Goal: Task Accomplishment & Management: Manage account settings

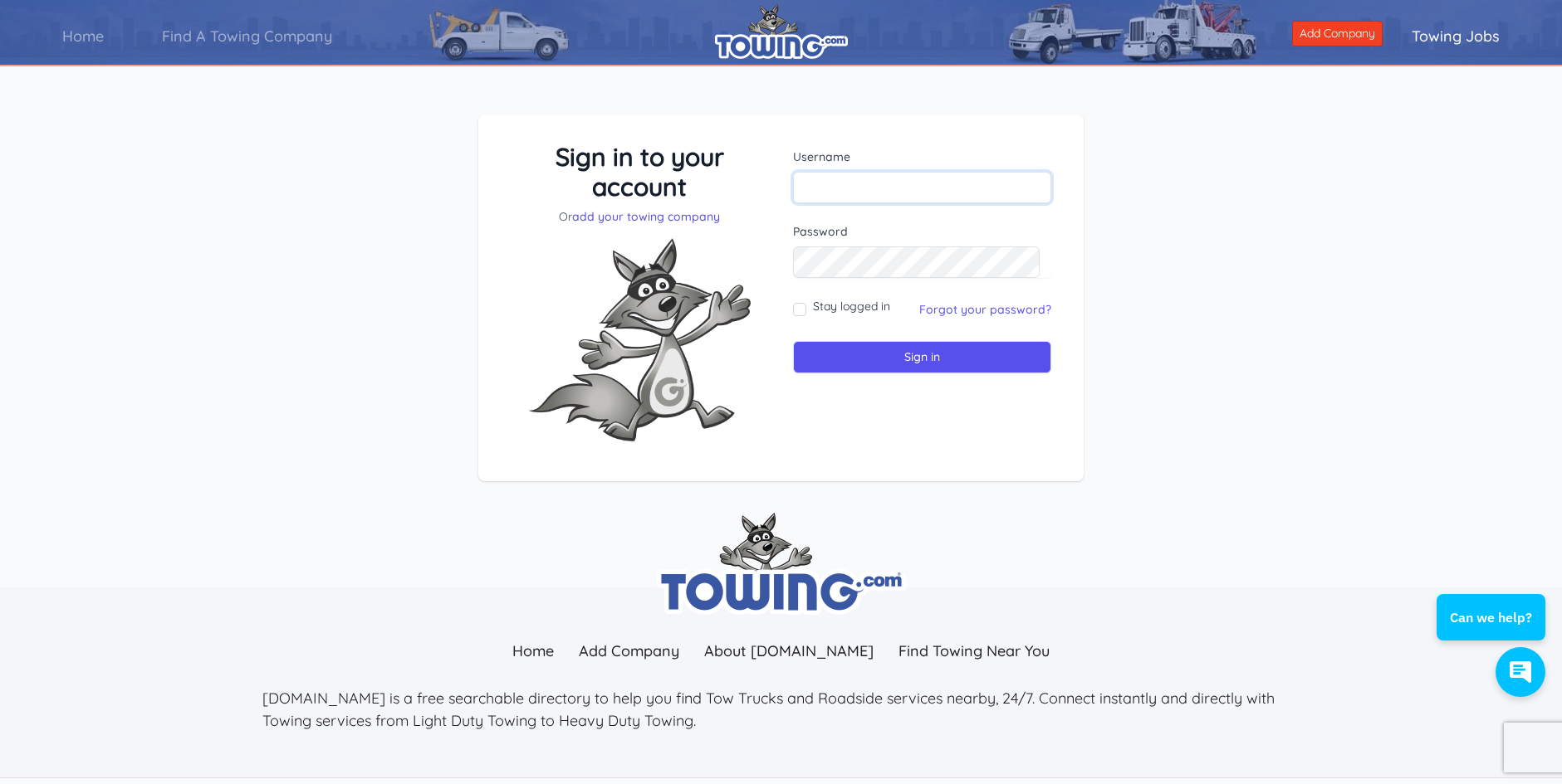
type input "Hermitage"
click at [803, 310] on input "Stay logged in" at bounding box center [800, 310] width 13 height 13
checkbox input "true"
click at [893, 360] on input "Sign in" at bounding box center [922, 357] width 259 height 32
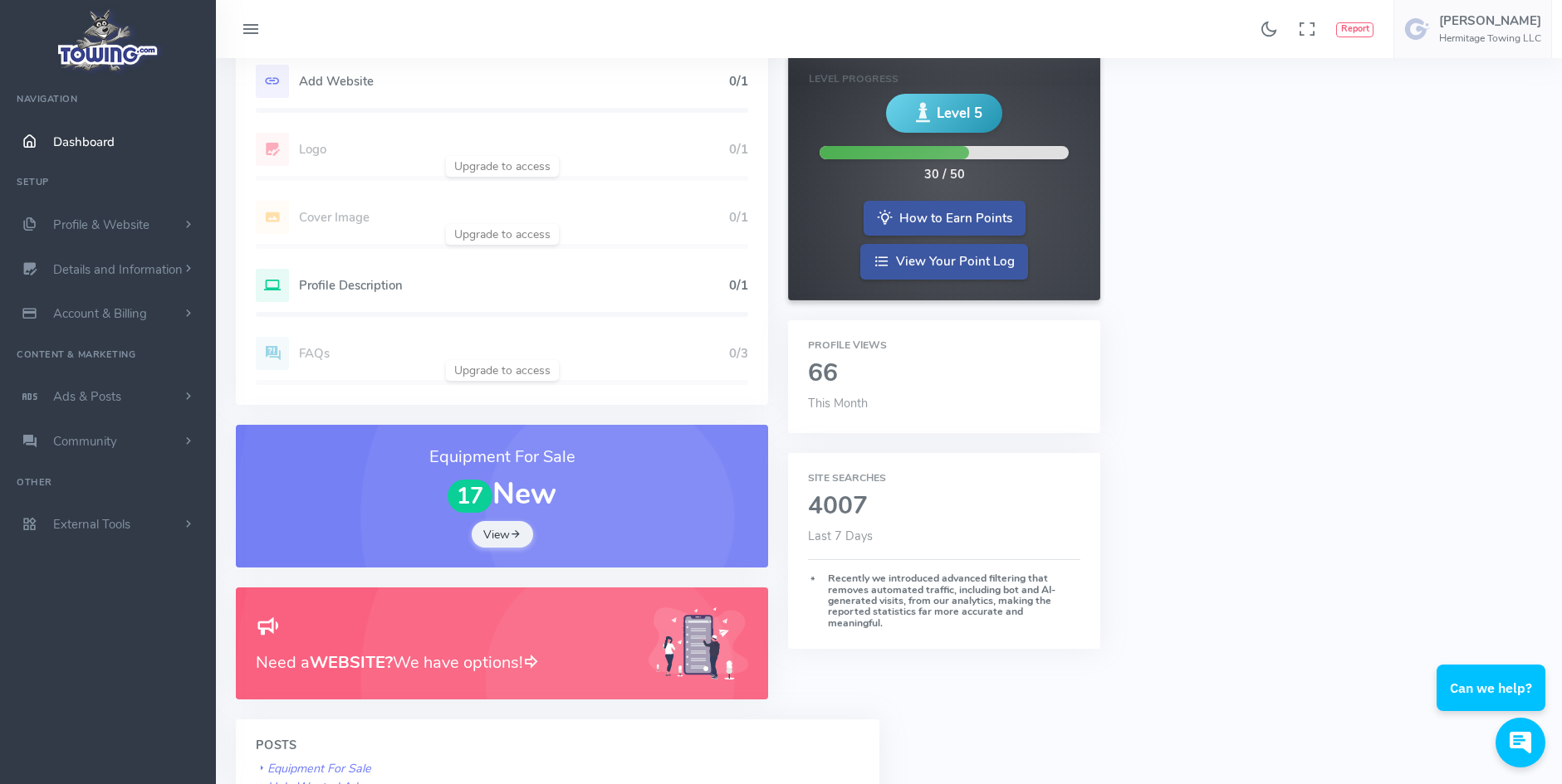
scroll to position [249, 0]
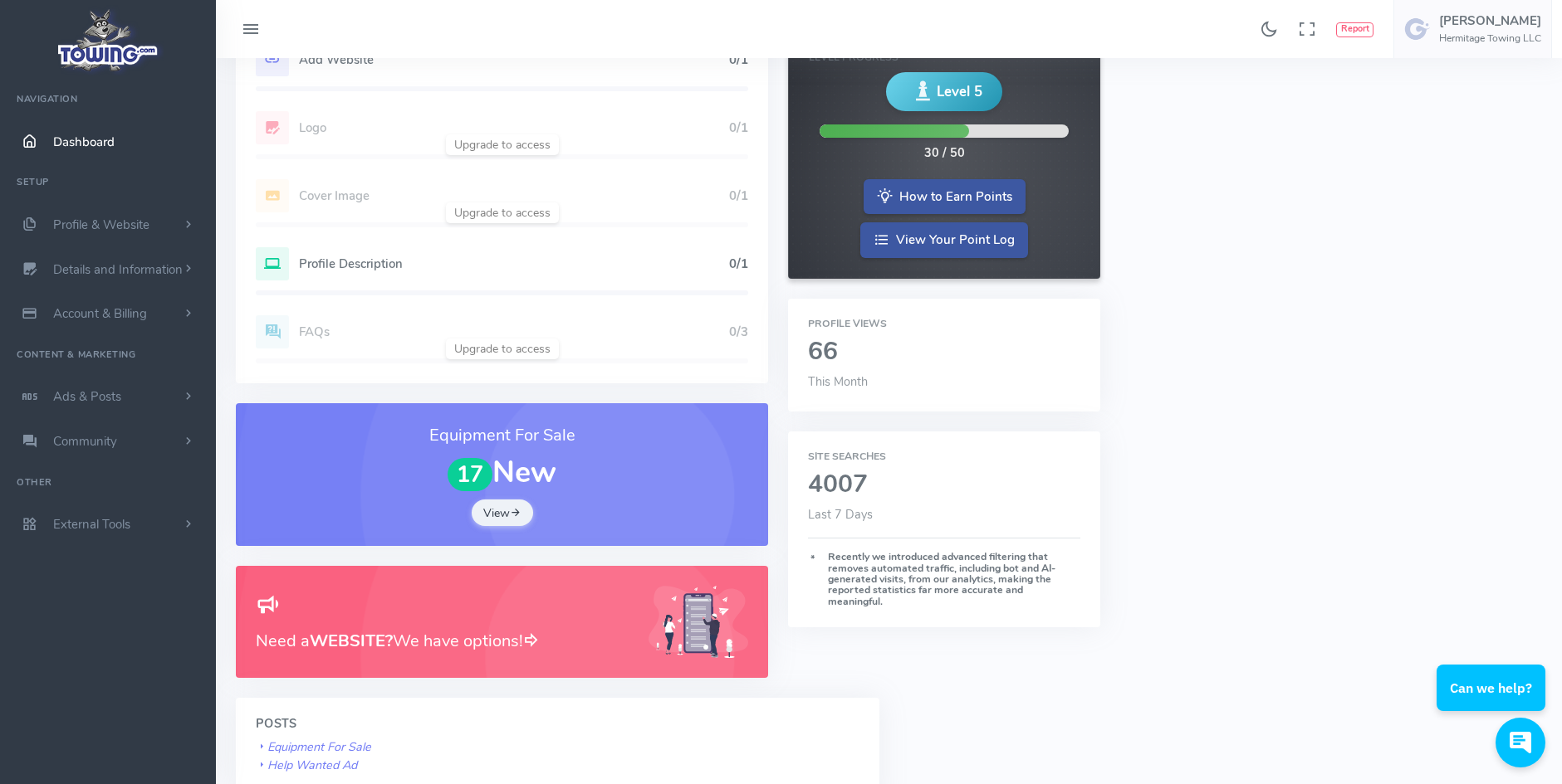
click at [570, 250] on div "Profile Description 0/1" at bounding box center [502, 264] width 492 height 33
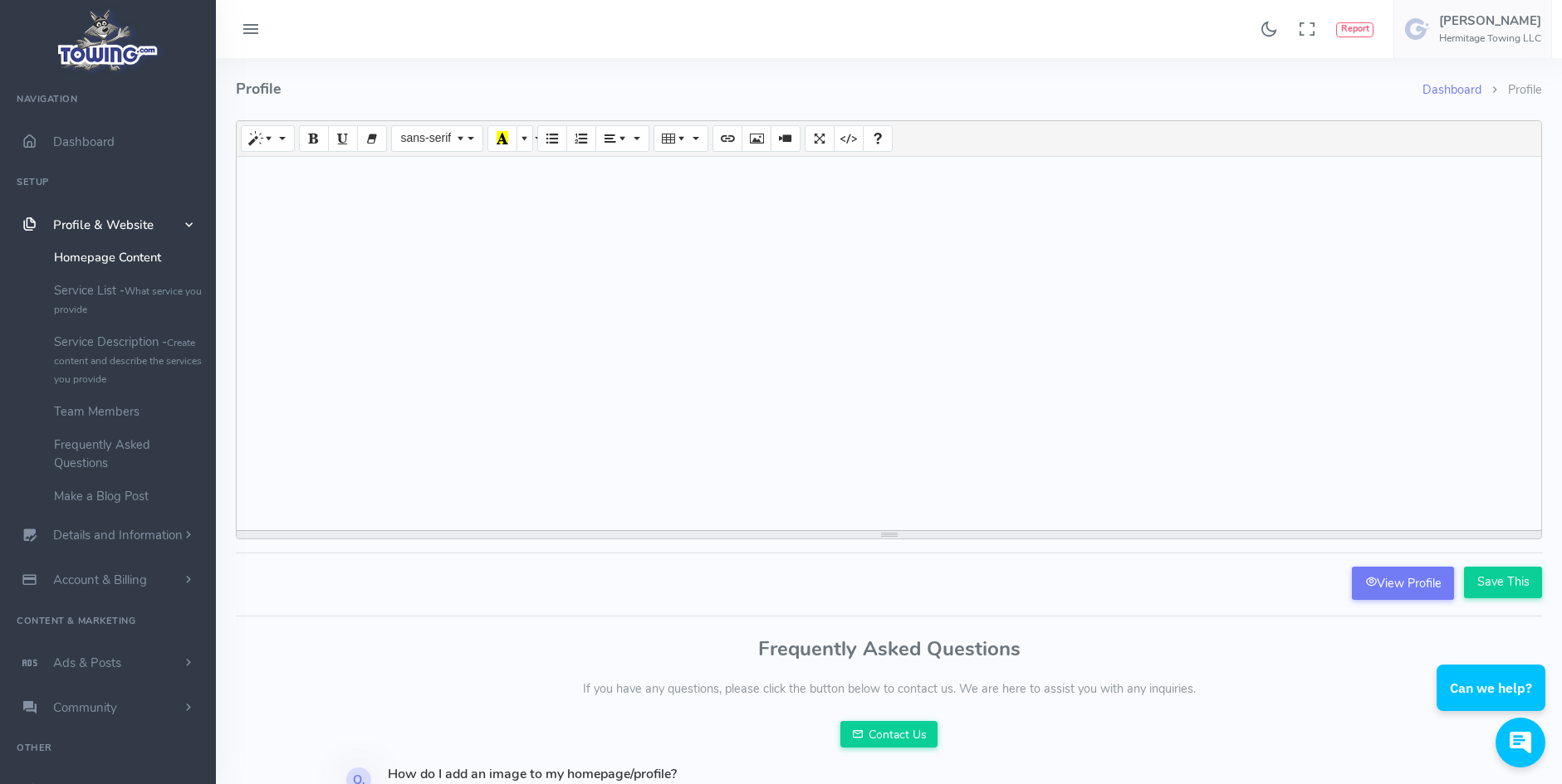
click at [397, 74] on h4 "Profile" at bounding box center [829, 89] width 1186 height 62
paste div
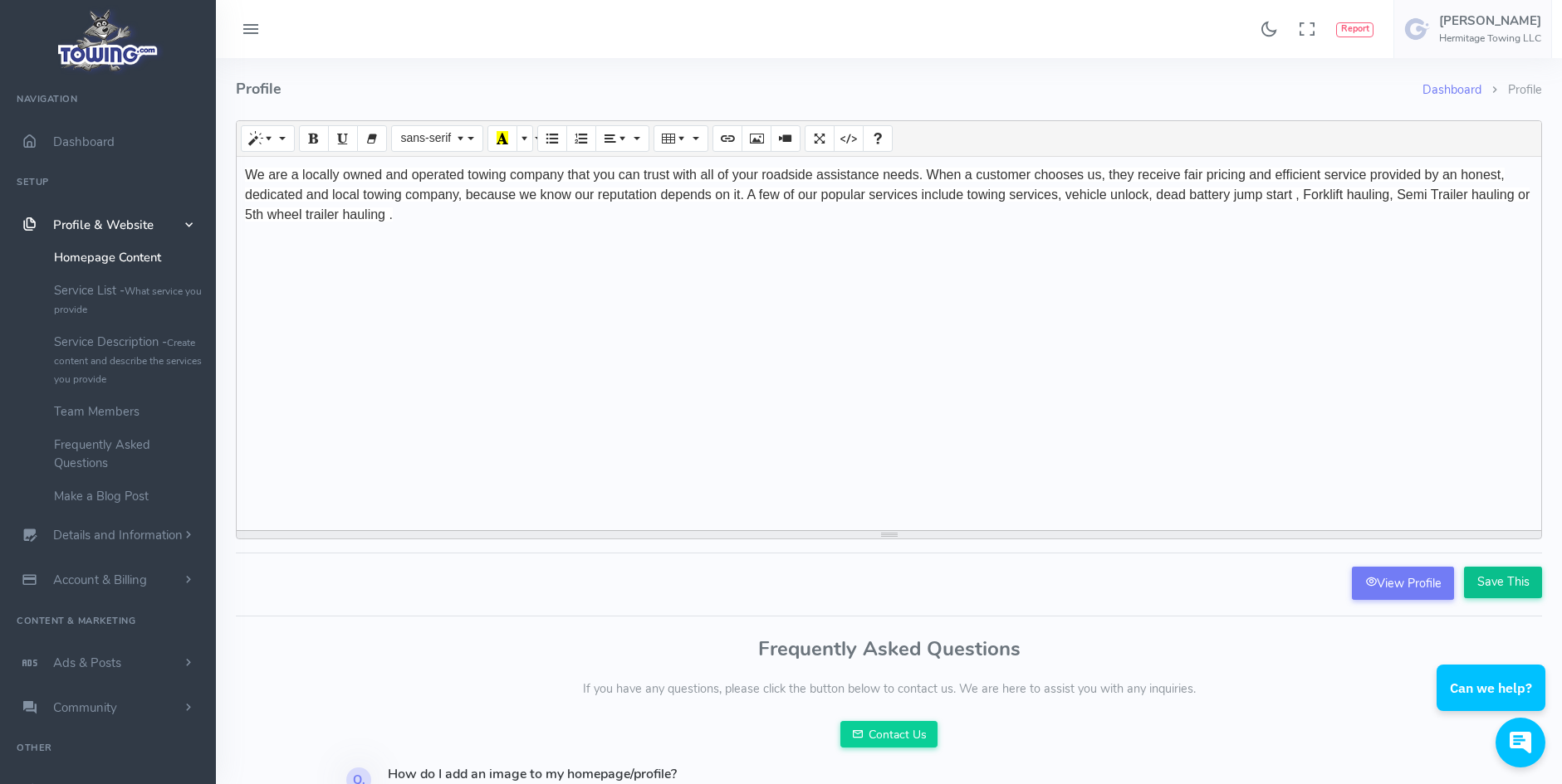
click at [1504, 582] on input "Save This" at bounding box center [1503, 582] width 78 height 31
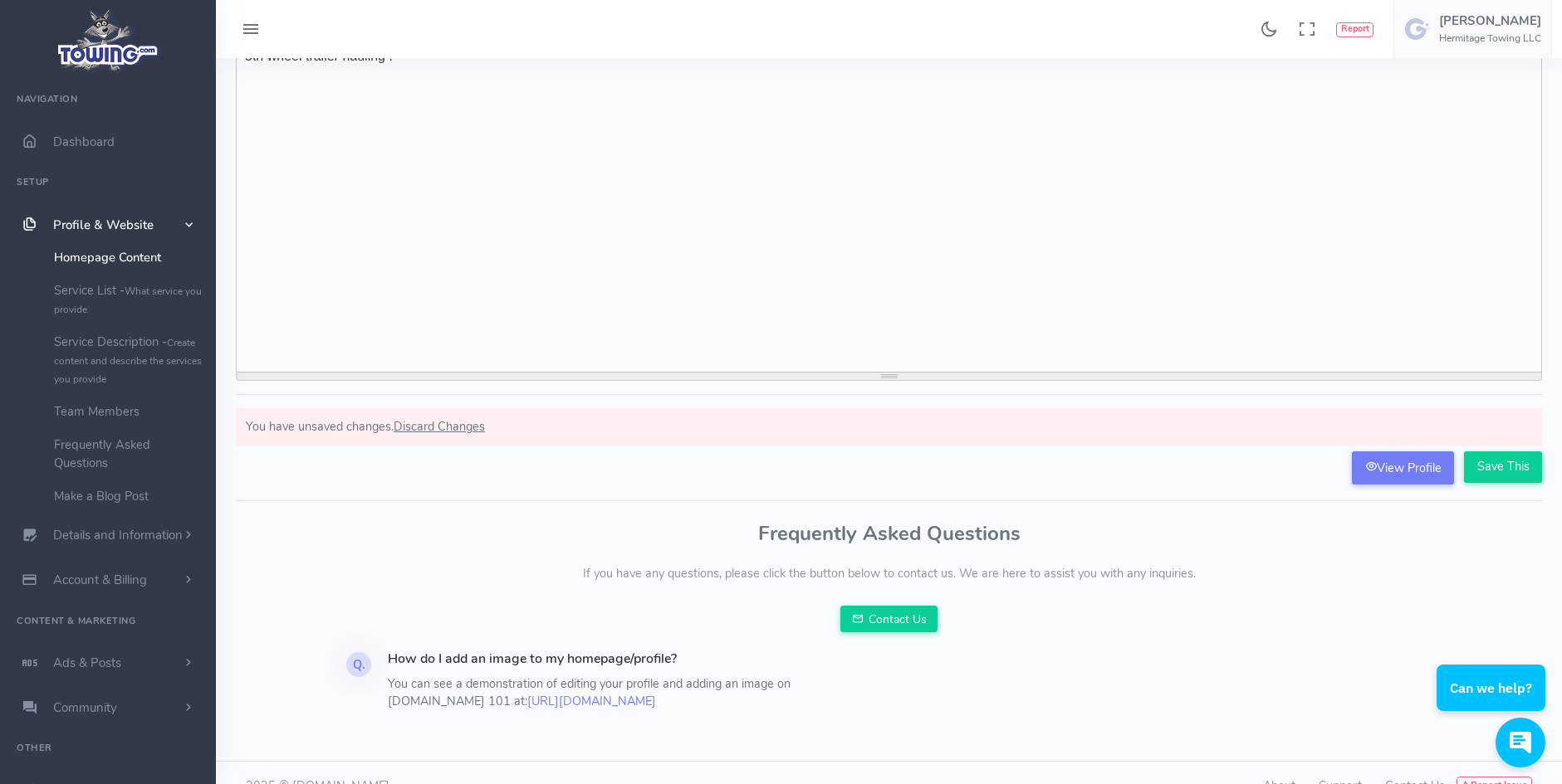
scroll to position [237, 0]
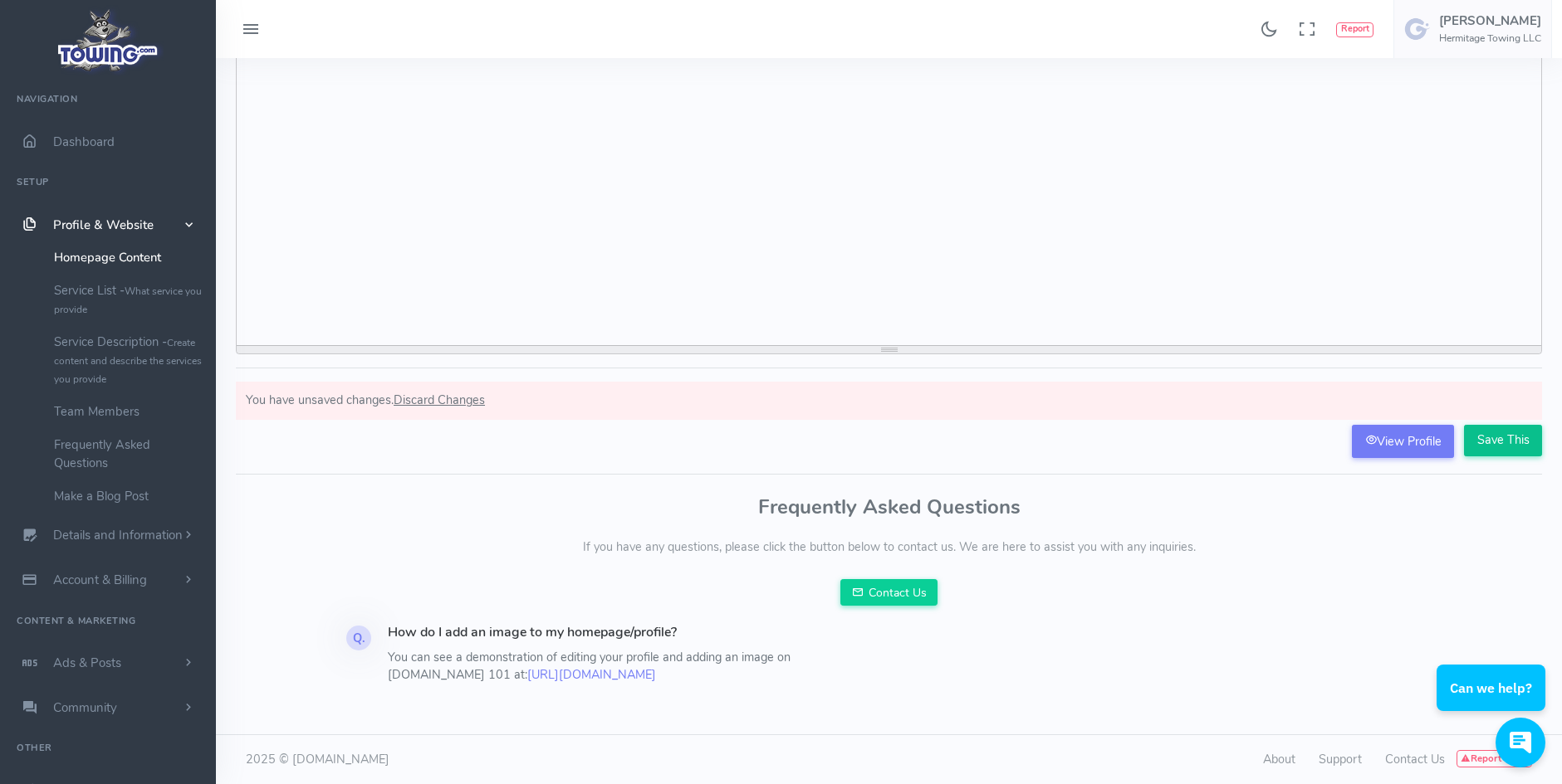
click at [1479, 438] on input "Save This" at bounding box center [1503, 440] width 78 height 31
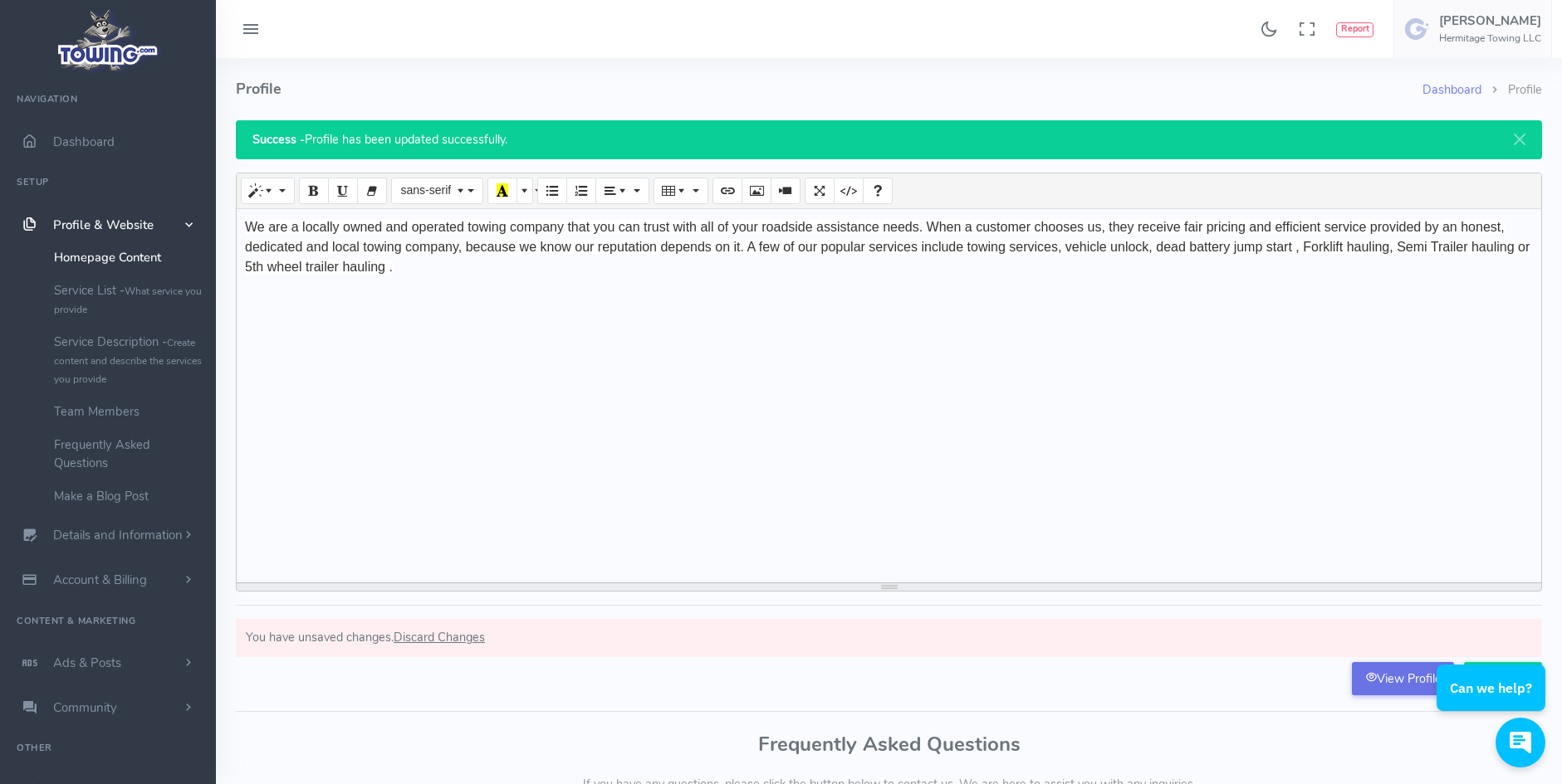
click at [1396, 682] on link "View Profile" at bounding box center [1403, 679] width 102 height 33
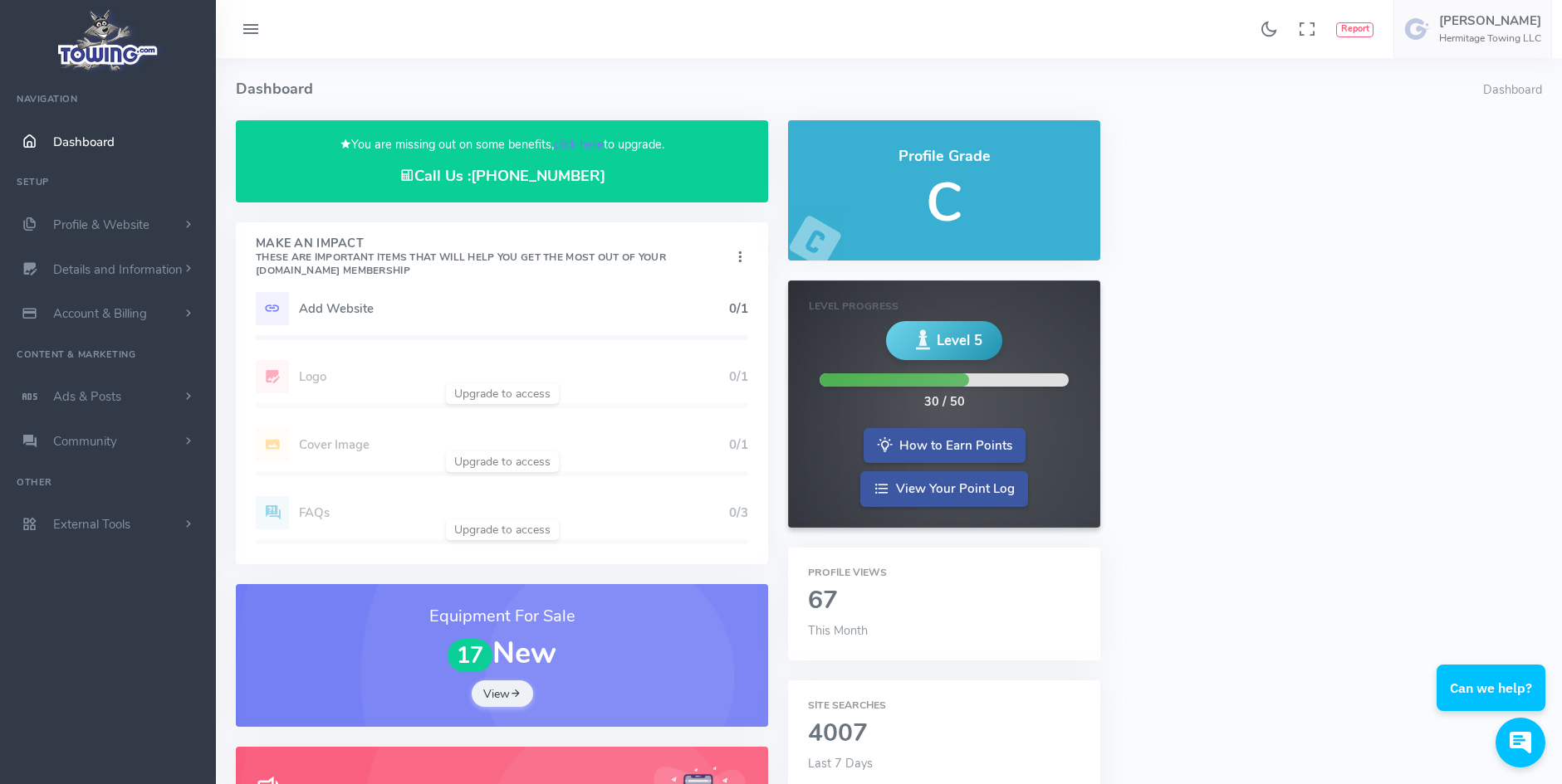
click at [493, 467] on div "Add Website 0/1 Logo 0/1 Cover Image 0/1 Profile Description 1/1 FAQs 0/3" at bounding box center [502, 428] width 532 height 272
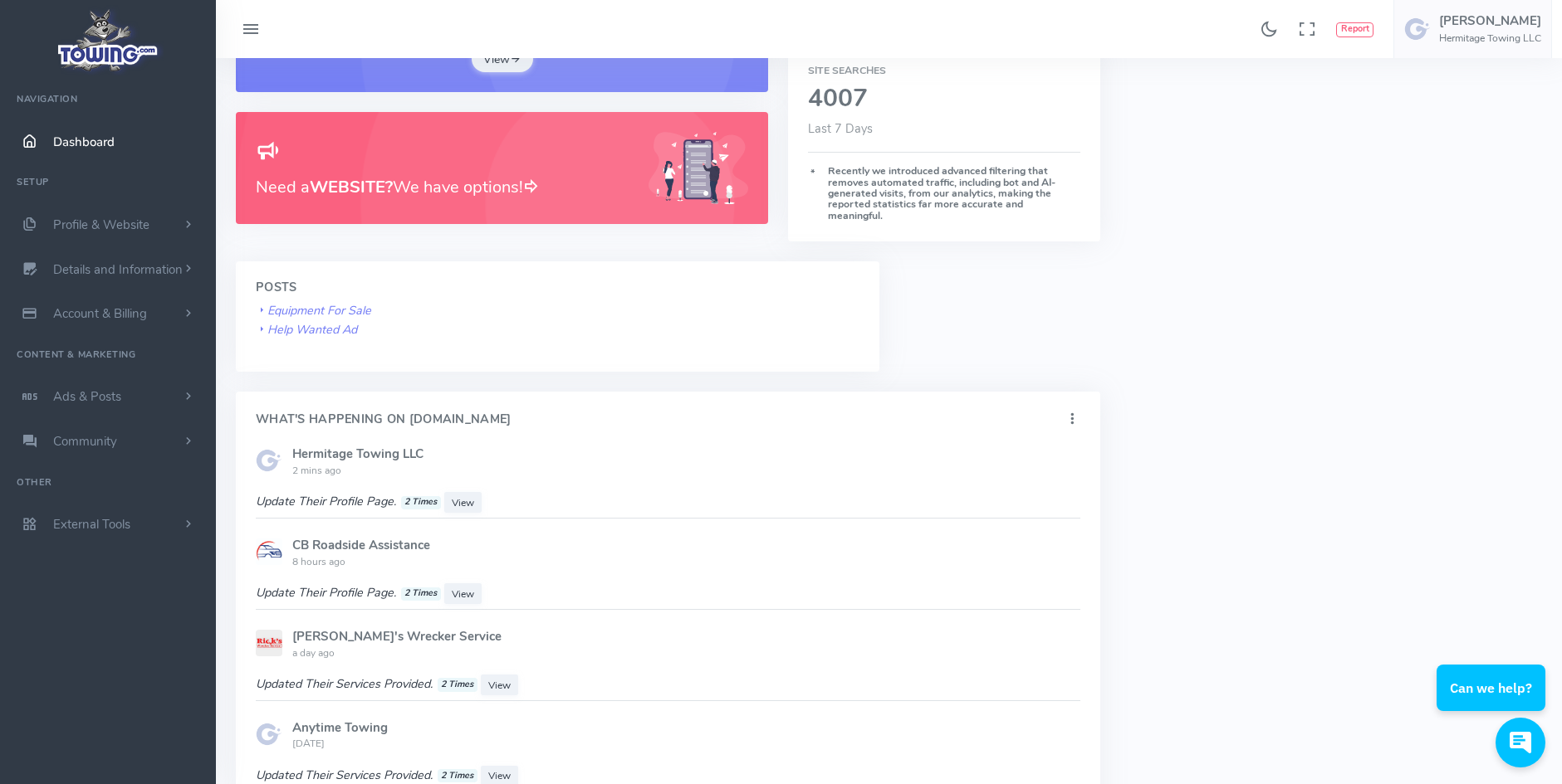
scroll to position [664, 0]
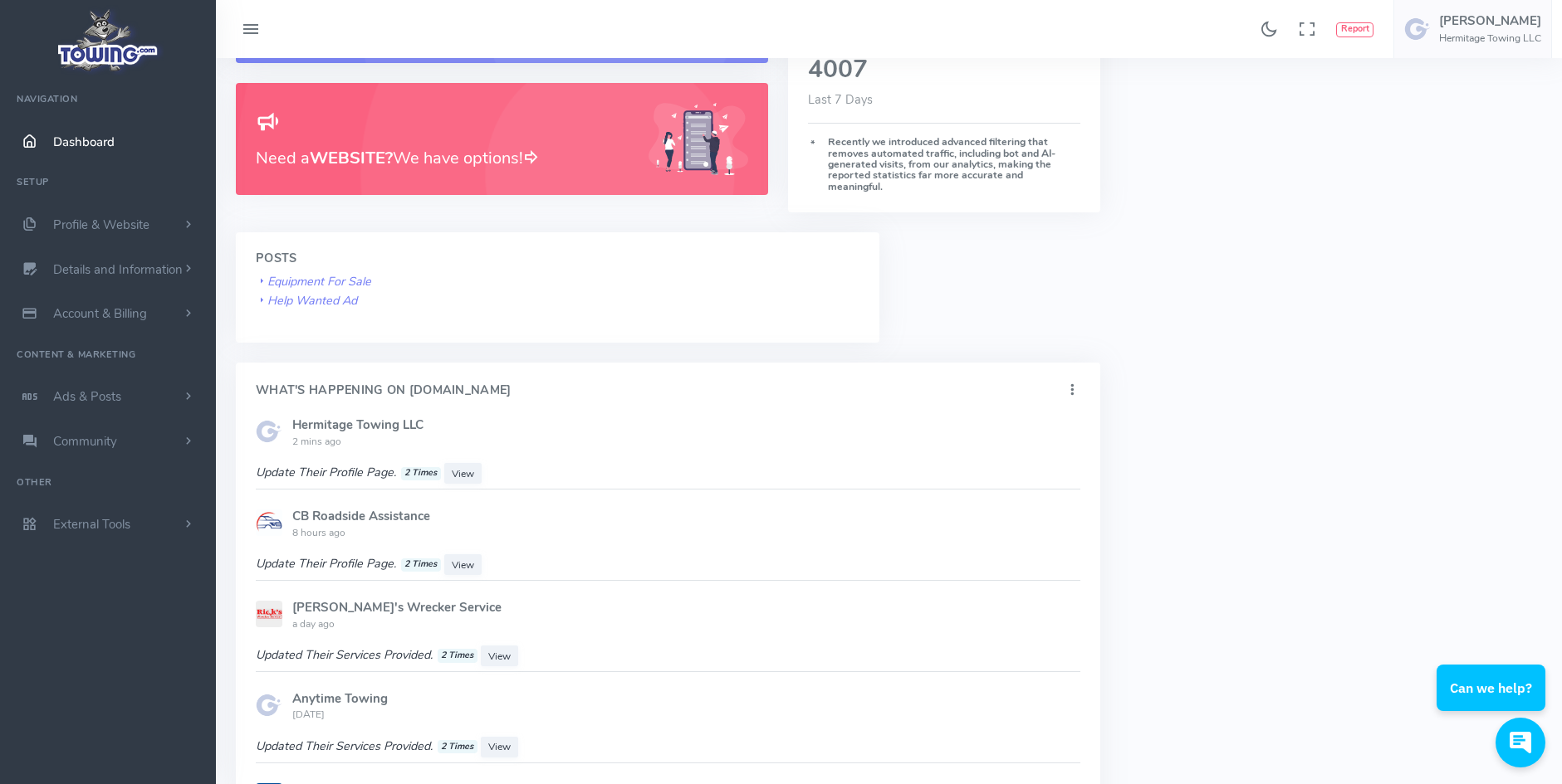
click at [87, 138] on span "Dashboard" at bounding box center [83, 142] width 62 height 17
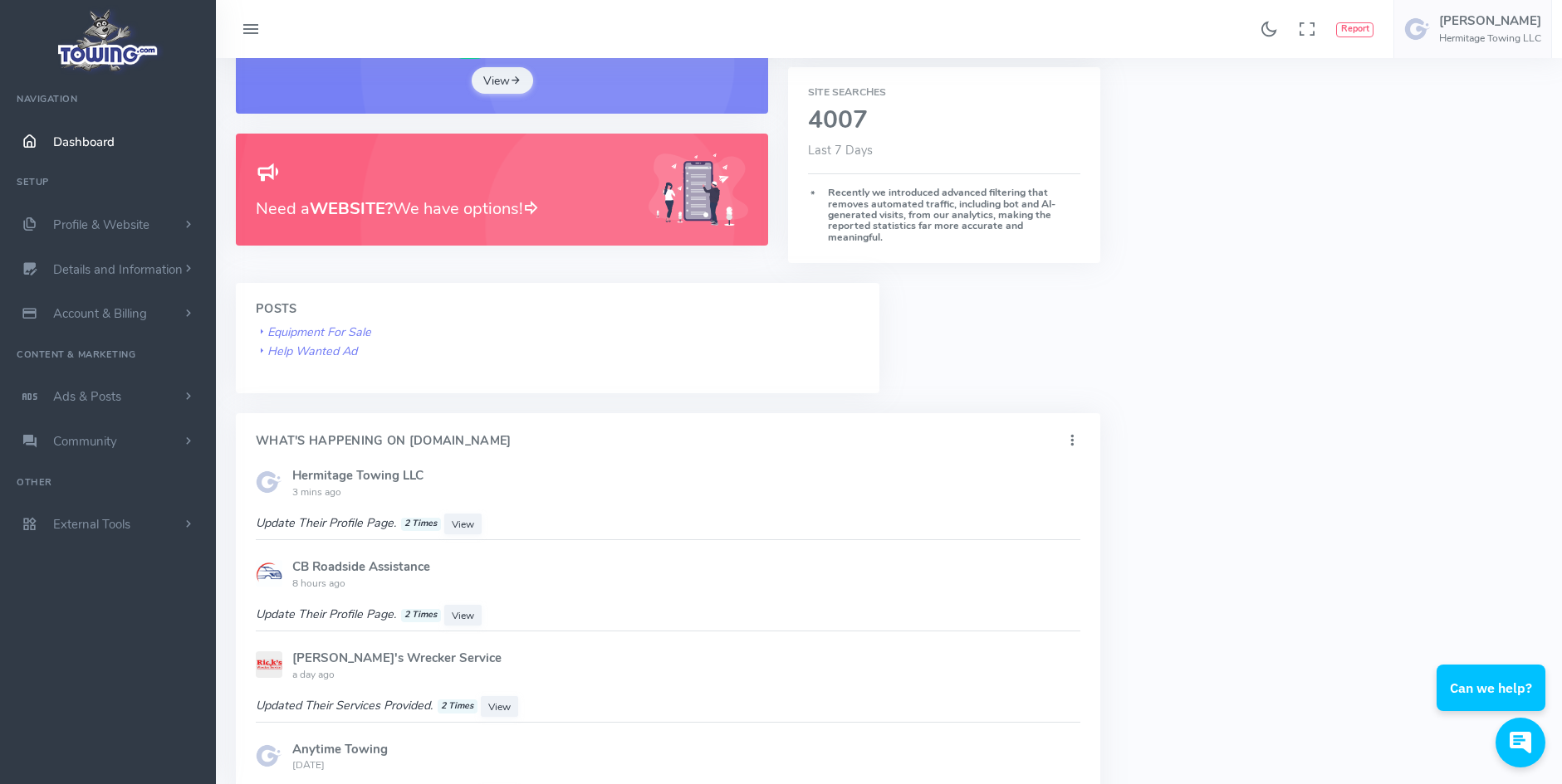
scroll to position [664, 0]
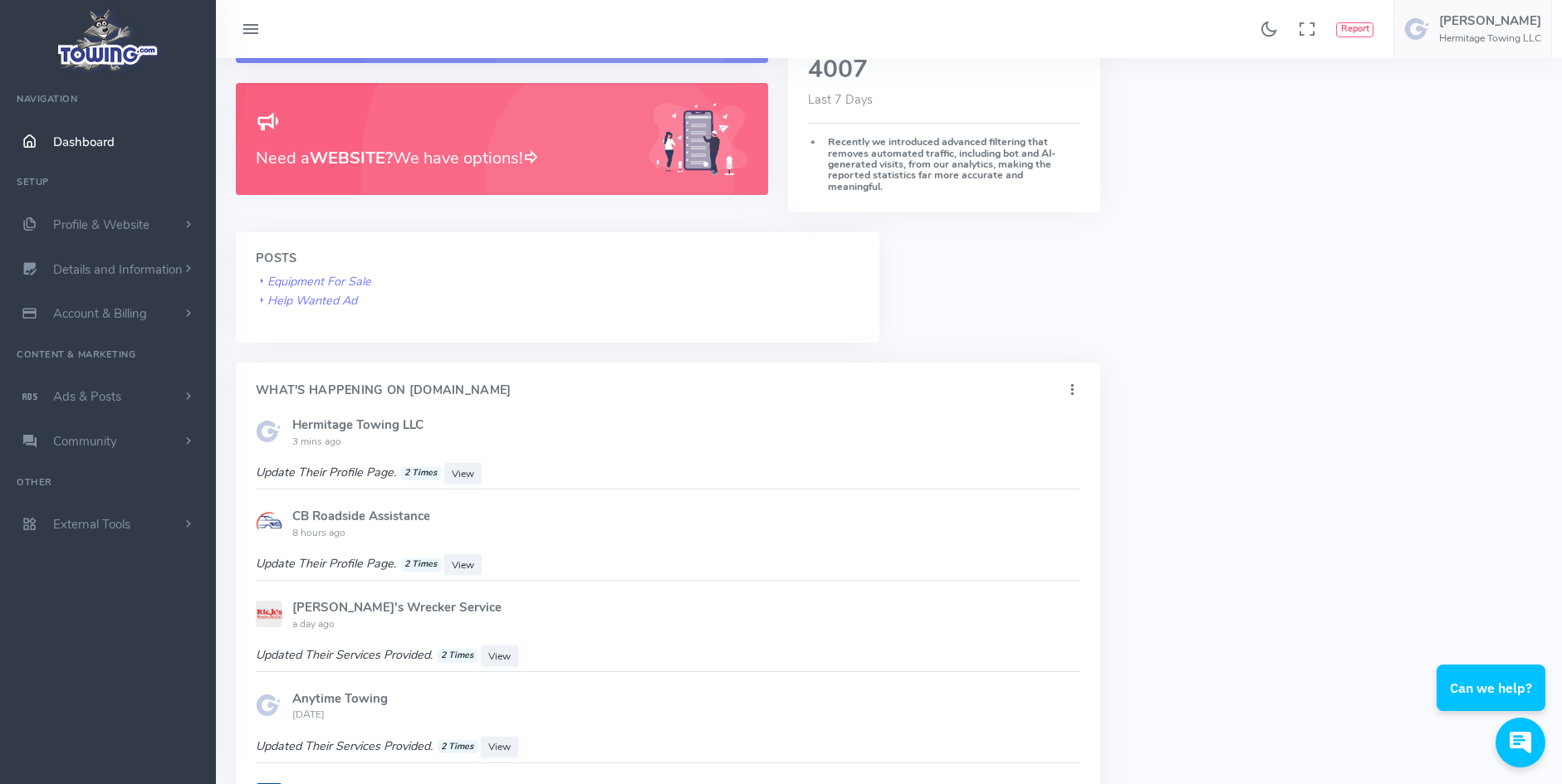
click at [1073, 380] on icon at bounding box center [1073, 390] width 17 height 23
click at [639, 381] on div "What's Happening On Towing.com Show Hide" at bounding box center [668, 391] width 864 height 56
click at [467, 467] on span "View" at bounding box center [463, 474] width 23 height 13
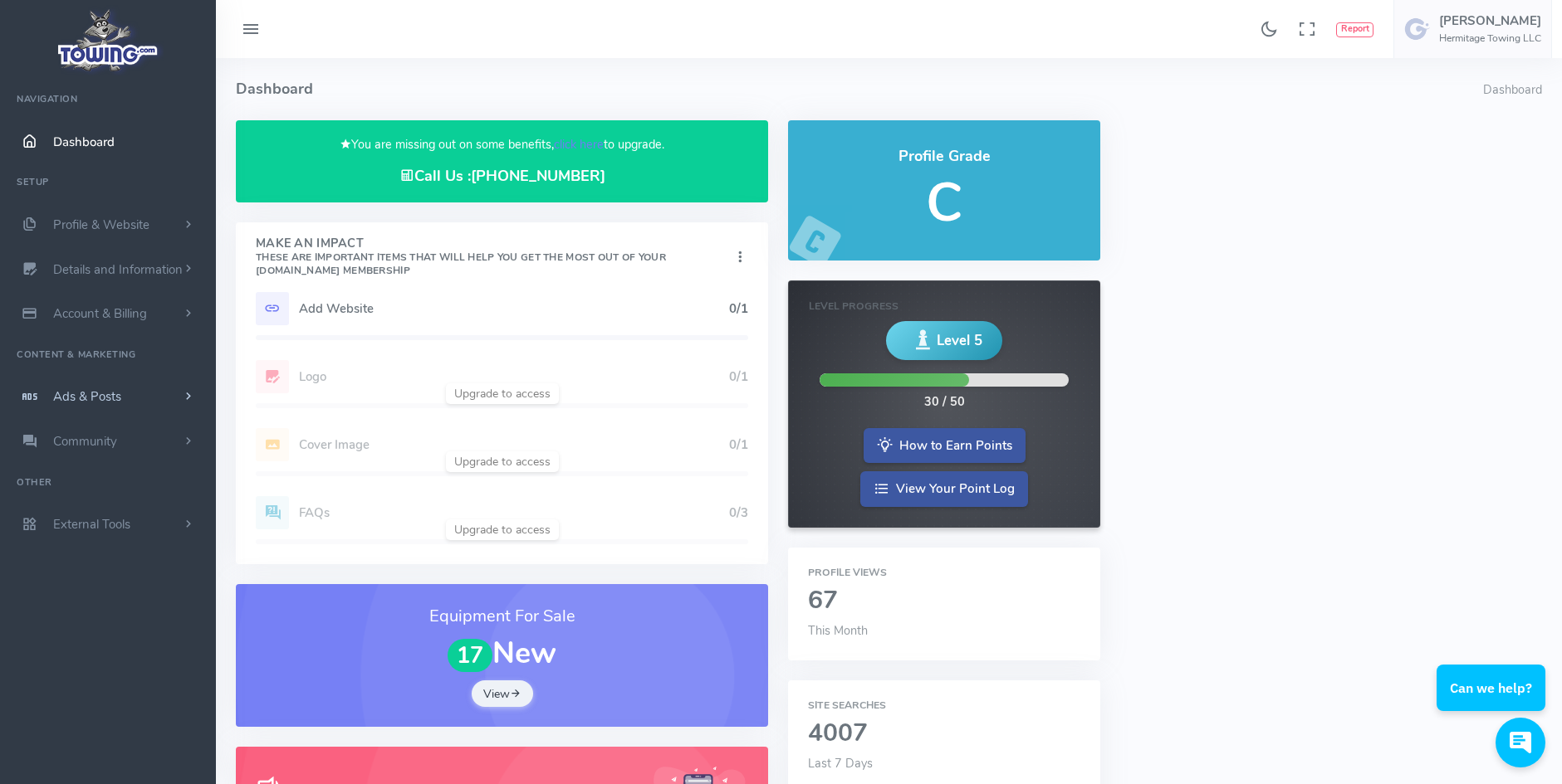
click at [83, 394] on span "Ads & Posts" at bounding box center [87, 397] width 68 height 17
click at [92, 503] on span "Community" at bounding box center [85, 502] width 64 height 17
click at [108, 590] on span "External Tools" at bounding box center [92, 585] width 78 height 17
click at [120, 268] on span "Details and Information" at bounding box center [118, 269] width 130 height 17
click at [135, 221] on span "Profile & Website" at bounding box center [101, 225] width 96 height 17
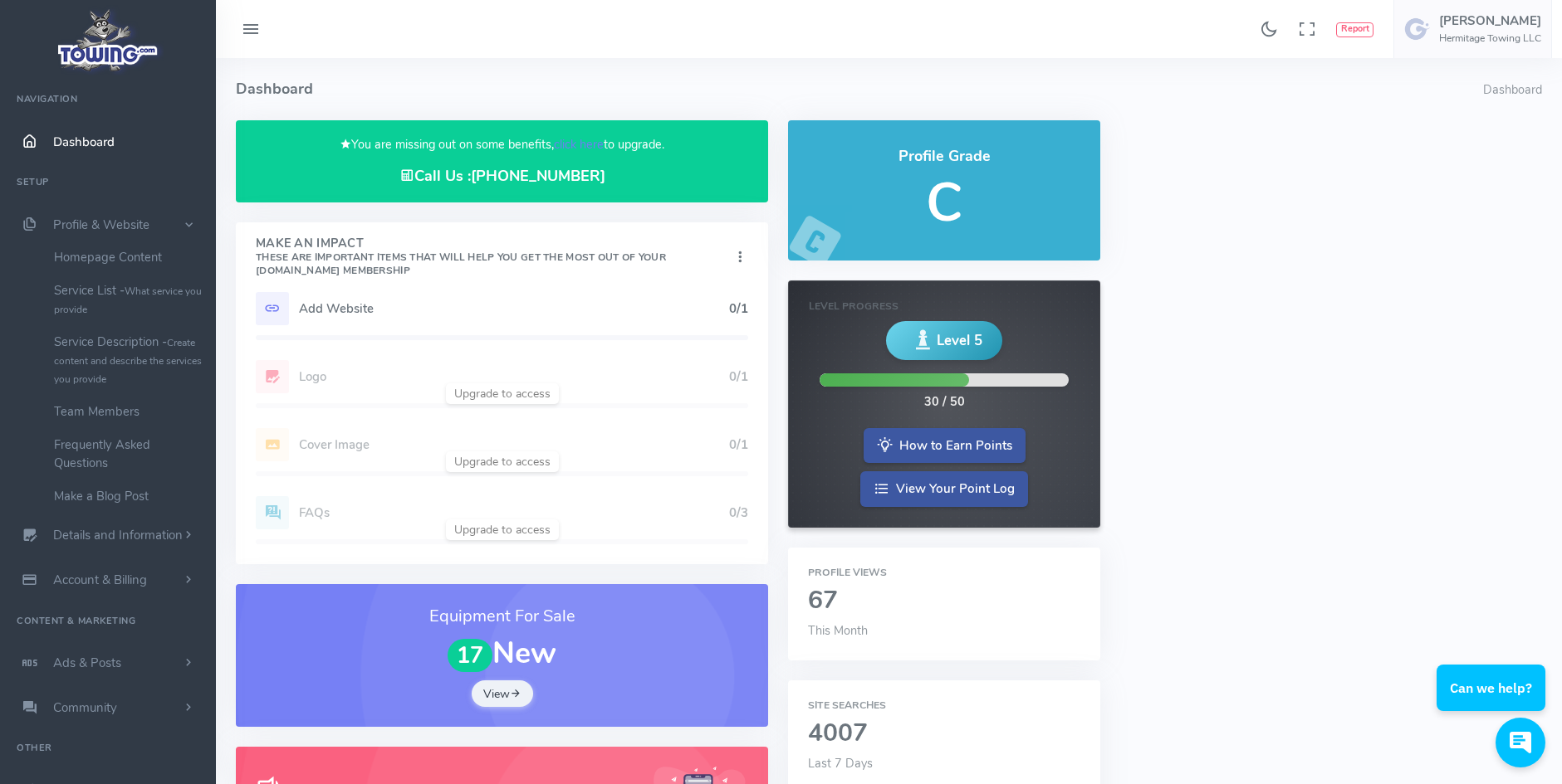
click at [271, 315] on icon at bounding box center [272, 308] width 33 height 33
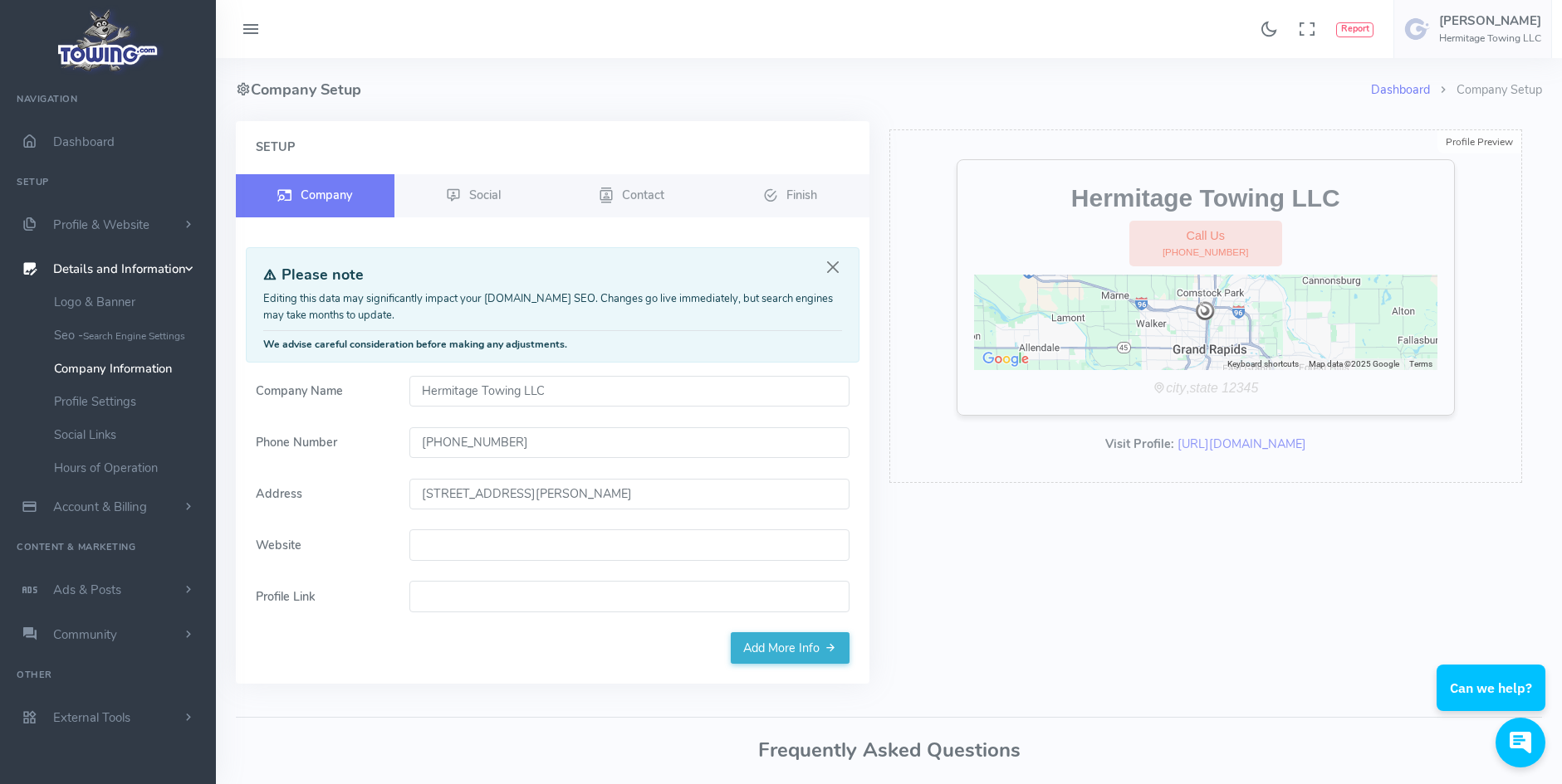
click at [436, 544] on input "Website" at bounding box center [629, 545] width 440 height 31
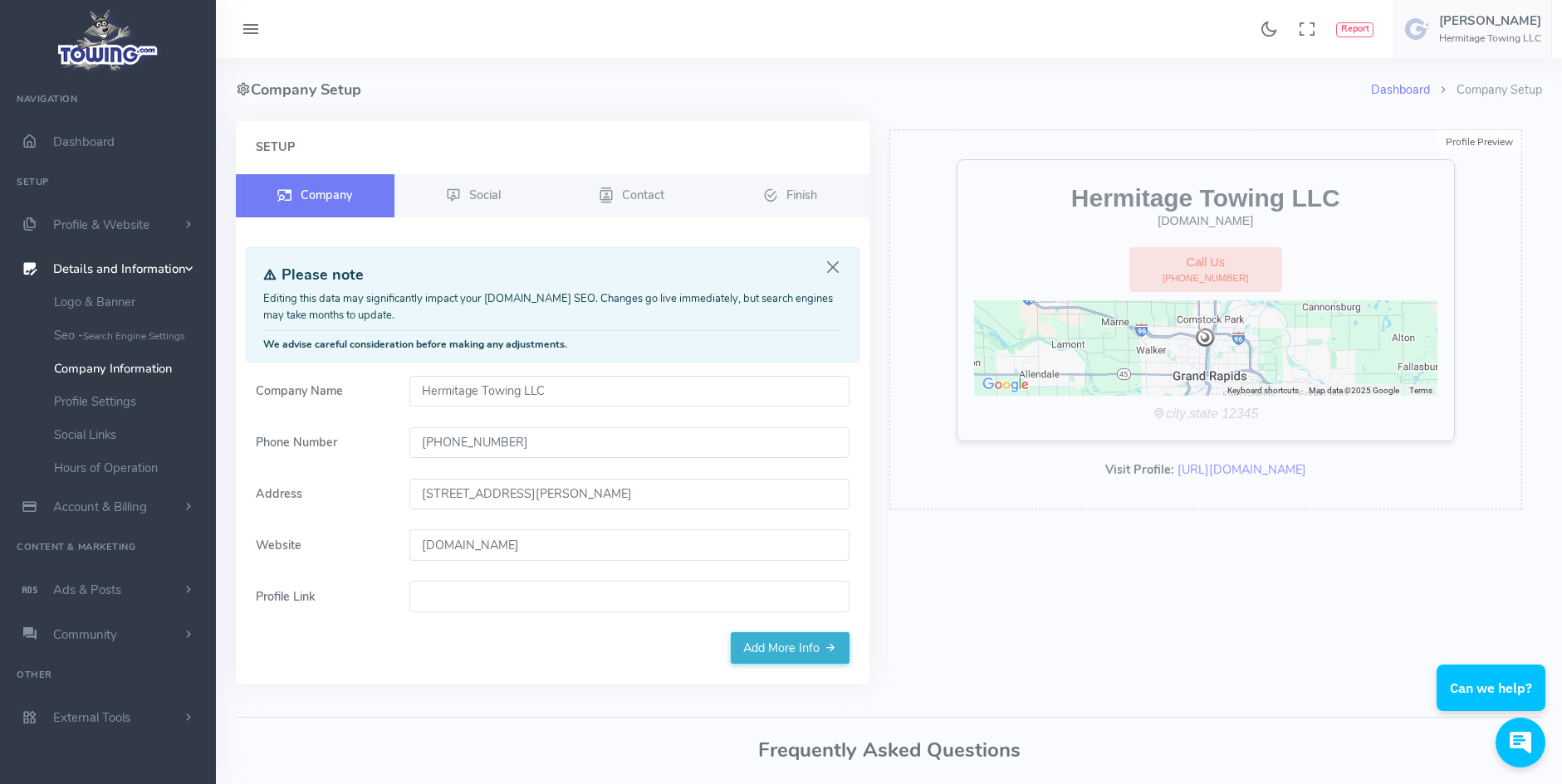
type input "hermitagetowing.com"
click at [756, 653] on link "Add More Info" at bounding box center [789, 648] width 119 height 31
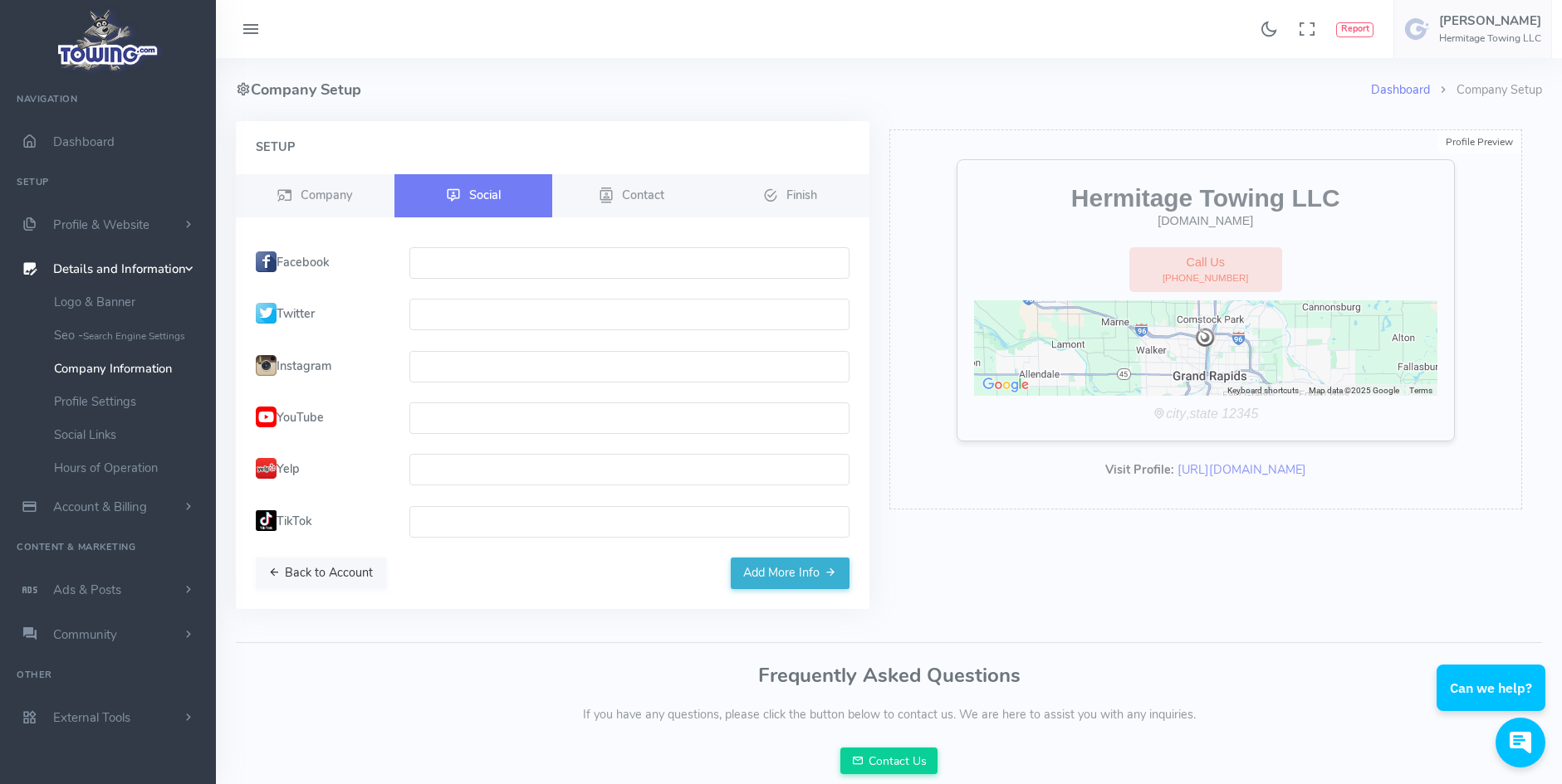
click at [286, 573] on button "Back to Account" at bounding box center [321, 573] width 131 height 31
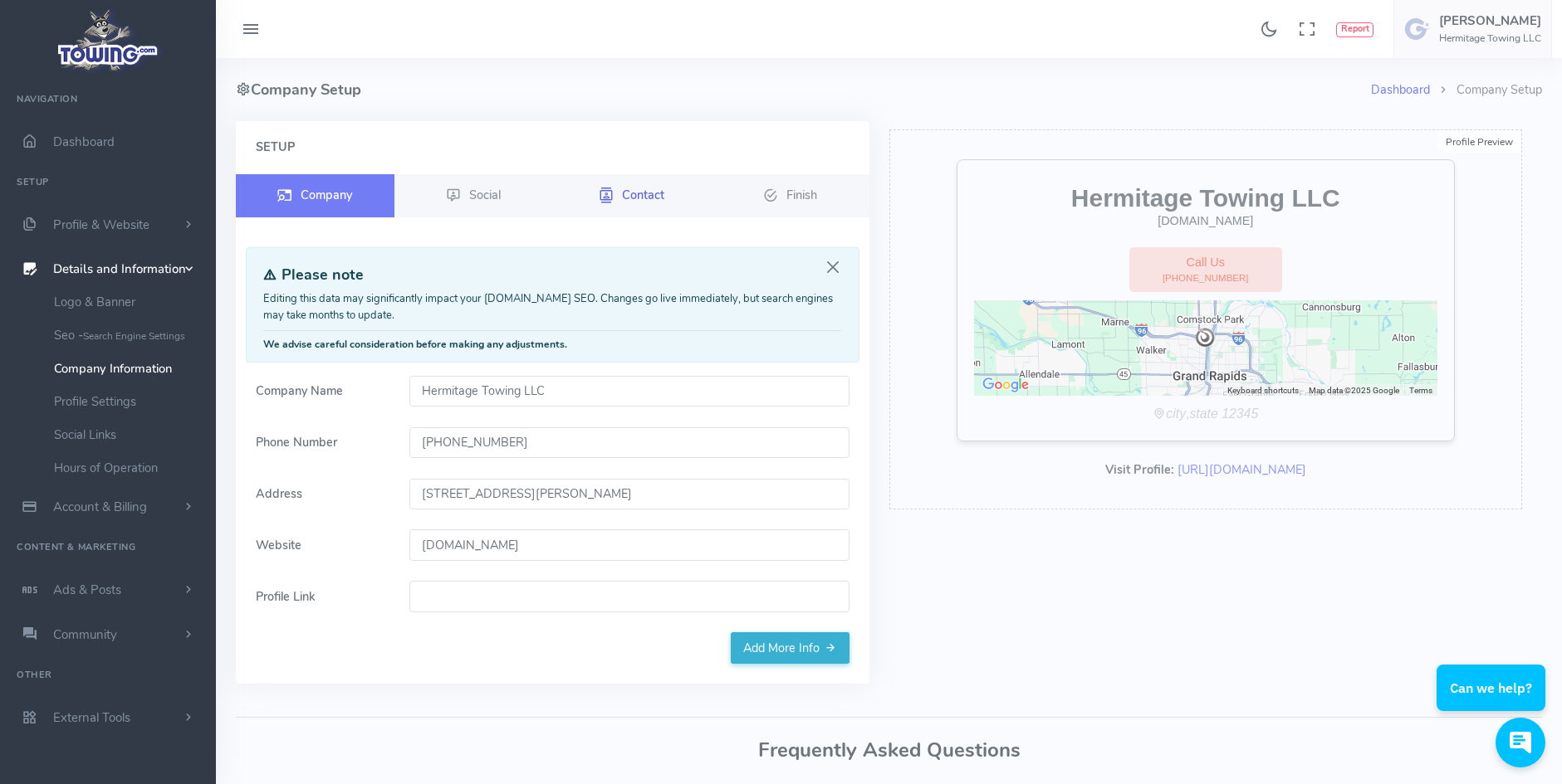
click at [625, 198] on span "Contact" at bounding box center [643, 195] width 42 height 17
click at [794, 193] on span "Finish" at bounding box center [801, 195] width 30 height 17
click at [1478, 88] on li "Company Setup" at bounding box center [1485, 91] width 112 height 19
click at [105, 230] on span "Profile & Website" at bounding box center [101, 225] width 96 height 17
click at [104, 287] on link "Service List - What service you provide" at bounding box center [128, 299] width 174 height 51
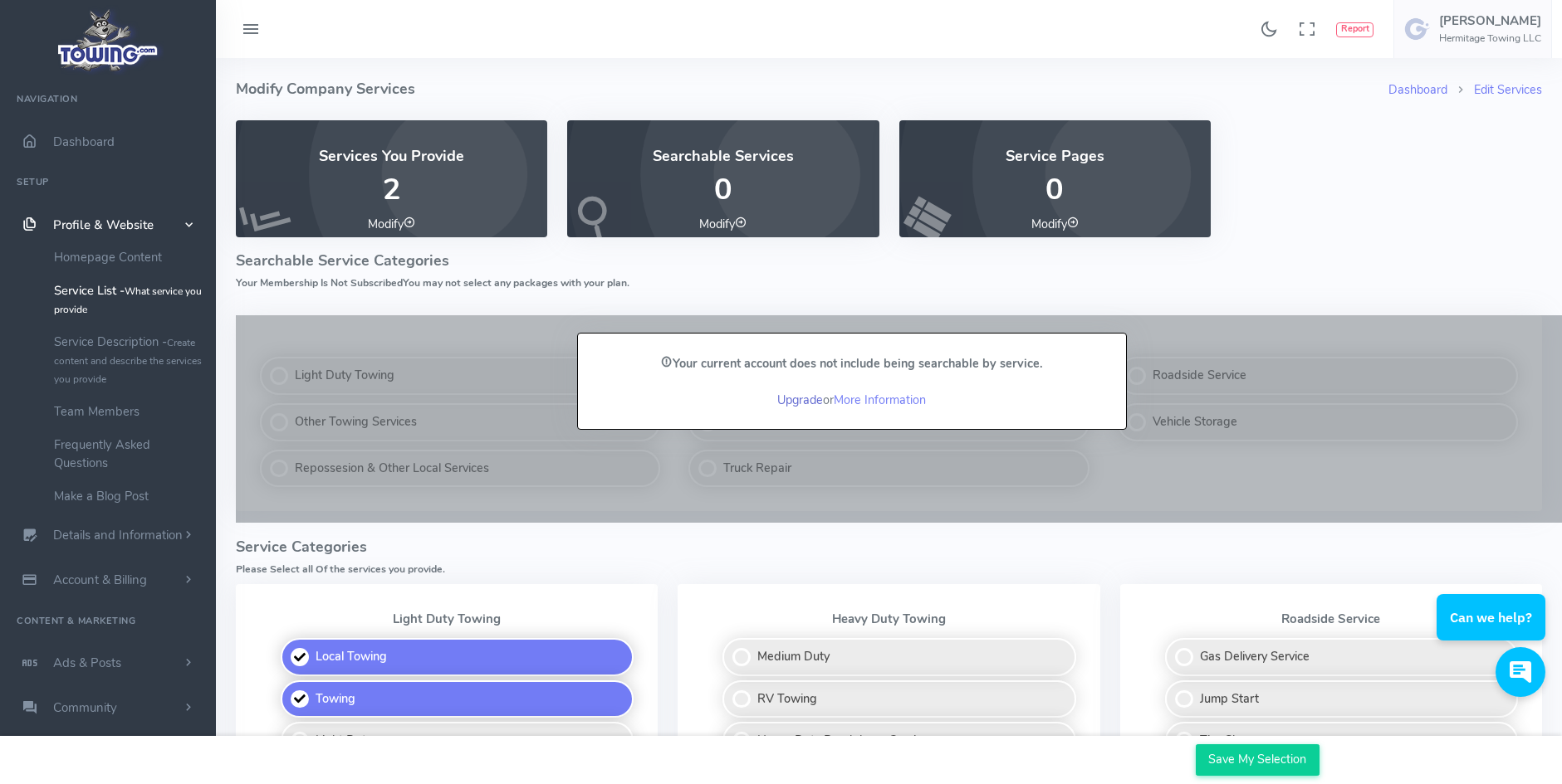
click at [821, 397] on link "Upgrade" at bounding box center [800, 400] width 45 height 17
click at [784, 396] on link "Upgrade" at bounding box center [800, 400] width 45 height 17
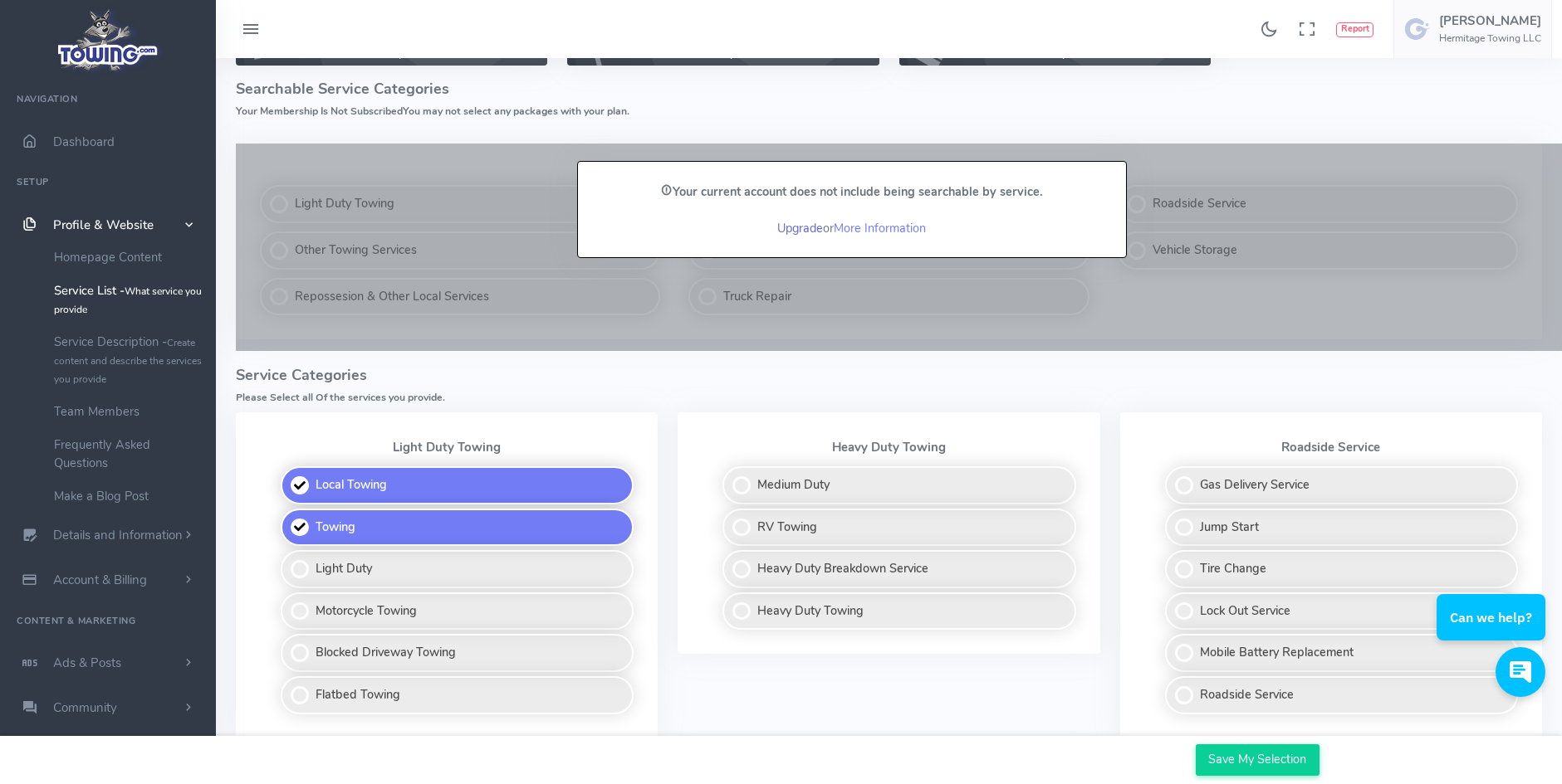
scroll to position [249, 0]
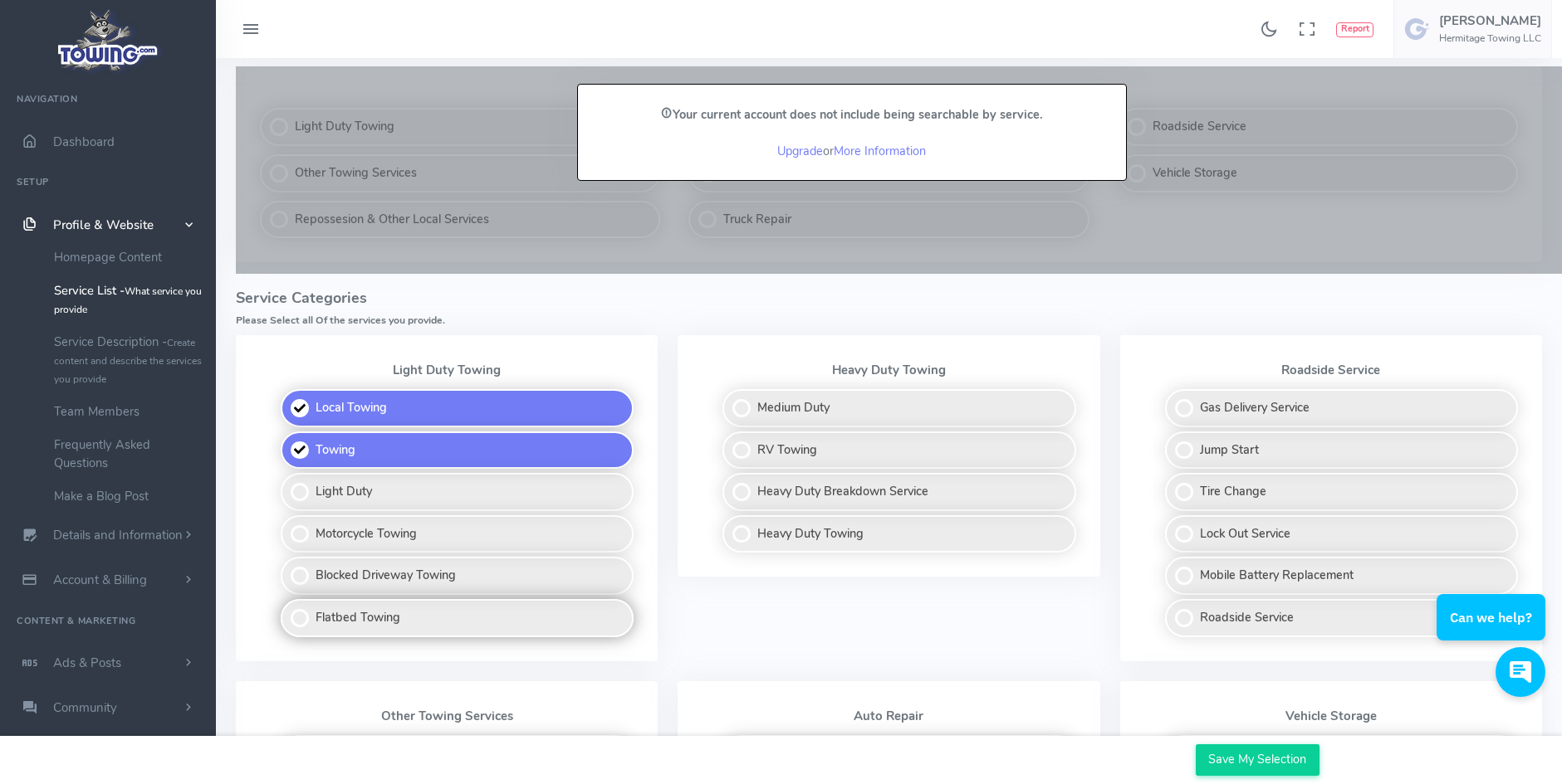
click at [402, 622] on label "Flatbed Towing" at bounding box center [457, 618] width 353 height 38
click at [287, 610] on input "Flatbed Towing" at bounding box center [281, 605] width 11 height 11
checkbox input "true"
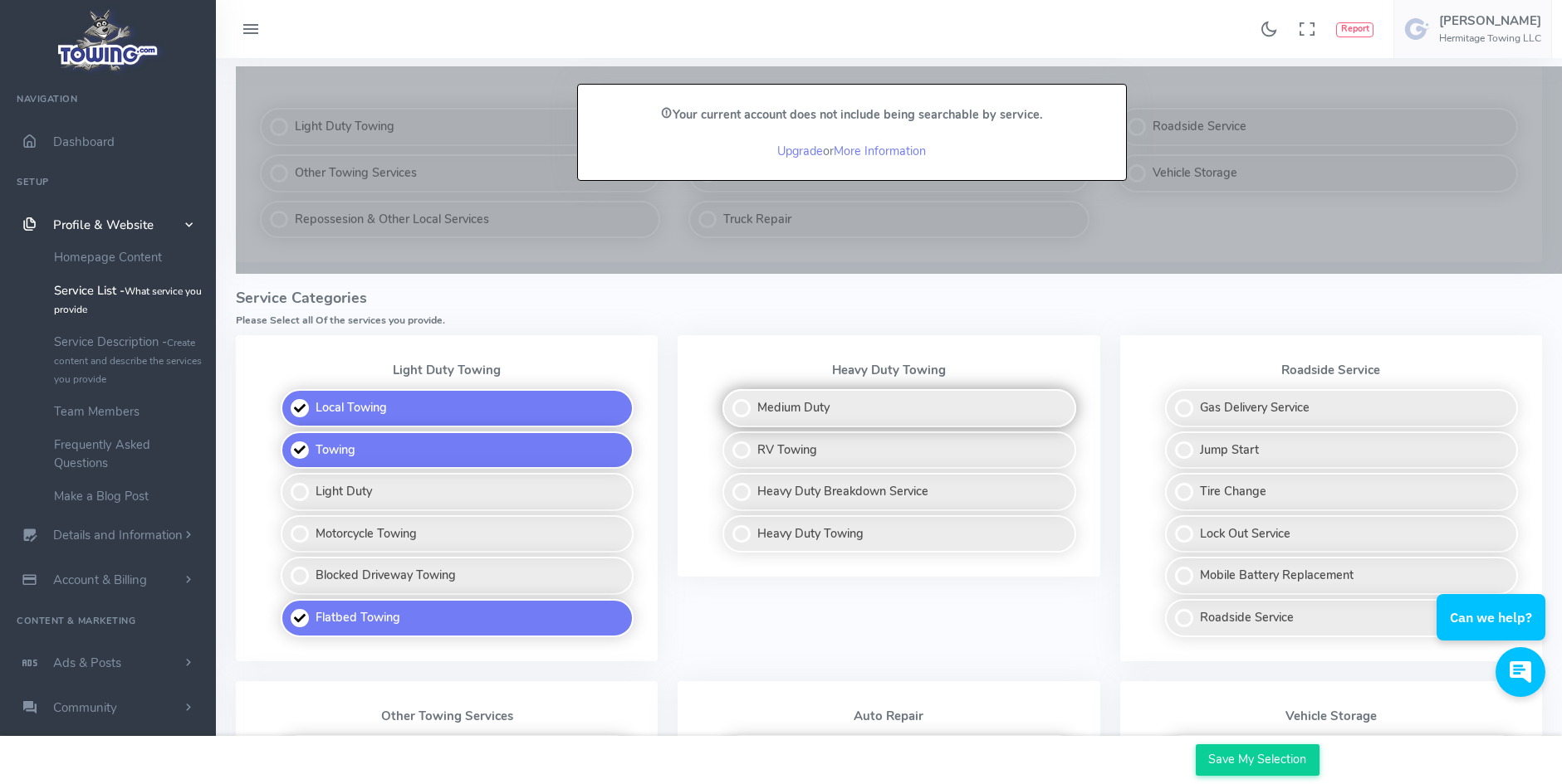
click at [735, 403] on label "Medium Duty" at bounding box center [899, 408] width 353 height 38
click at [729, 400] on input "Medium Duty" at bounding box center [724, 394] width 11 height 11
checkbox input "true"
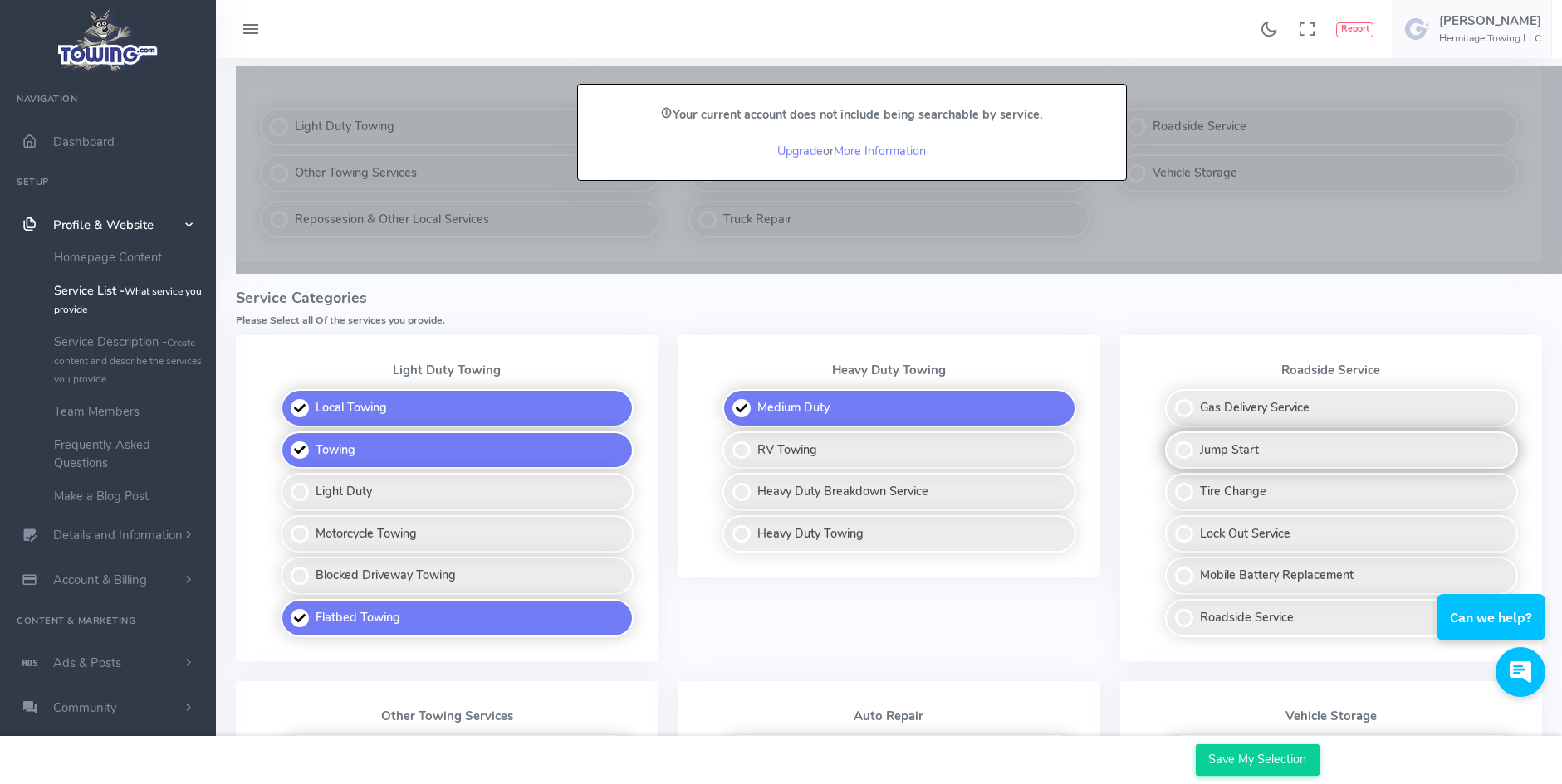
click at [1179, 452] on label "Jump Start" at bounding box center [1341, 451] width 353 height 38
click at [1172, 442] on input "Jump Start" at bounding box center [1166, 437] width 11 height 11
checkbox input "true"
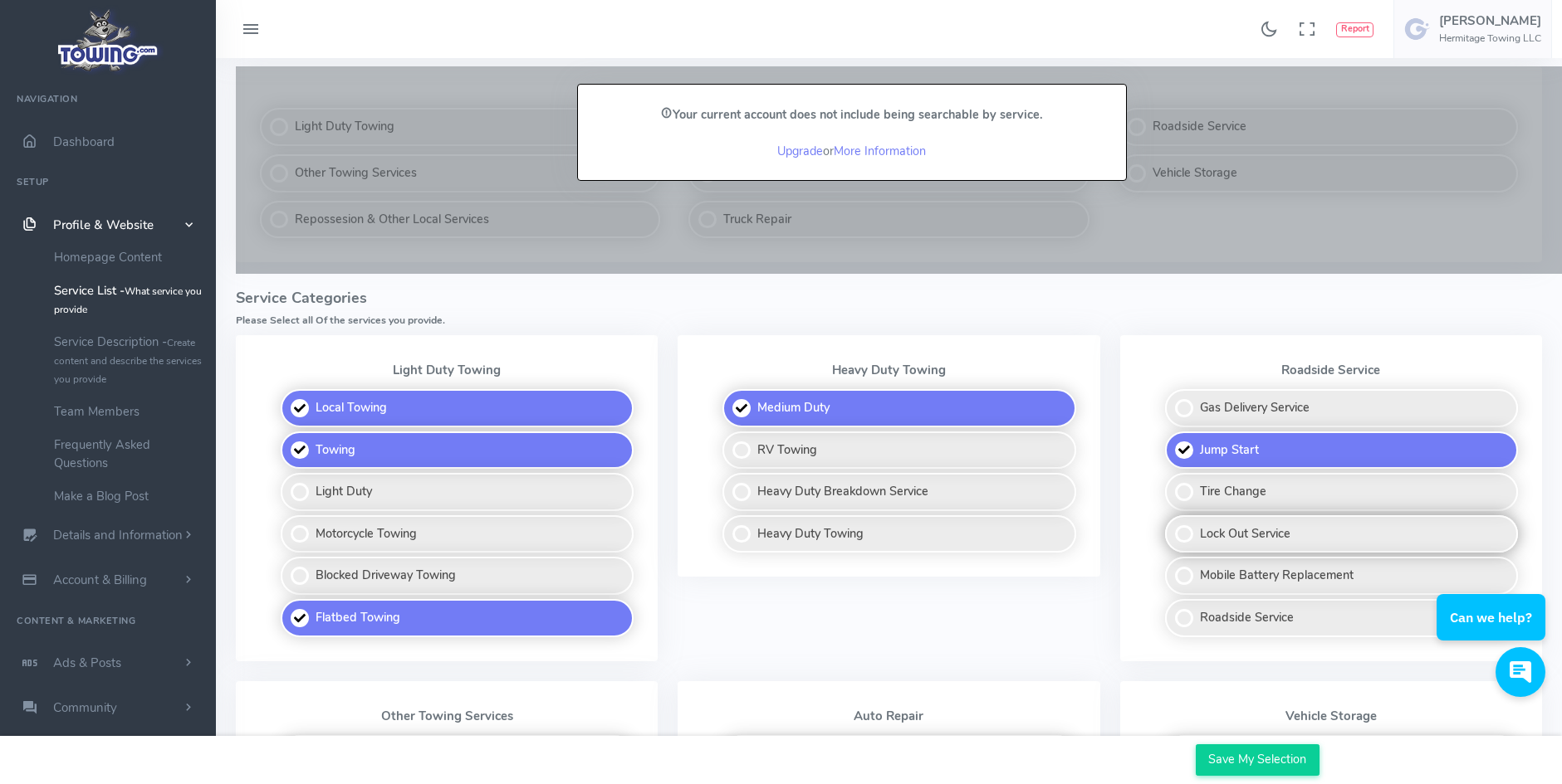
click at [1178, 540] on label "Lock Out Service" at bounding box center [1341, 534] width 353 height 38
click at [1172, 526] on input "Lock Out Service" at bounding box center [1166, 520] width 11 height 11
checkbox input "true"
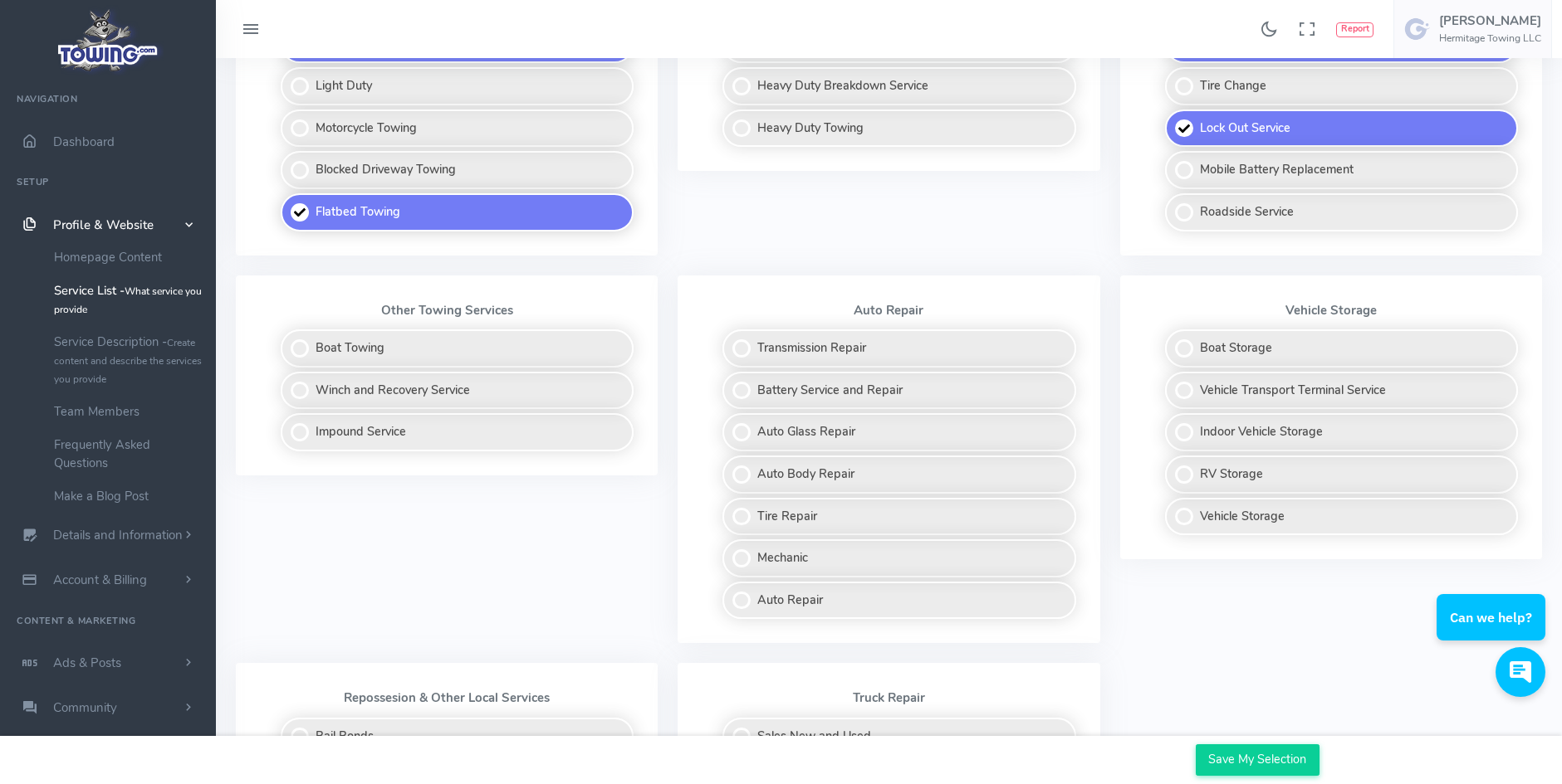
scroll to position [664, 0]
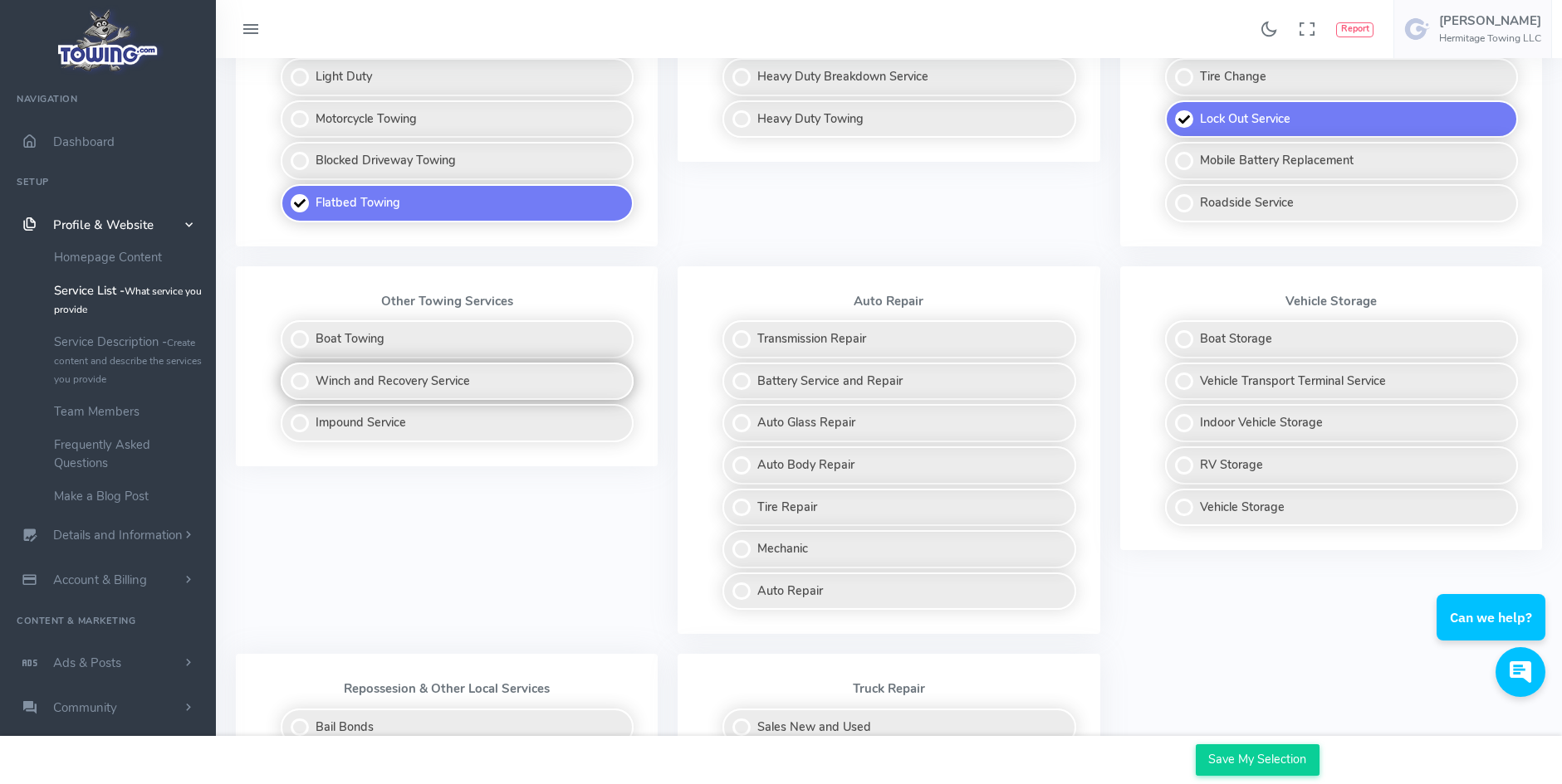
click at [298, 386] on label "Winch and Recovery Service" at bounding box center [457, 381] width 353 height 38
click at [287, 374] on input "Winch and Recovery Service" at bounding box center [281, 368] width 11 height 11
checkbox input "true"
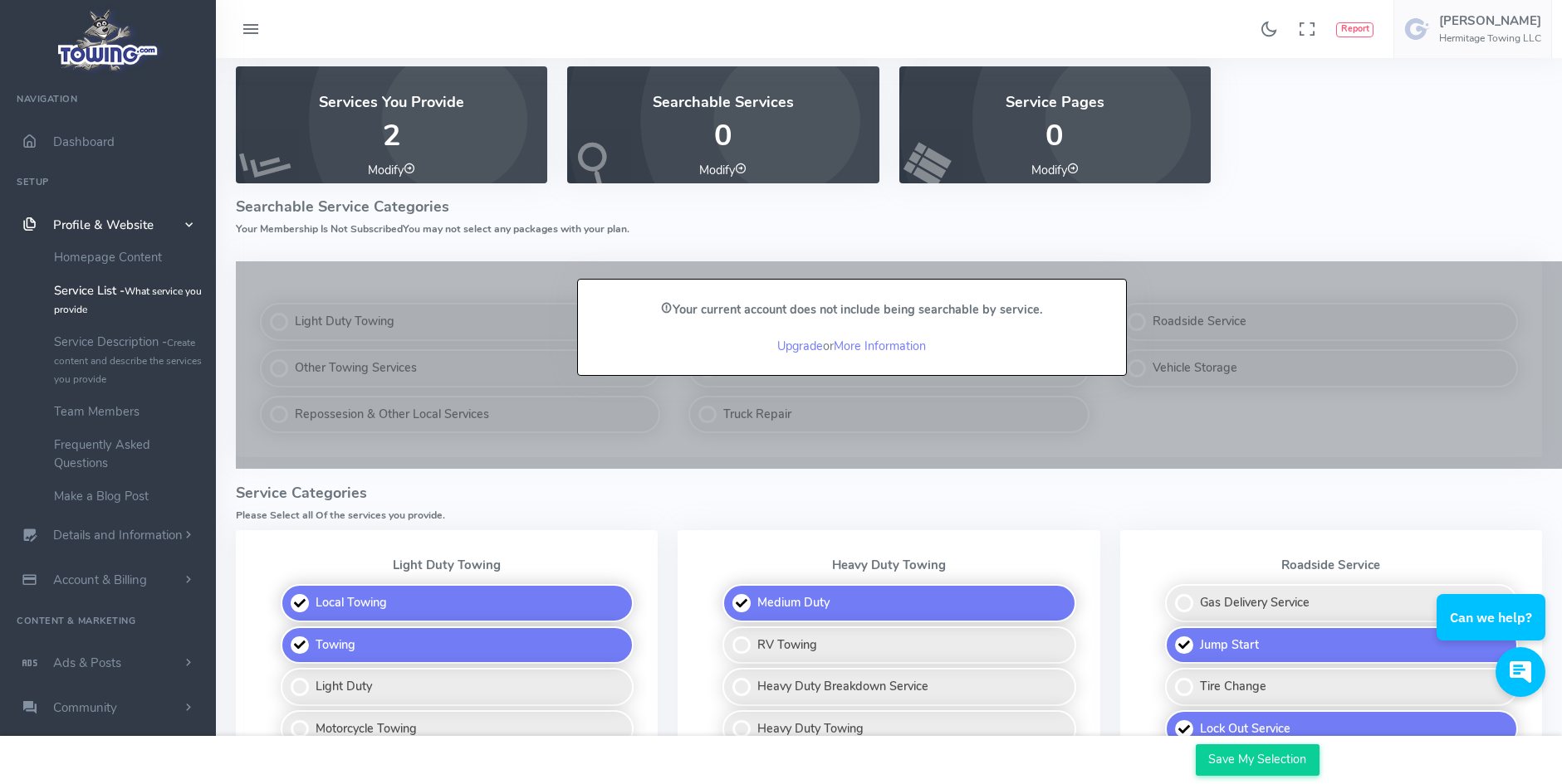
scroll to position [83, 0]
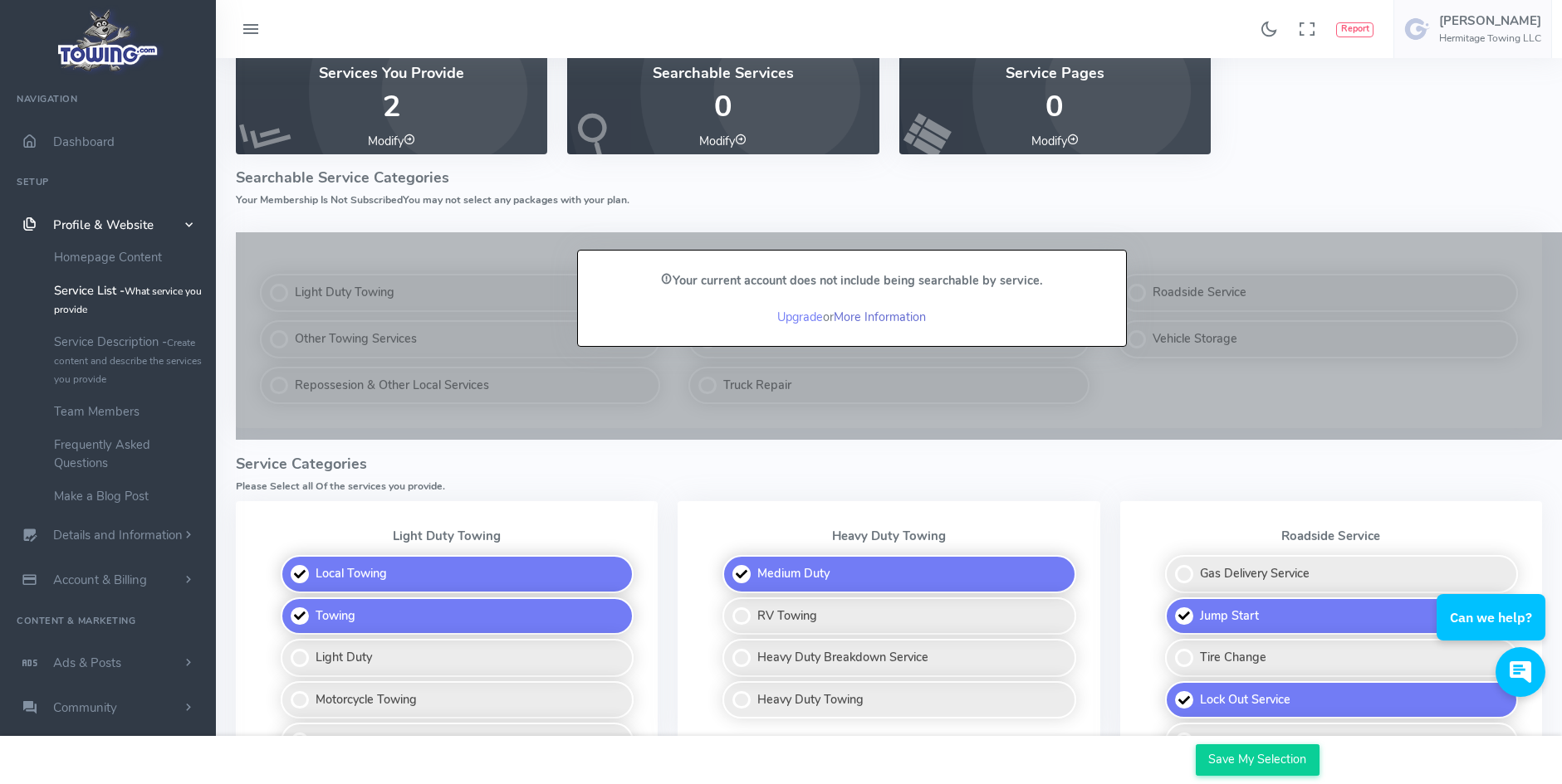
click at [886, 318] on link "More Information" at bounding box center [880, 317] width 92 height 17
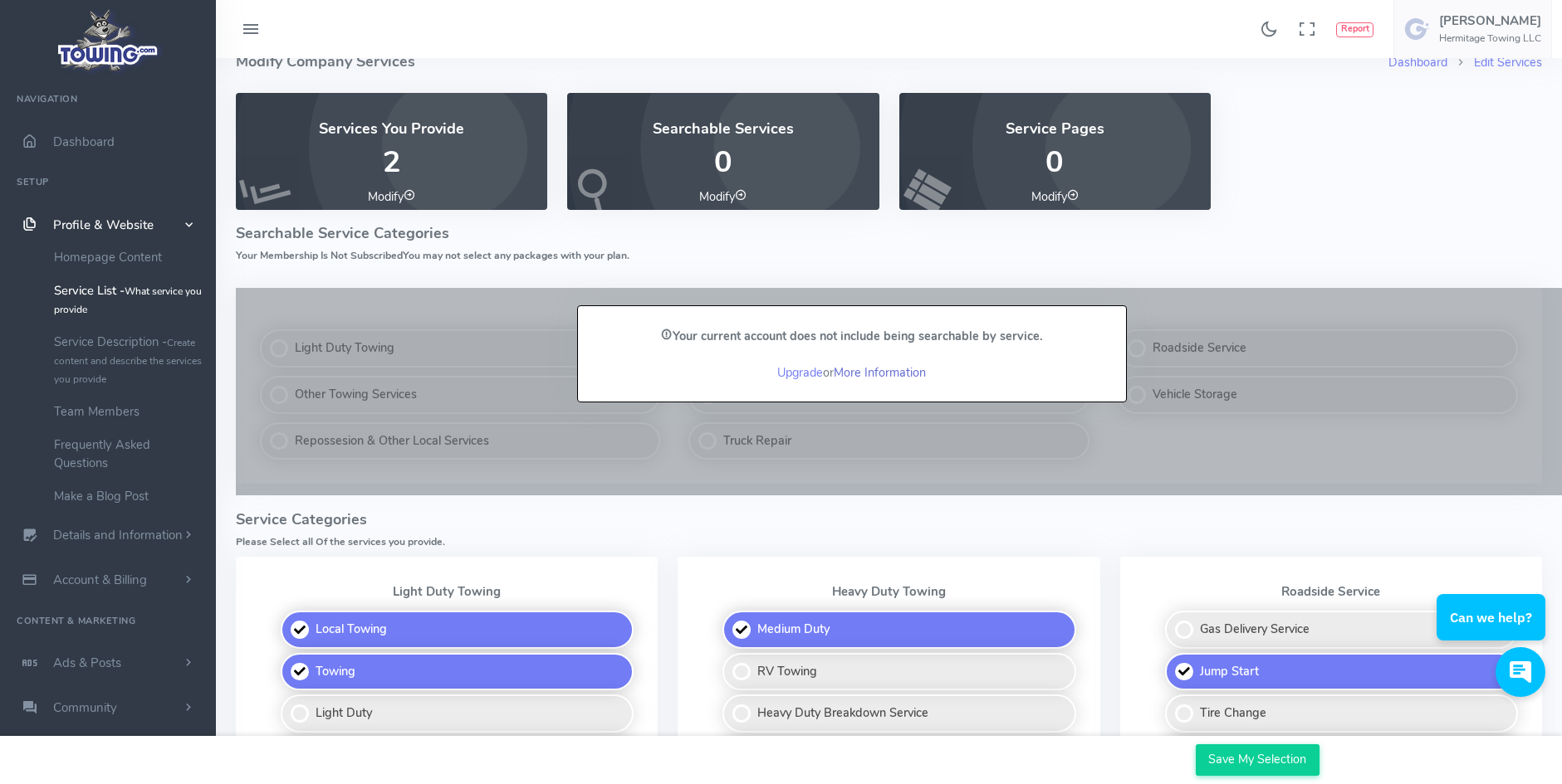
scroll to position [0, 0]
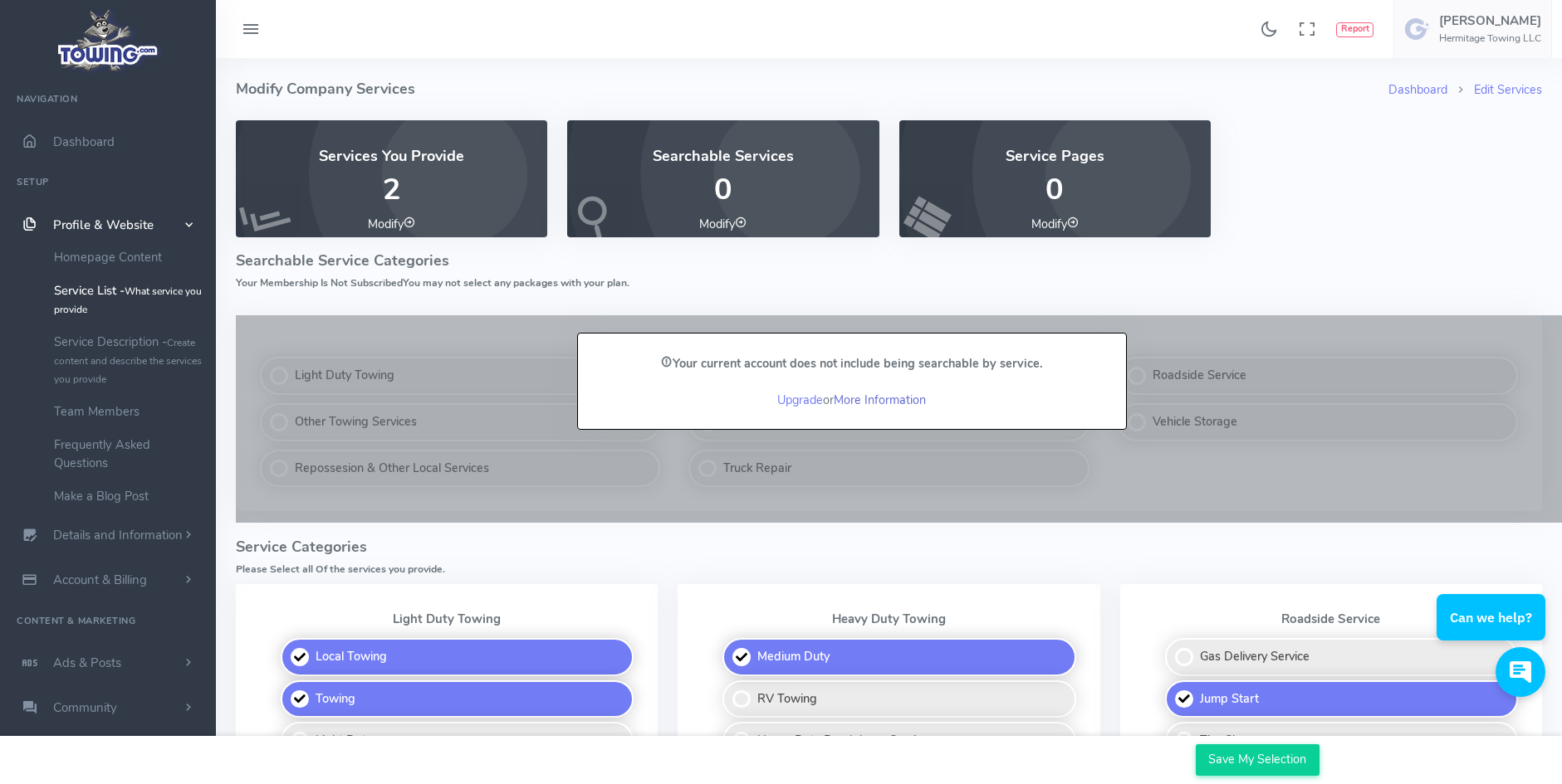
click at [848, 400] on link "More Information" at bounding box center [880, 400] width 92 height 17
click at [380, 220] on link "Modify" at bounding box center [392, 224] width 47 height 17
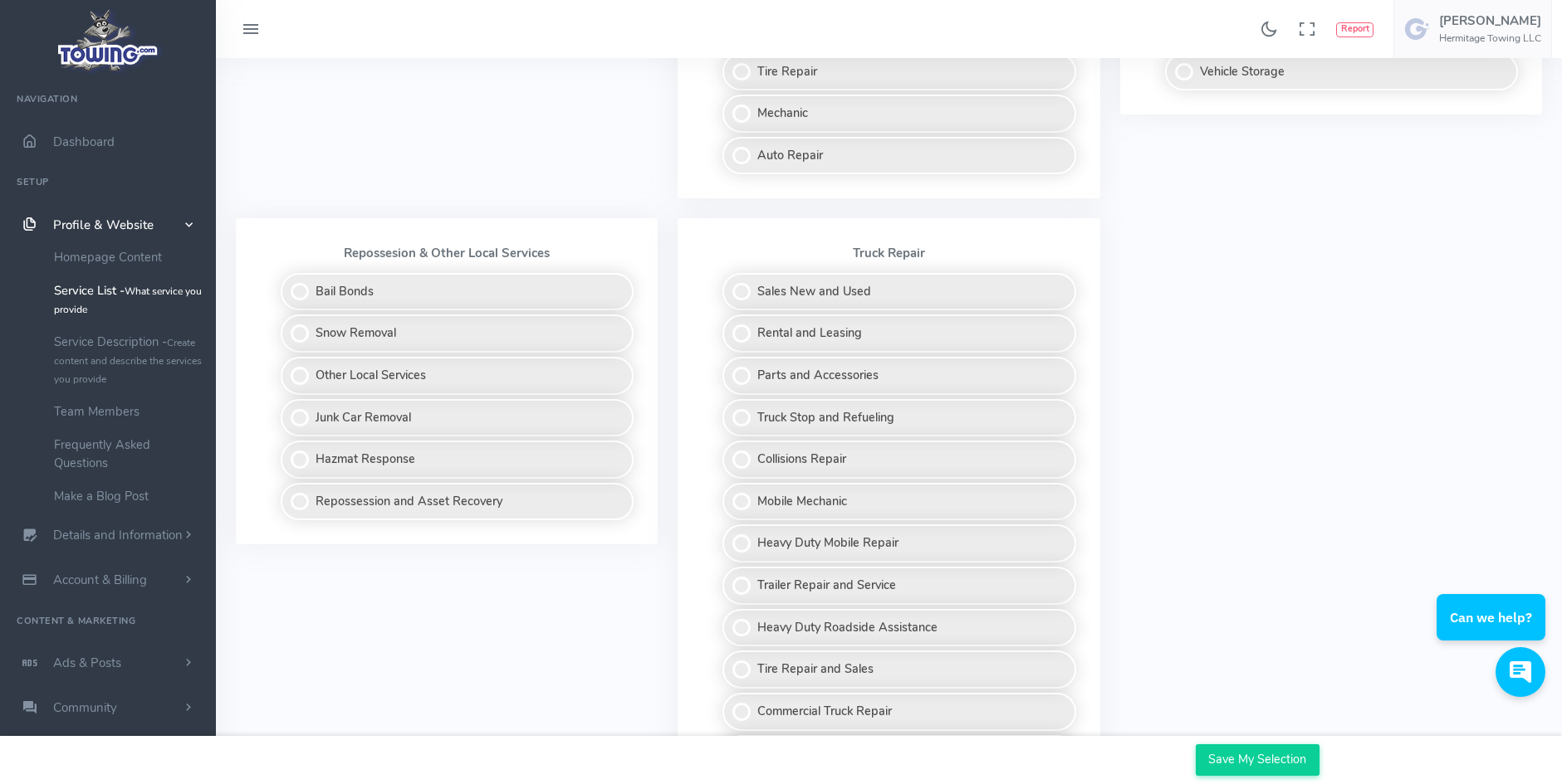
scroll to position [1347, 0]
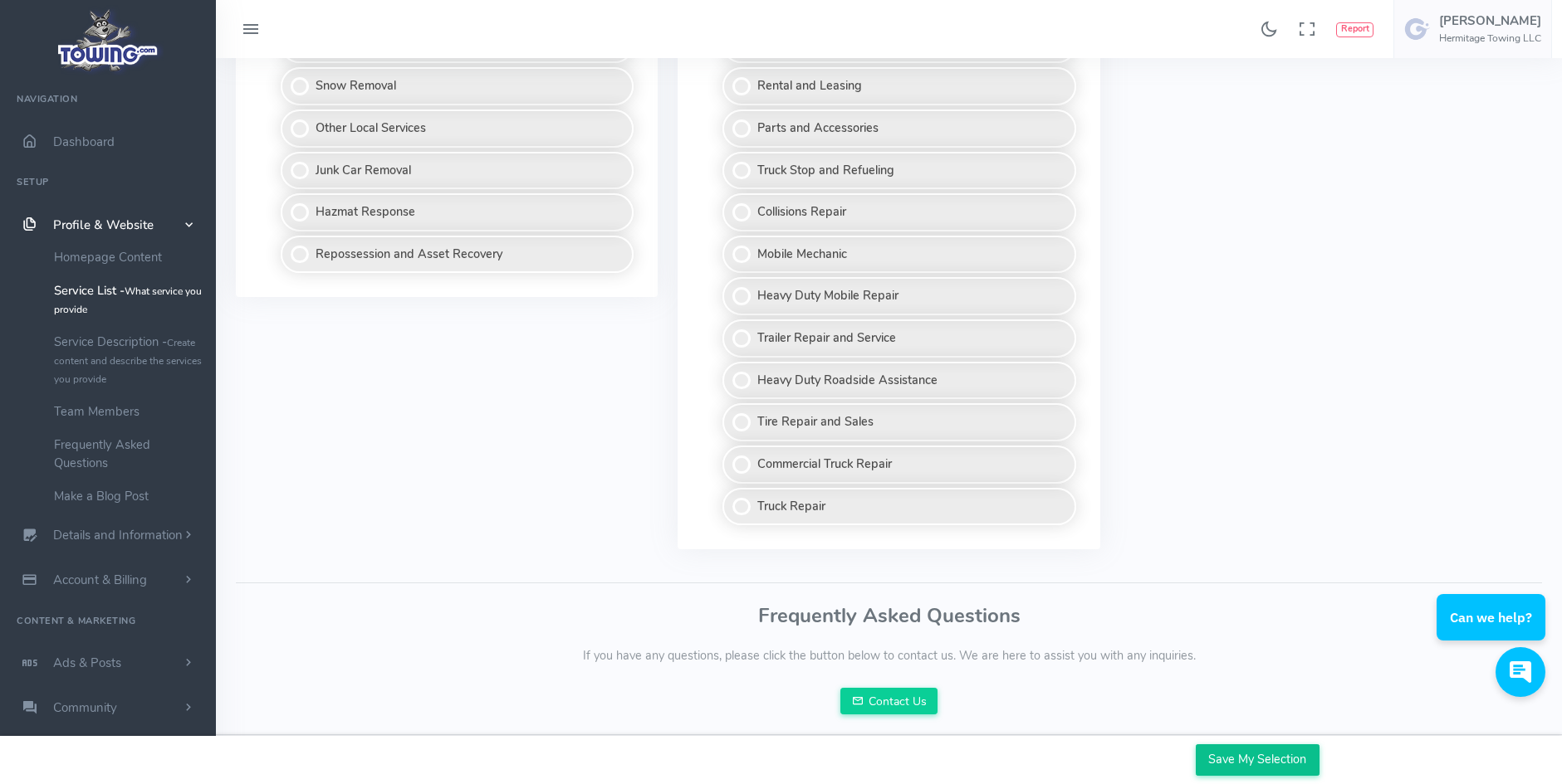
click at [1248, 754] on input "Save My Selection" at bounding box center [1257, 760] width 124 height 31
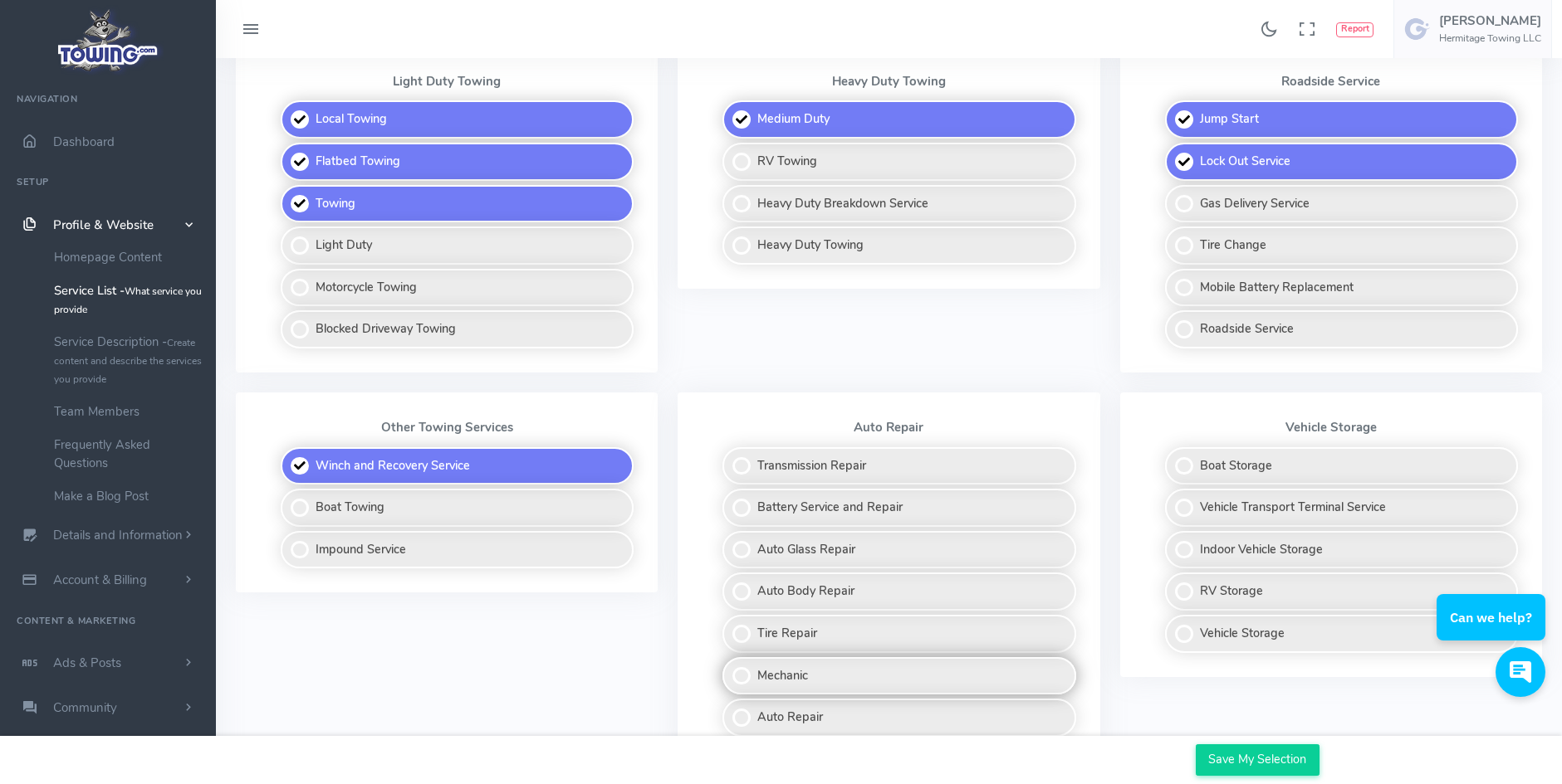
scroll to position [581, 0]
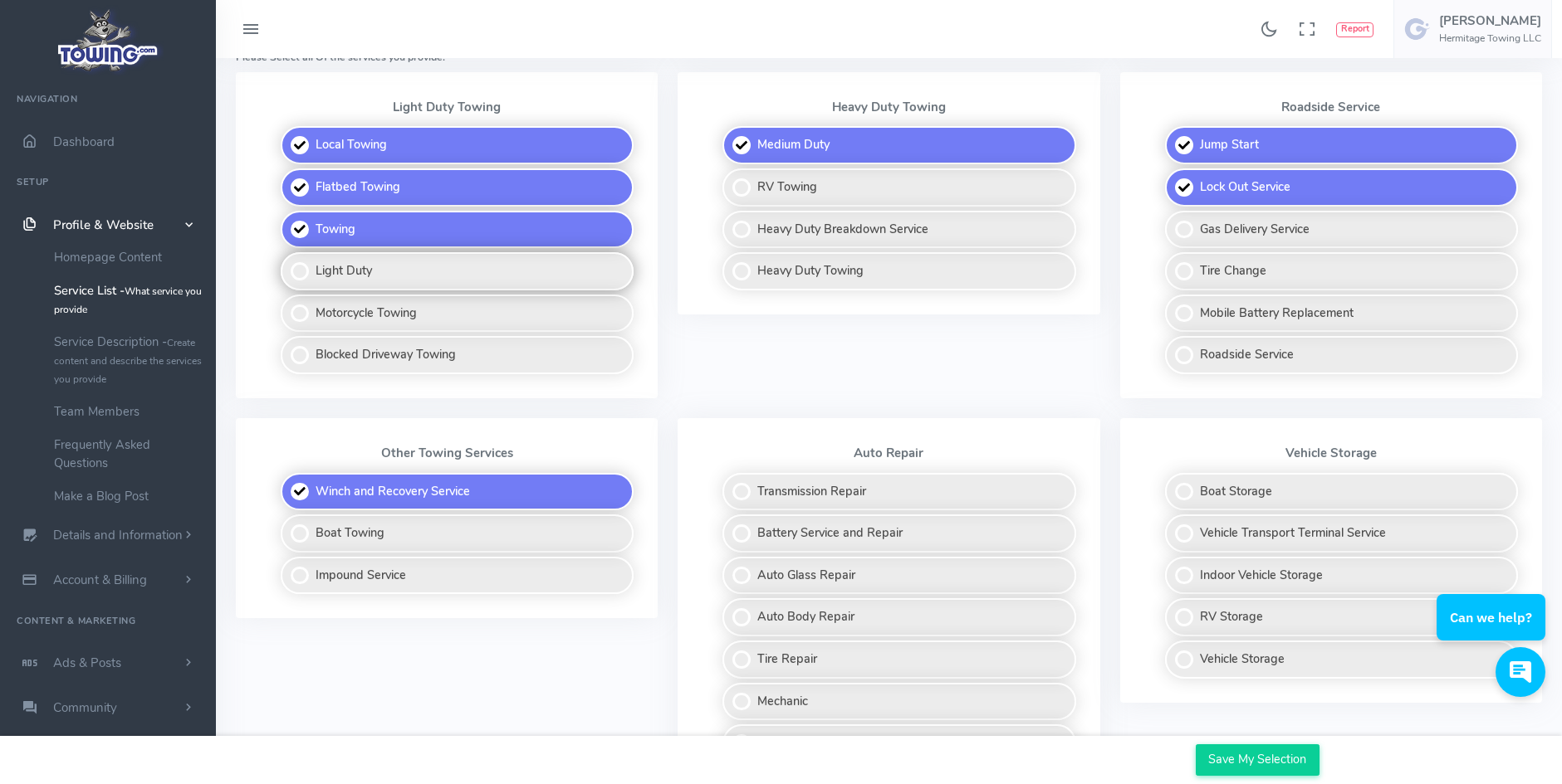
click at [291, 275] on label "Light Duty" at bounding box center [457, 271] width 353 height 38
click at [287, 263] on input "Light Duty" at bounding box center [281, 258] width 11 height 11
checkbox input "true"
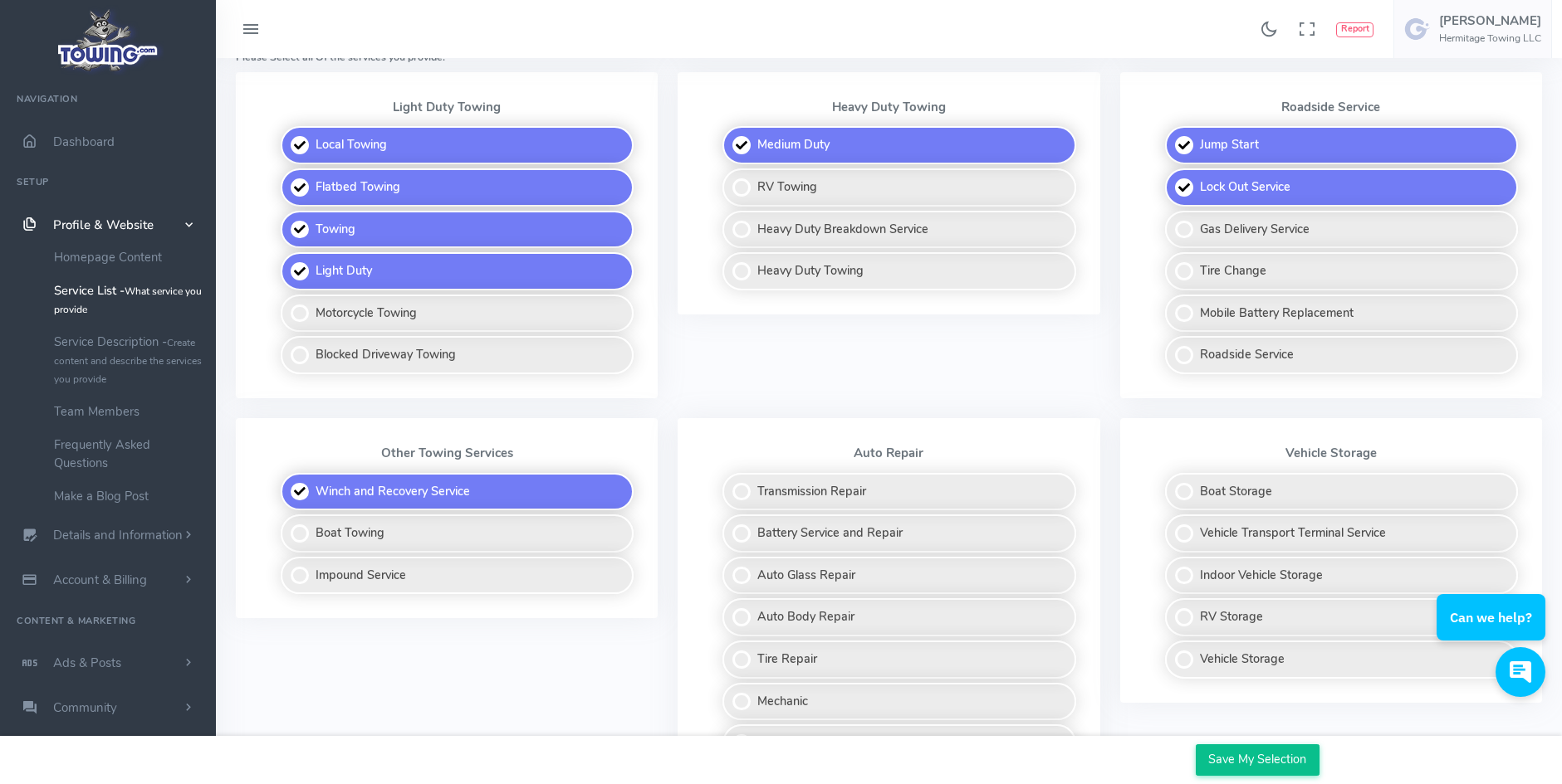
click at [1256, 759] on input "Save My Selection" at bounding box center [1257, 760] width 124 height 31
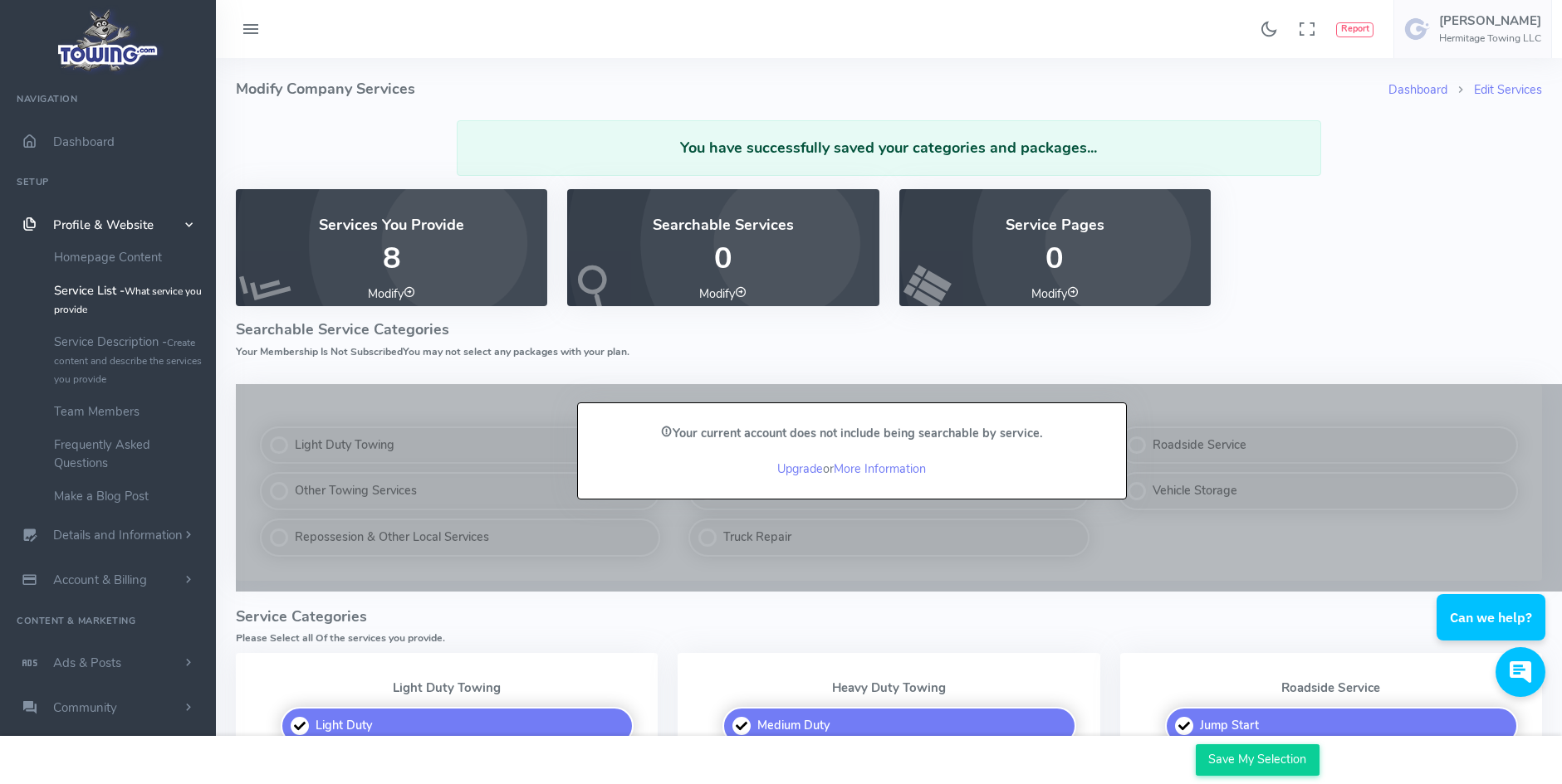
click at [721, 224] on h4 "Searchable Services" at bounding box center [723, 226] width 271 height 17
click at [713, 290] on link "Modify" at bounding box center [723, 294] width 47 height 17
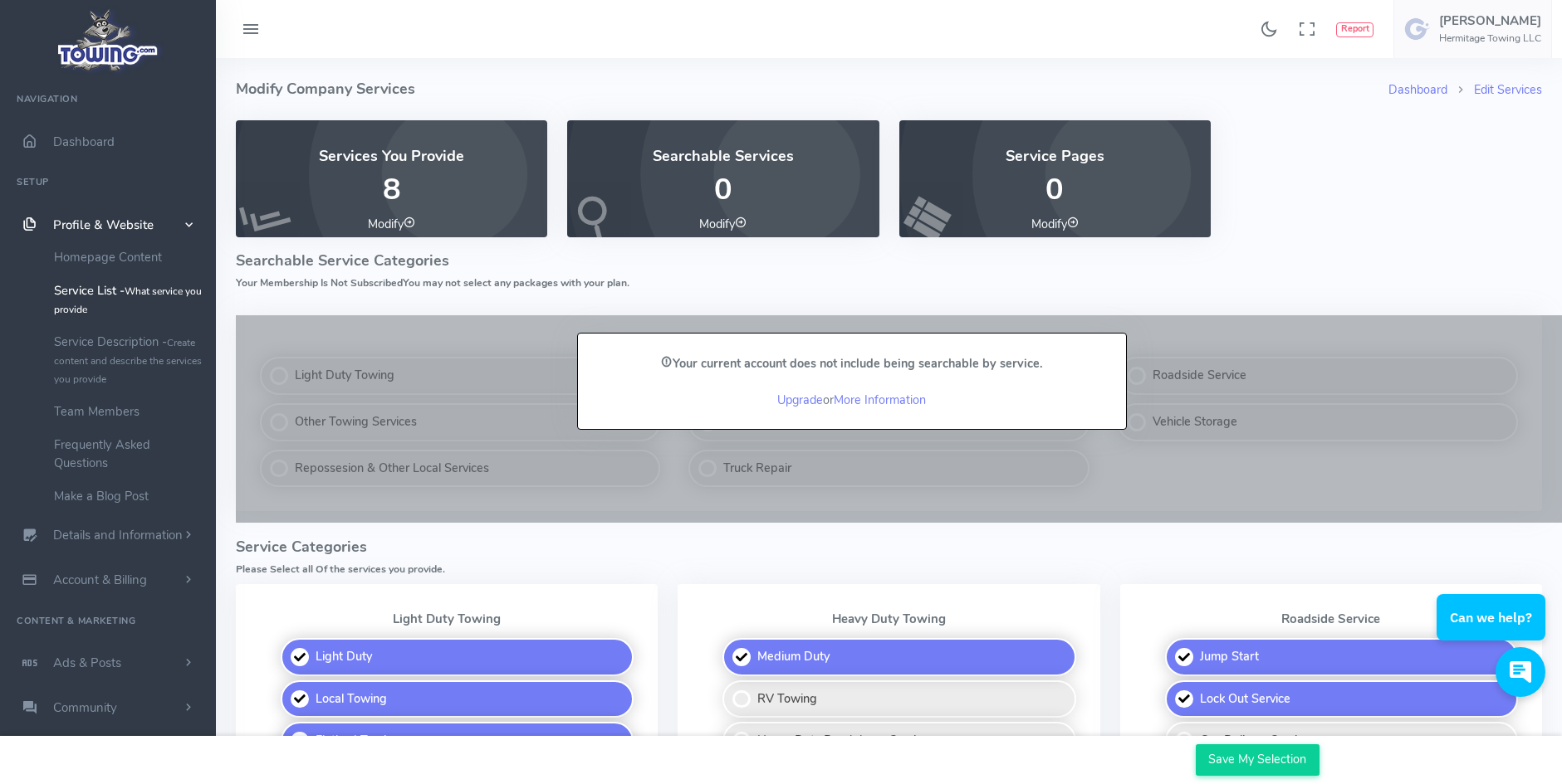
click at [1042, 221] on link "Modify" at bounding box center [1055, 224] width 47 height 17
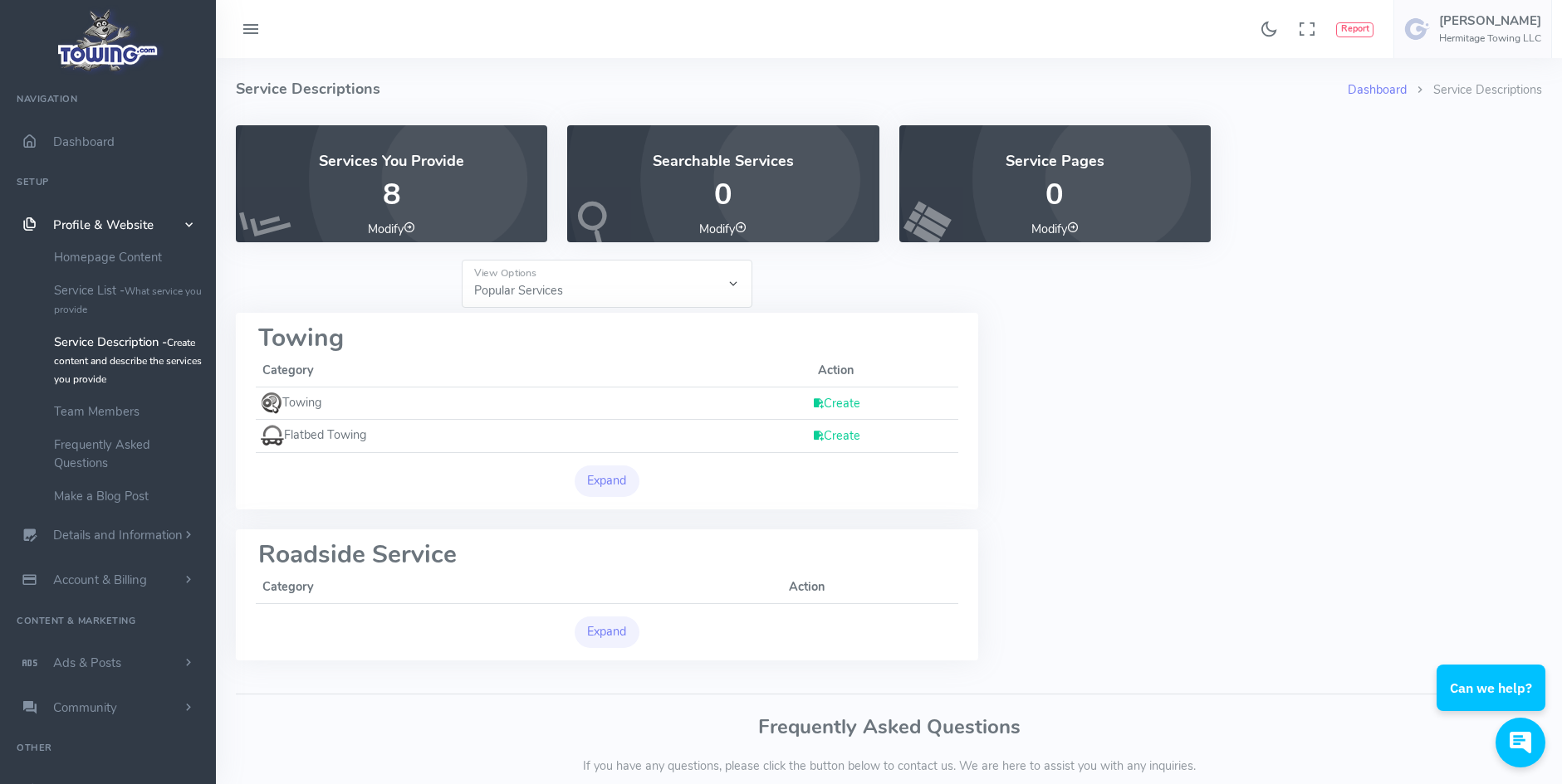
click at [848, 397] on link "Create" at bounding box center [836, 403] width 48 height 17
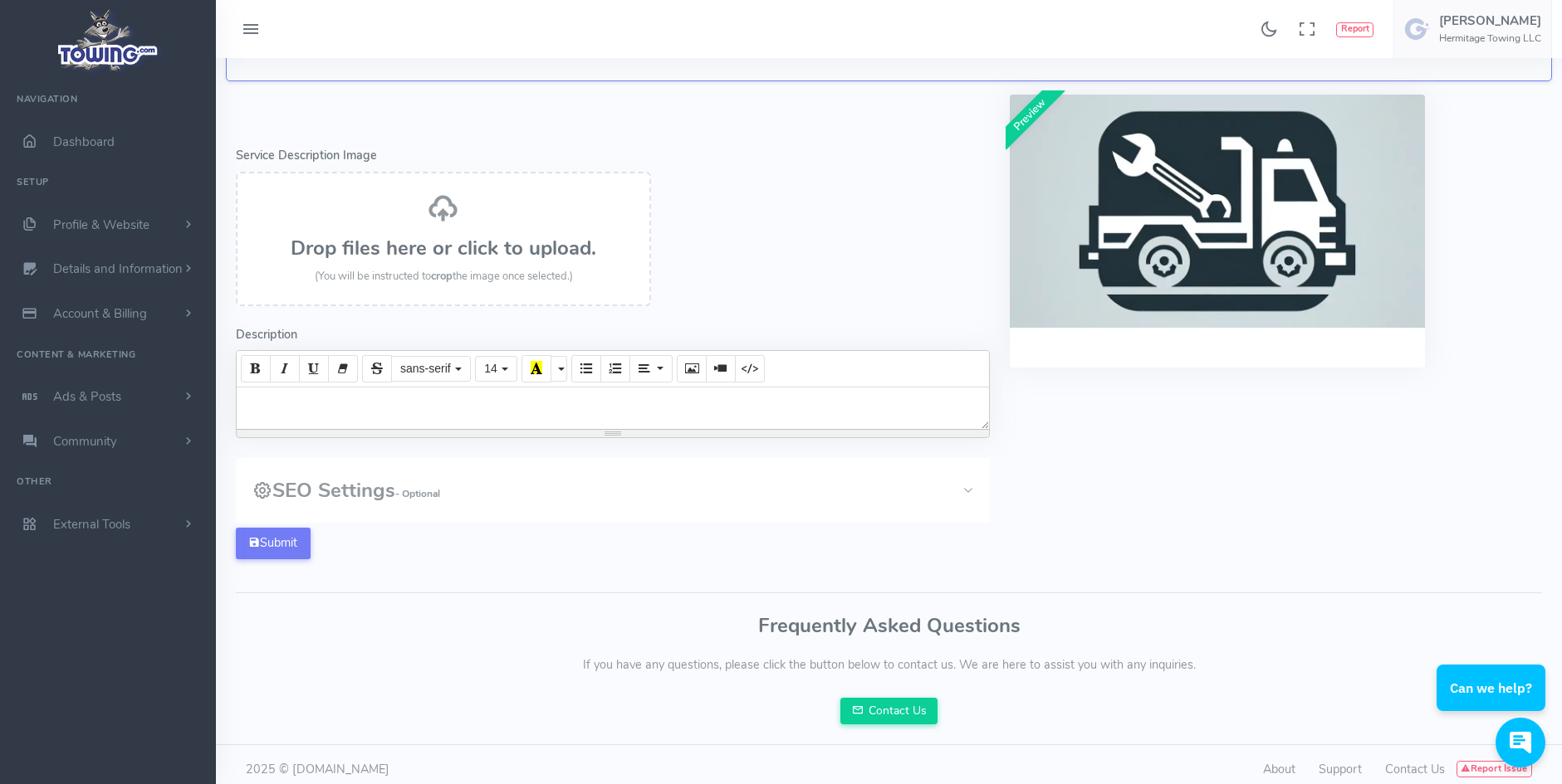
scroll to position [187, 0]
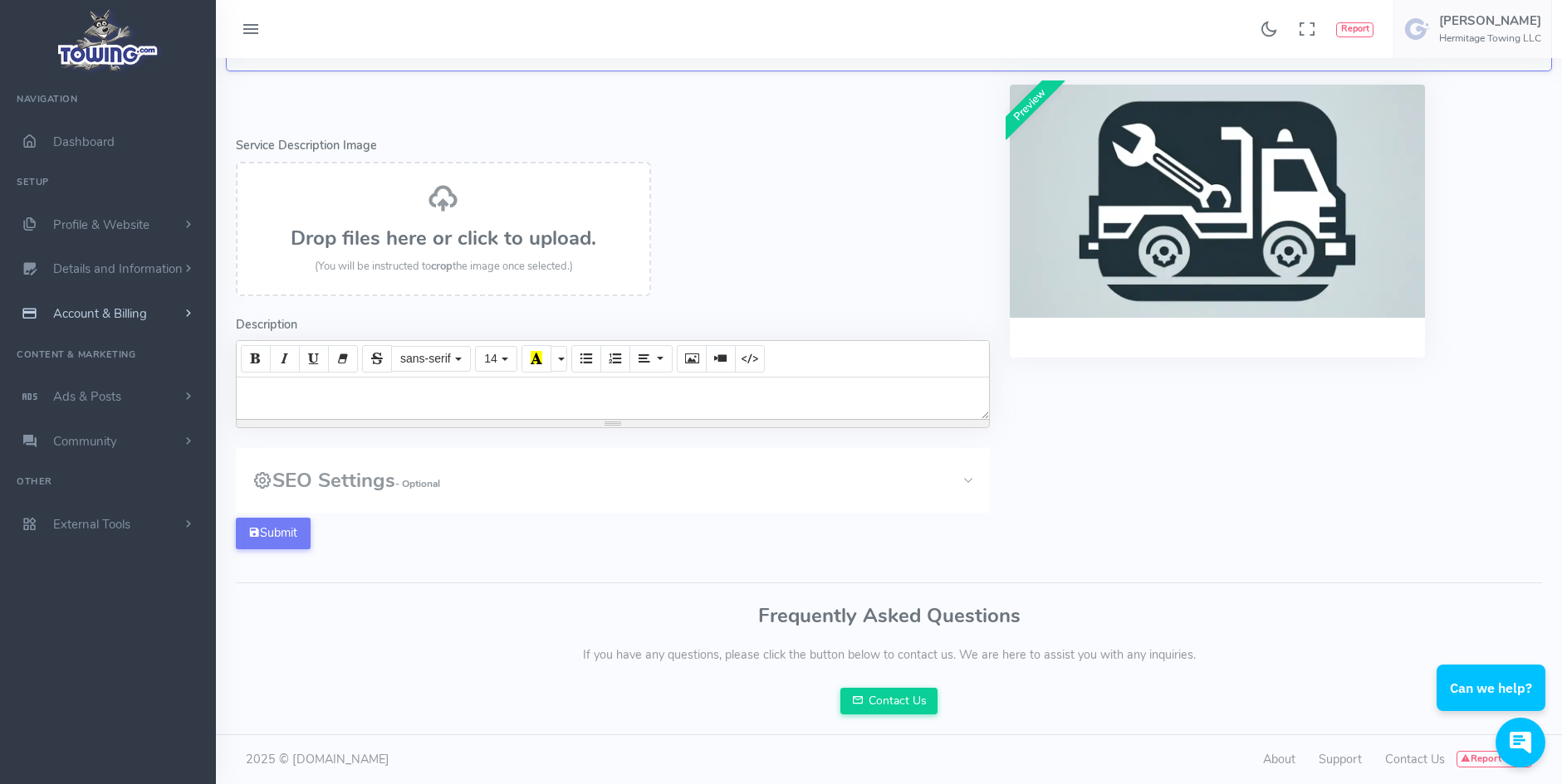
click at [72, 308] on span "Account & Billing" at bounding box center [99, 314] width 94 height 17
click at [71, 377] on link "Payment Receipts" at bounding box center [128, 379] width 174 height 33
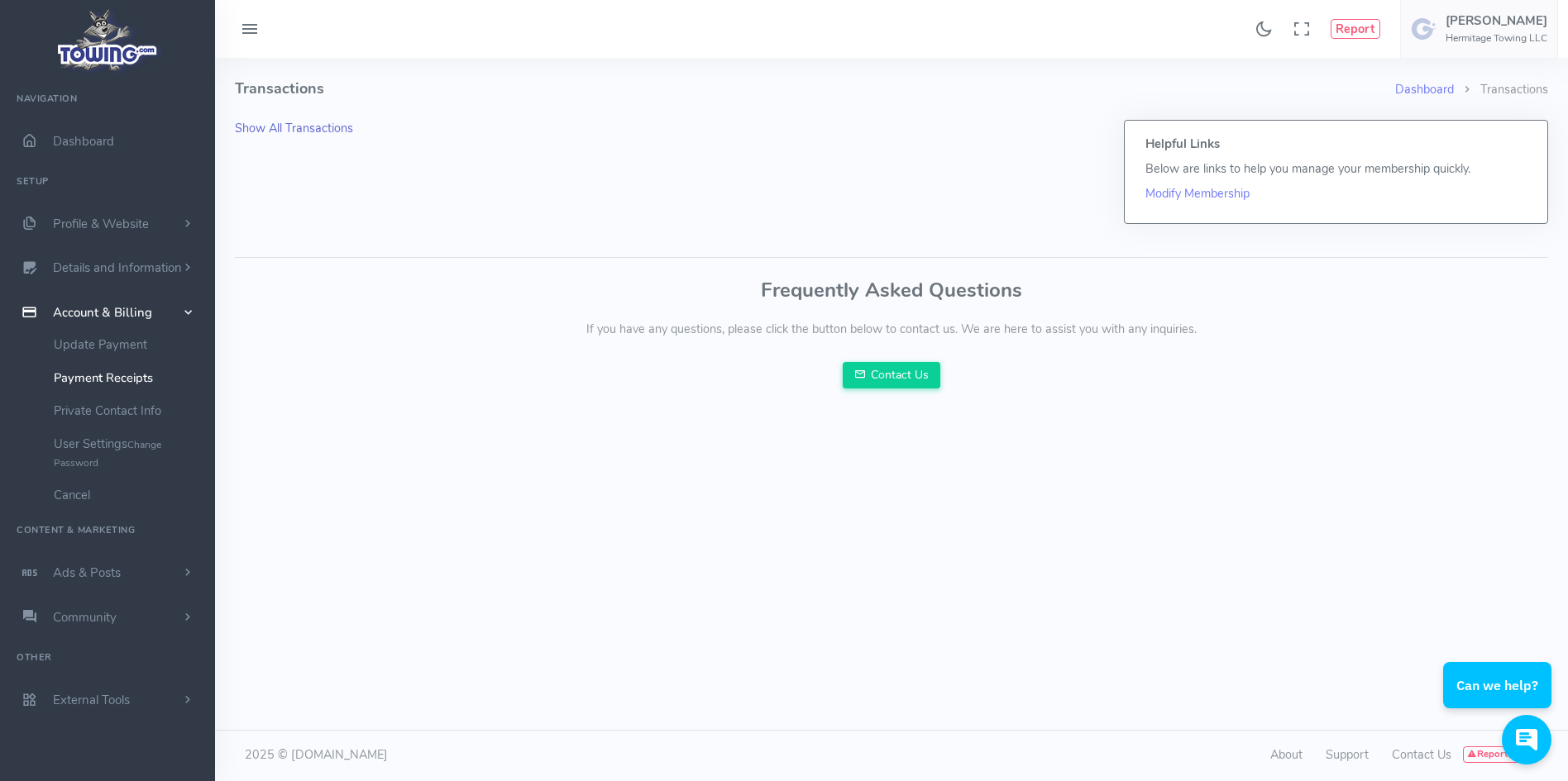
click at [273, 130] on link "Show All Transactions" at bounding box center [294, 128] width 118 height 17
click at [92, 344] on link "Update Payment" at bounding box center [128, 344] width 174 height 33
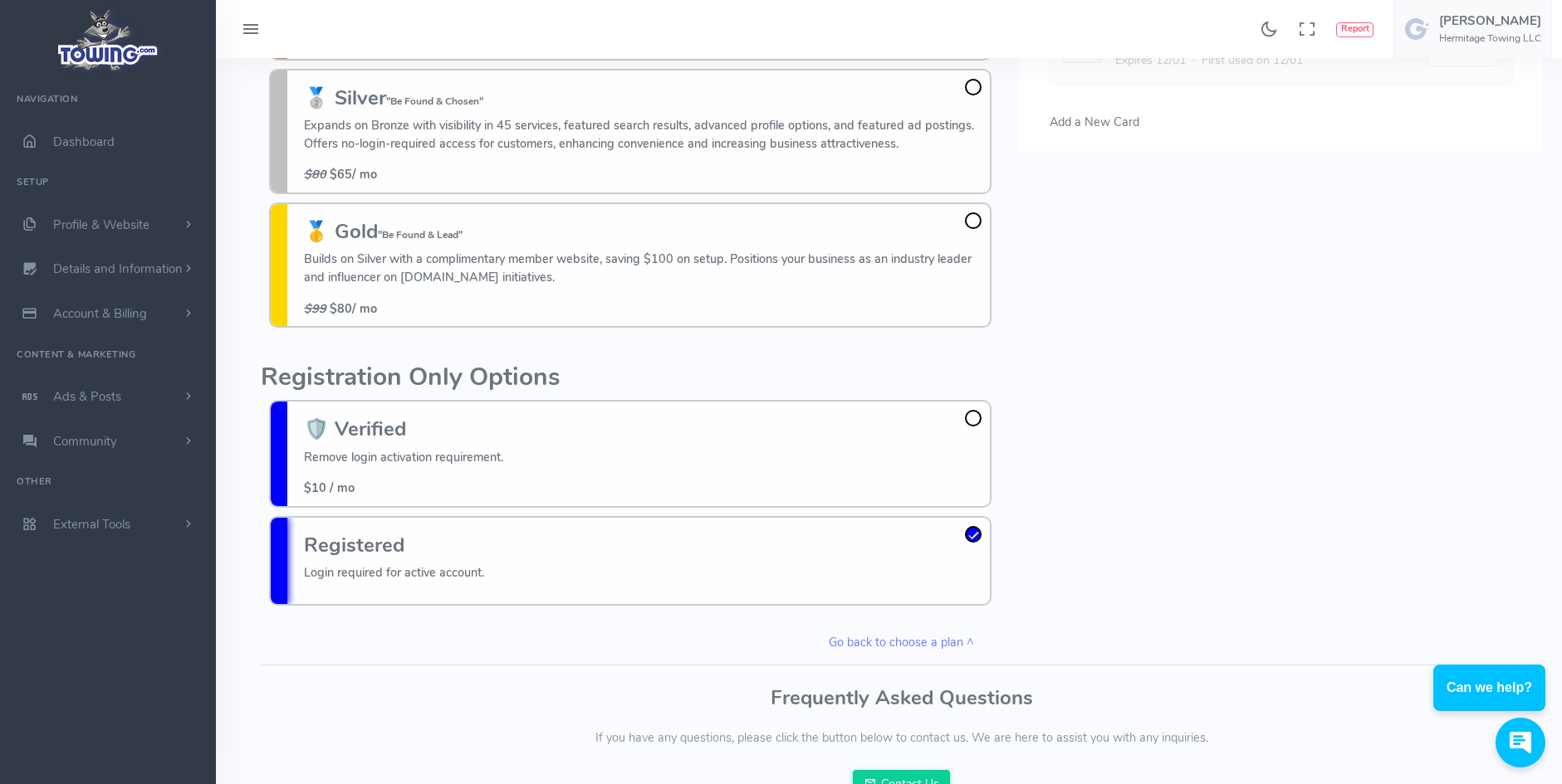
scroll to position [333, 0]
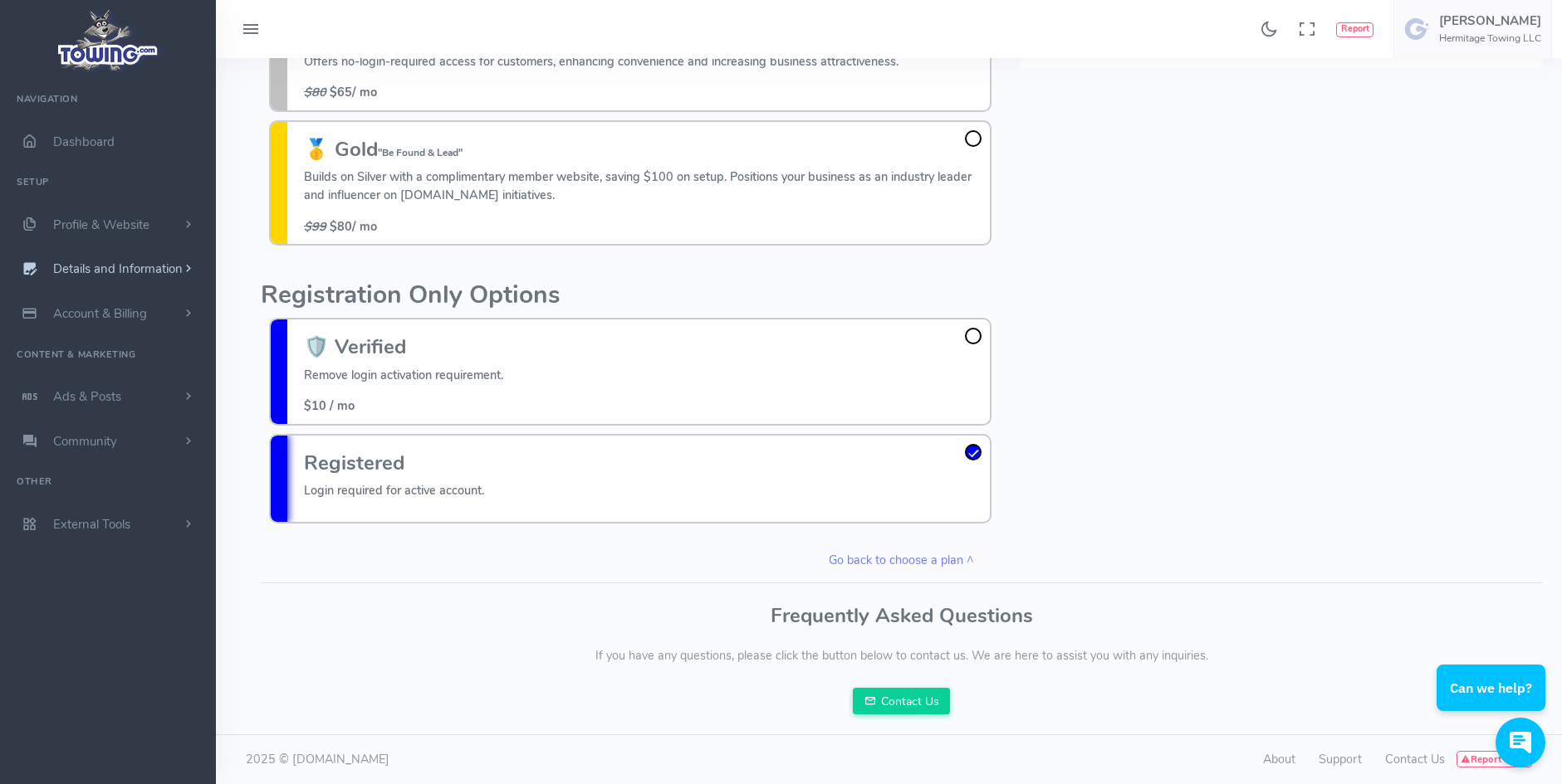
click at [99, 267] on span "Details and Information" at bounding box center [118, 269] width 130 height 17
click at [87, 333] on small "Search Engine Settings" at bounding box center [134, 336] width 102 height 13
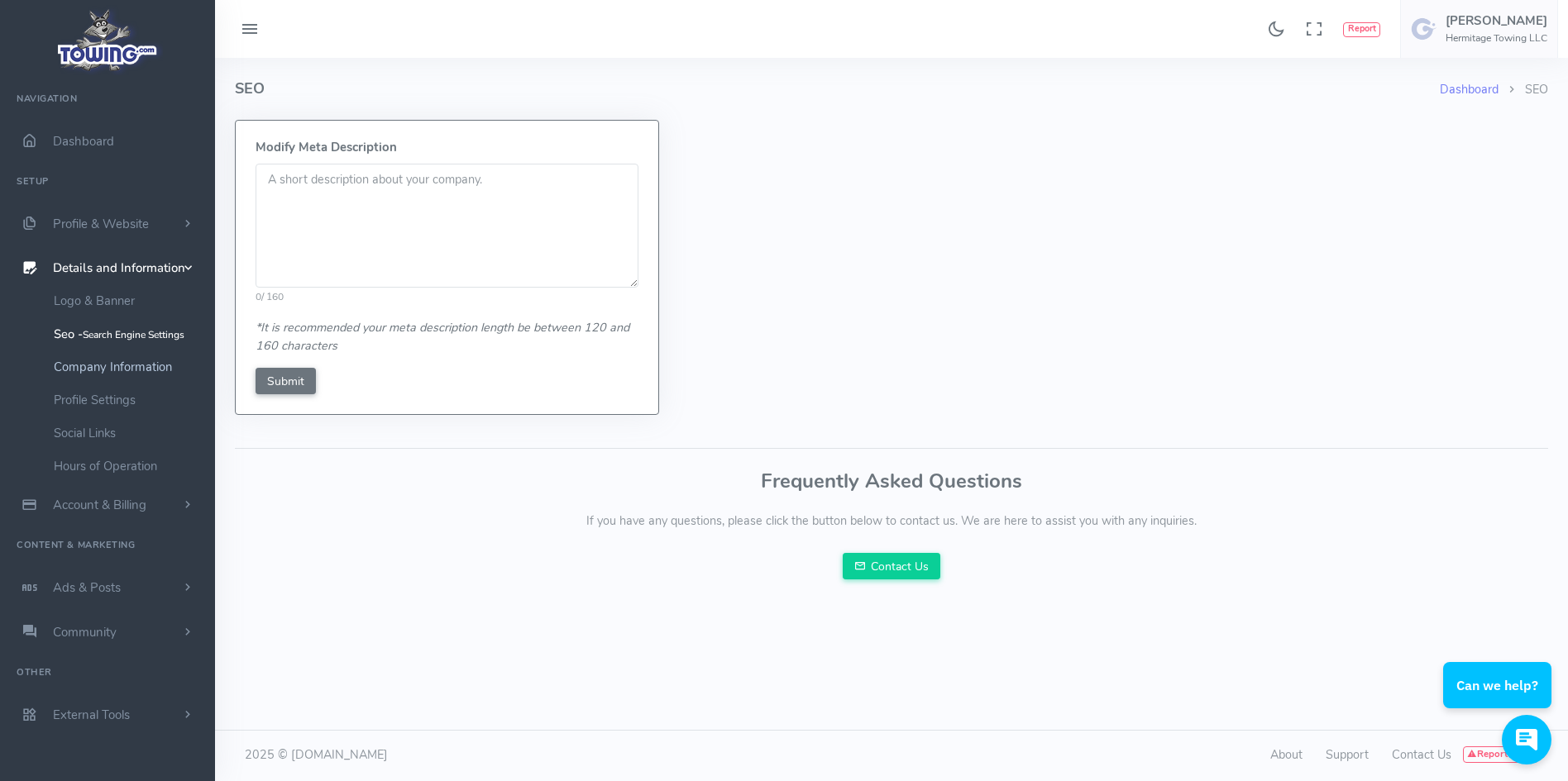
click at [70, 371] on link "Company Information" at bounding box center [128, 367] width 174 height 33
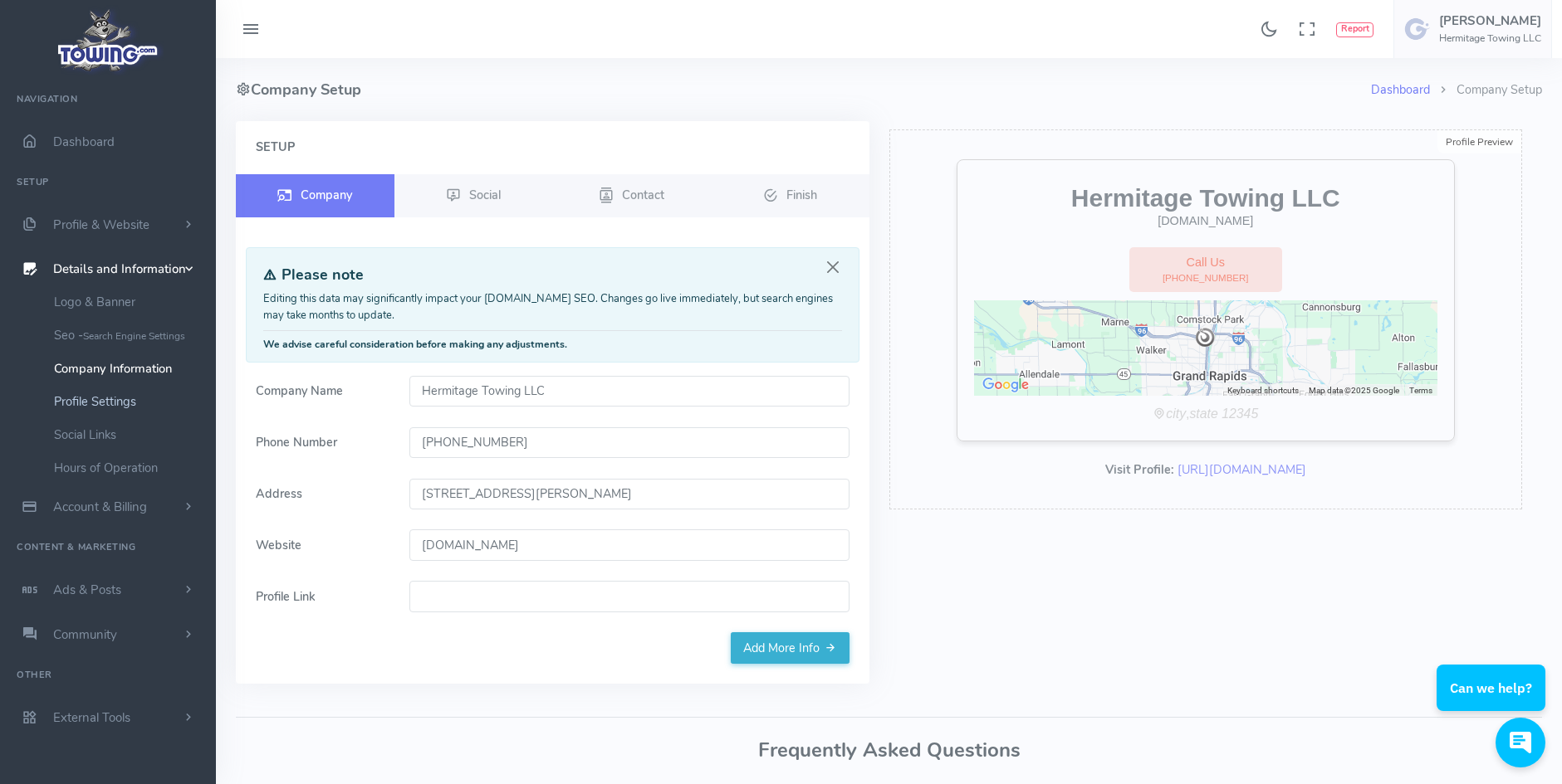
click at [74, 399] on link "Profile Settings" at bounding box center [128, 401] width 174 height 33
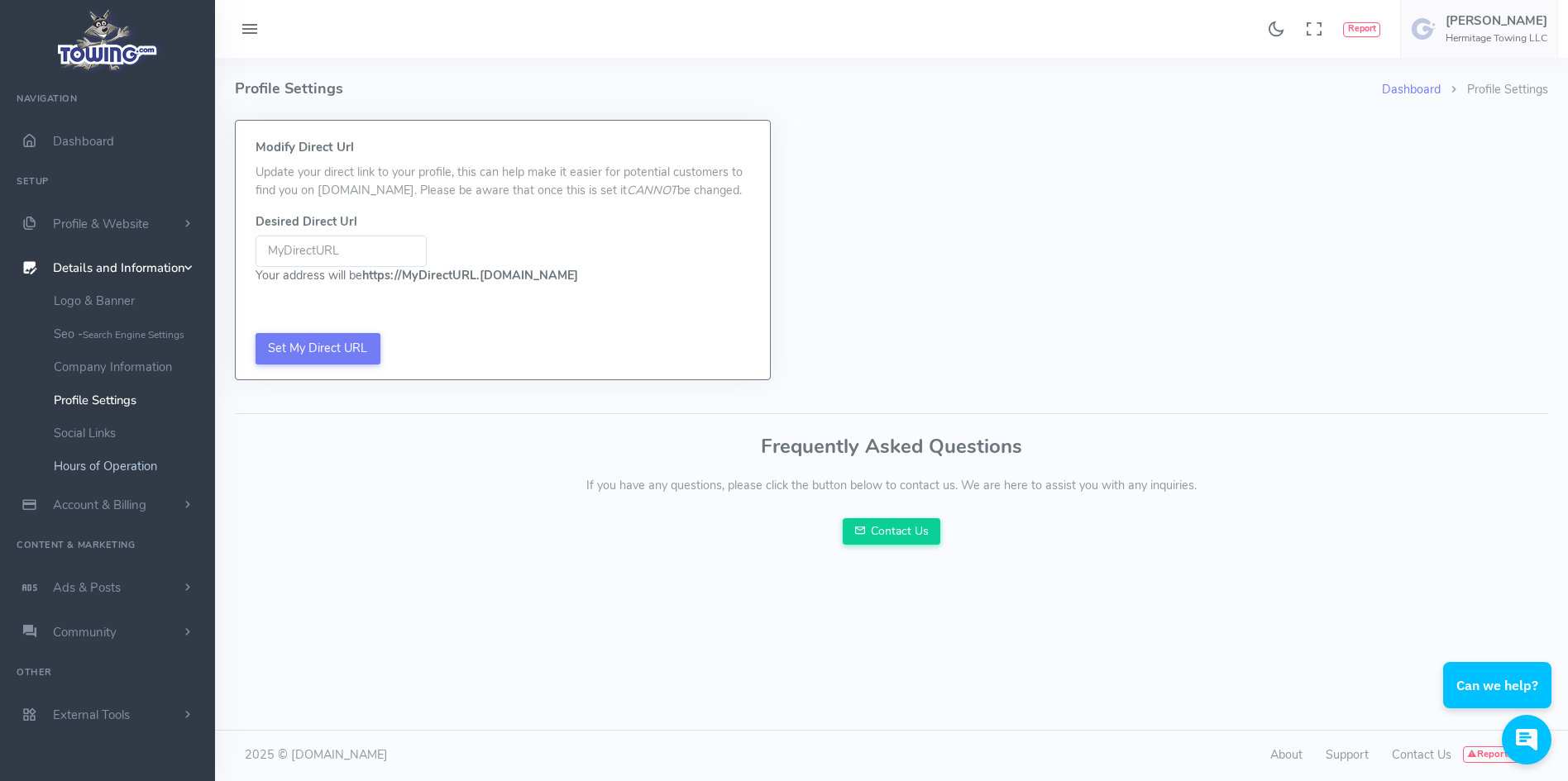
click at [81, 467] on link "Hours of Operation" at bounding box center [128, 466] width 174 height 33
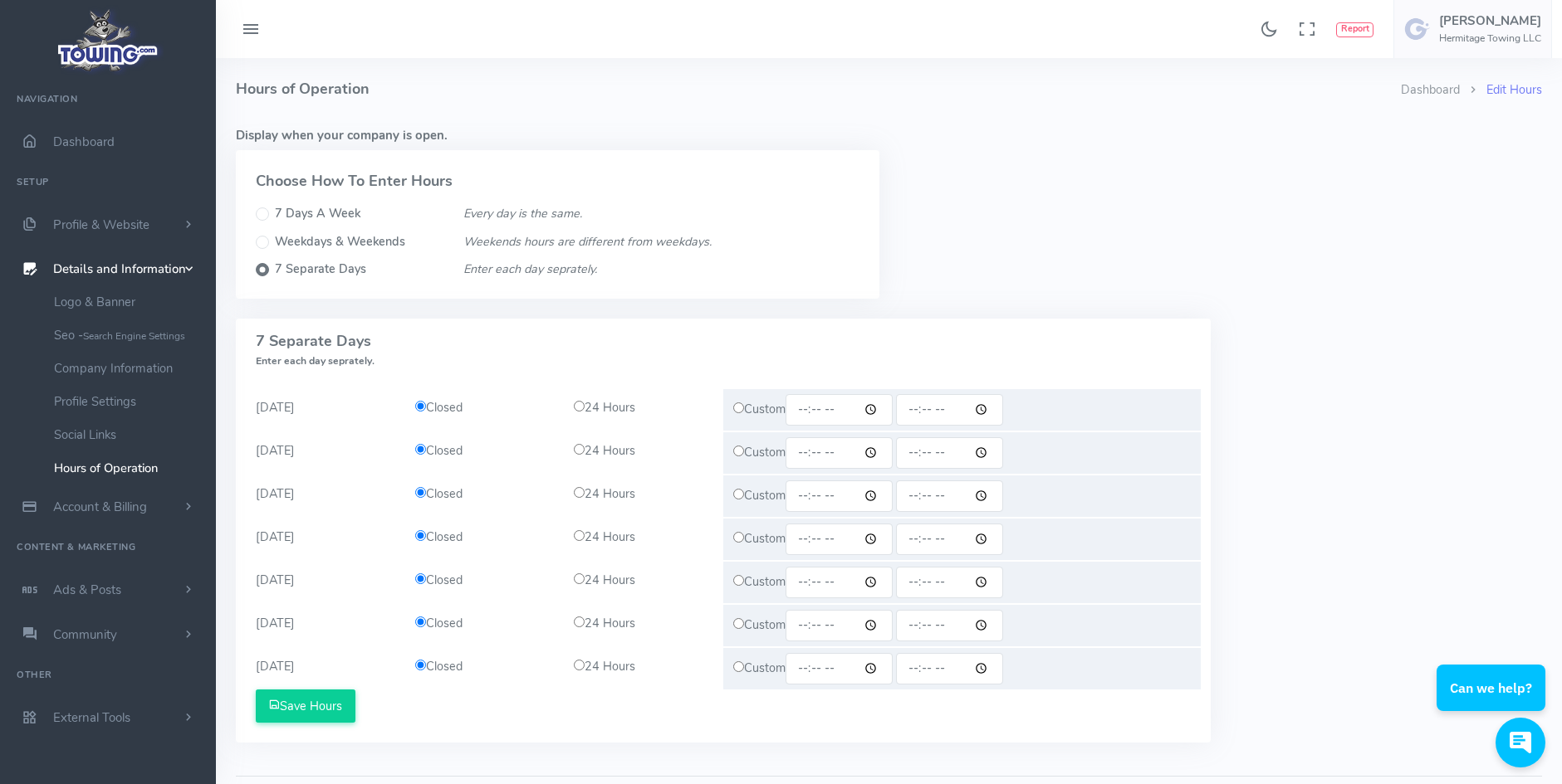
click at [738, 412] on input "radio" at bounding box center [738, 408] width 11 height 11
radio input "true"
click at [845, 419] on input "time" at bounding box center [838, 409] width 107 height 31
type input "07:00"
click at [921, 419] on input "time" at bounding box center [950, 409] width 107 height 31
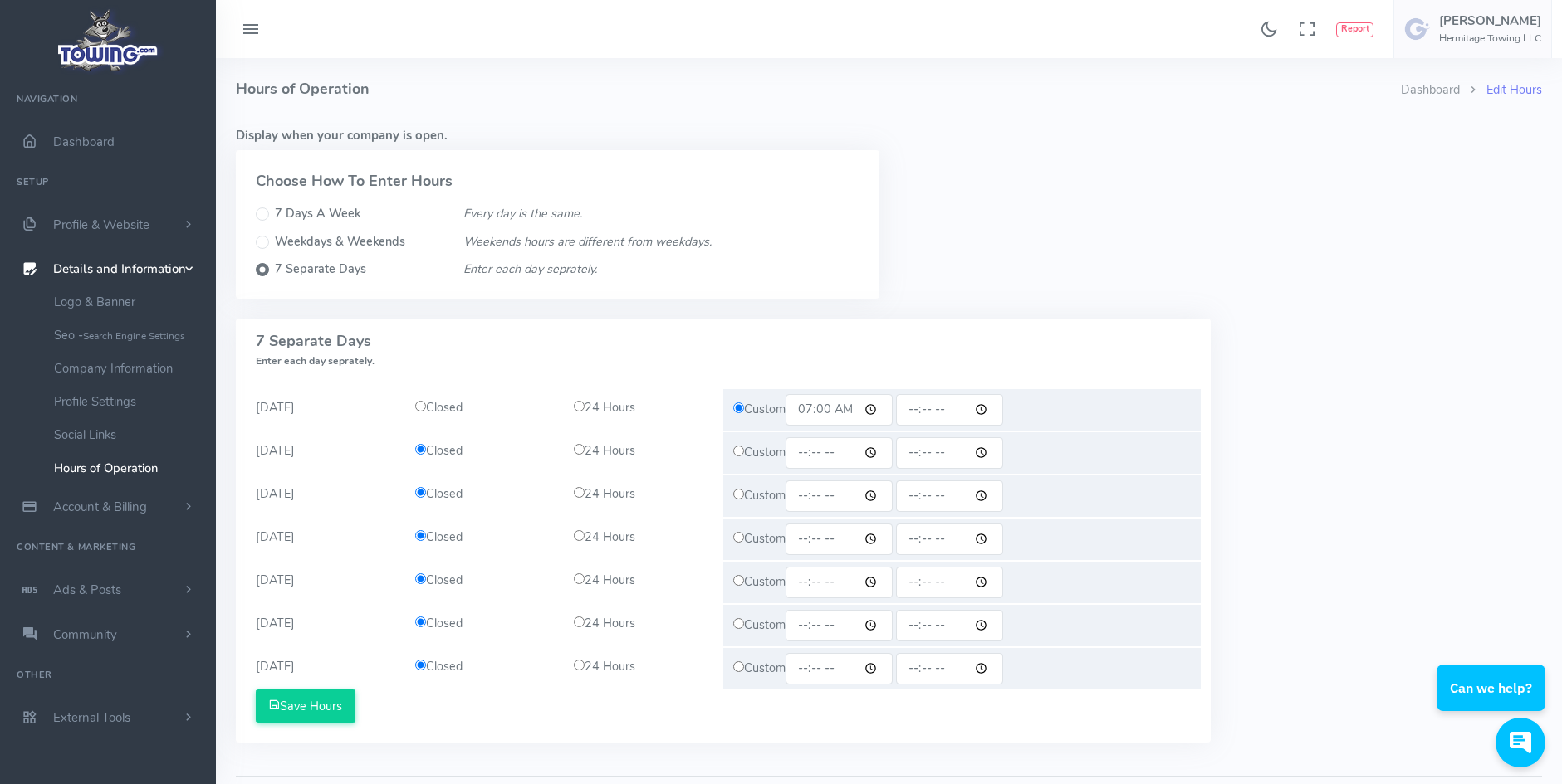
type input "18:00"
click at [874, 452] on input "time" at bounding box center [838, 452] width 107 height 31
type input "07:00"
click at [992, 452] on input "time" at bounding box center [950, 452] width 107 height 31
type input "18:00"
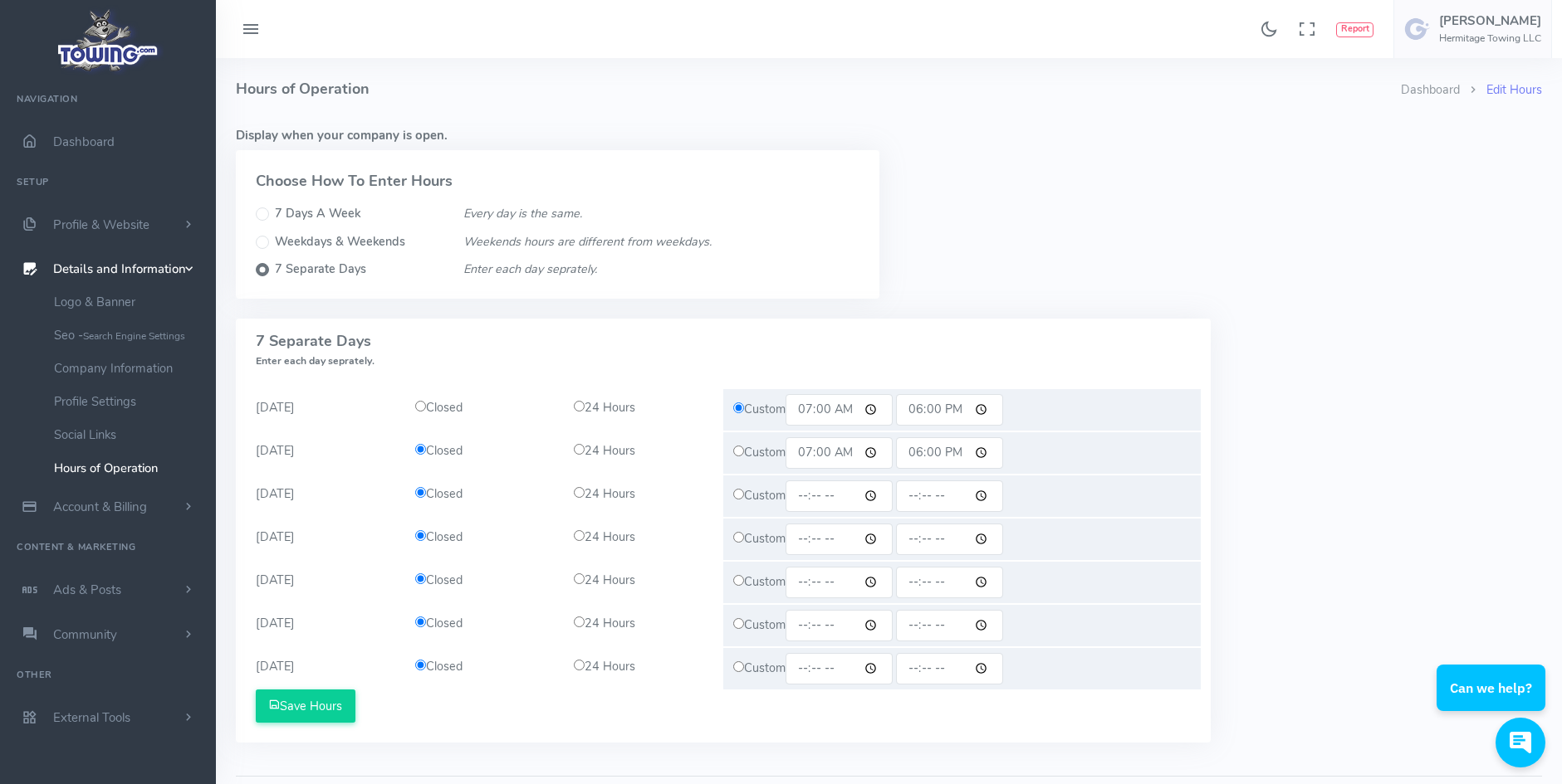
click at [1129, 273] on div "Display when your company is open. Choose How To Enter Hours 7 Days A Week Ever…" at bounding box center [889, 220] width 1326 height 199
click at [991, 497] on input "time" at bounding box center [950, 496] width 107 height 31
type input "18:00"
click at [877, 504] on input "time" at bounding box center [838, 496] width 107 height 31
type input "07:00"
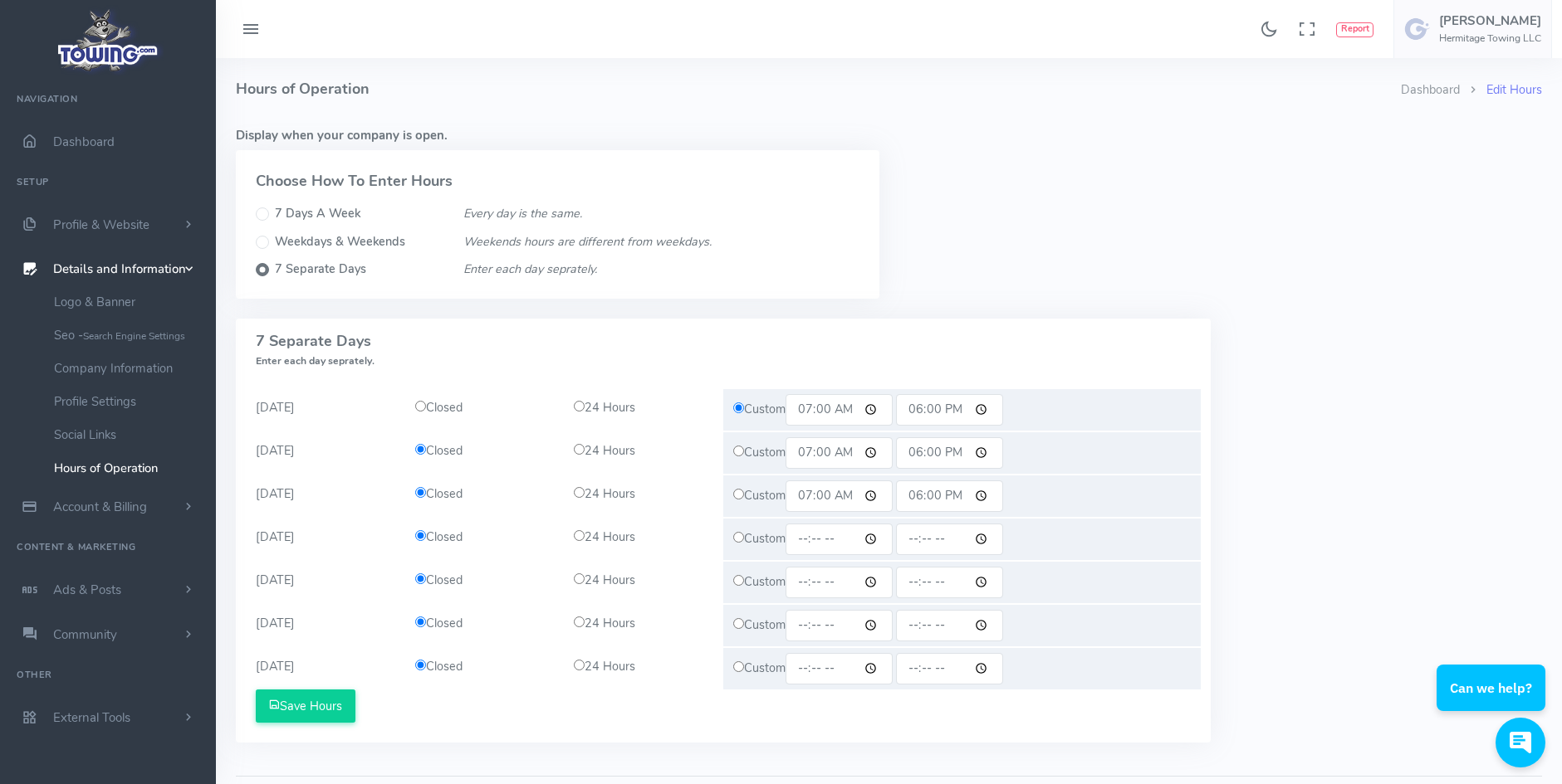
click at [985, 539] on input "time" at bounding box center [950, 539] width 107 height 31
type input "18:00"
click at [877, 541] on input "time" at bounding box center [838, 539] width 107 height 31
type input "07:00"
click at [991, 582] on input "time" at bounding box center [950, 582] width 107 height 31
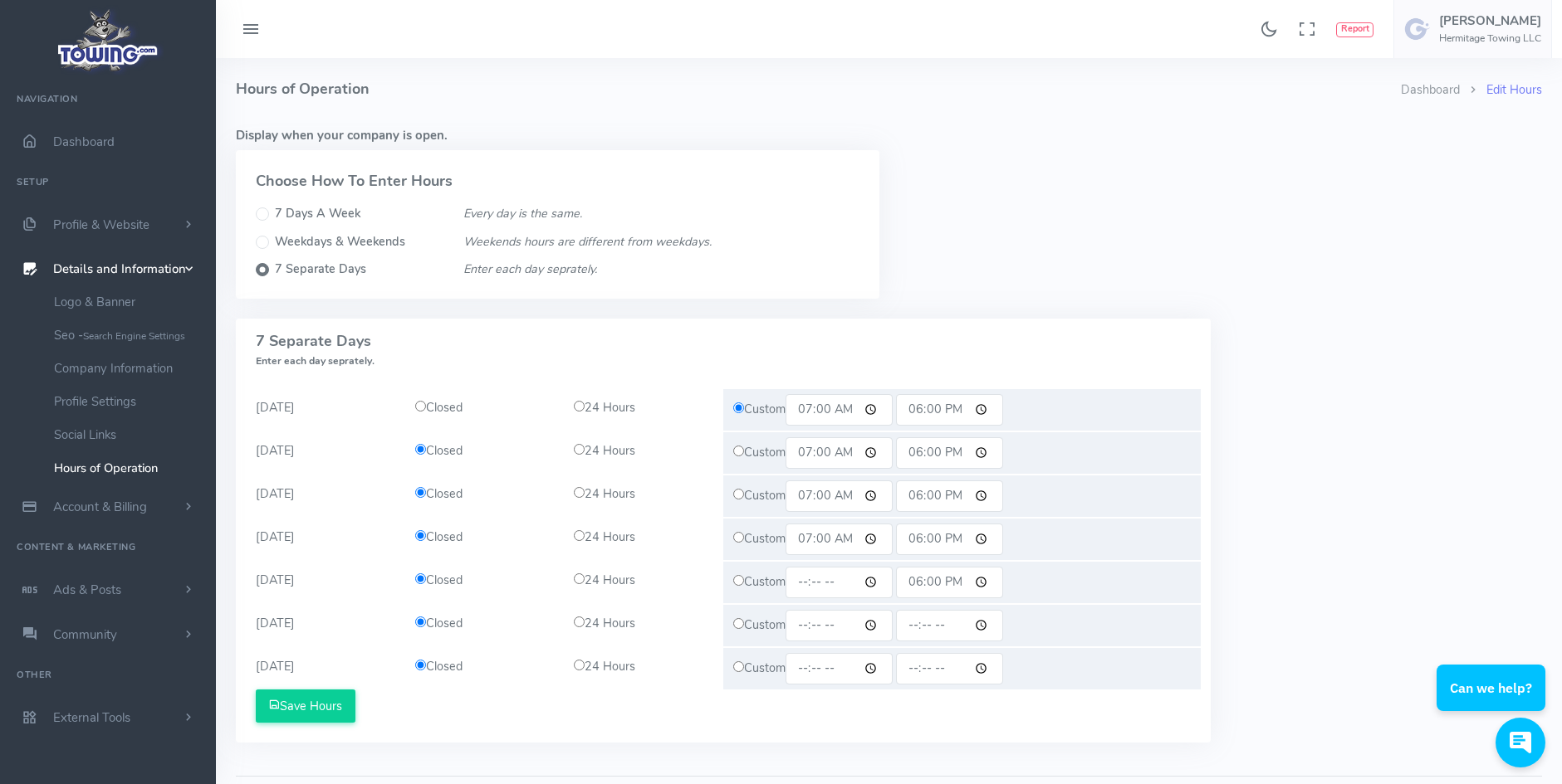
type input "18:00"
click at [873, 577] on input "time" at bounding box center [838, 582] width 107 height 31
type input "07:00"
click at [991, 581] on input "18:00" at bounding box center [950, 582] width 107 height 31
type input "16:00"
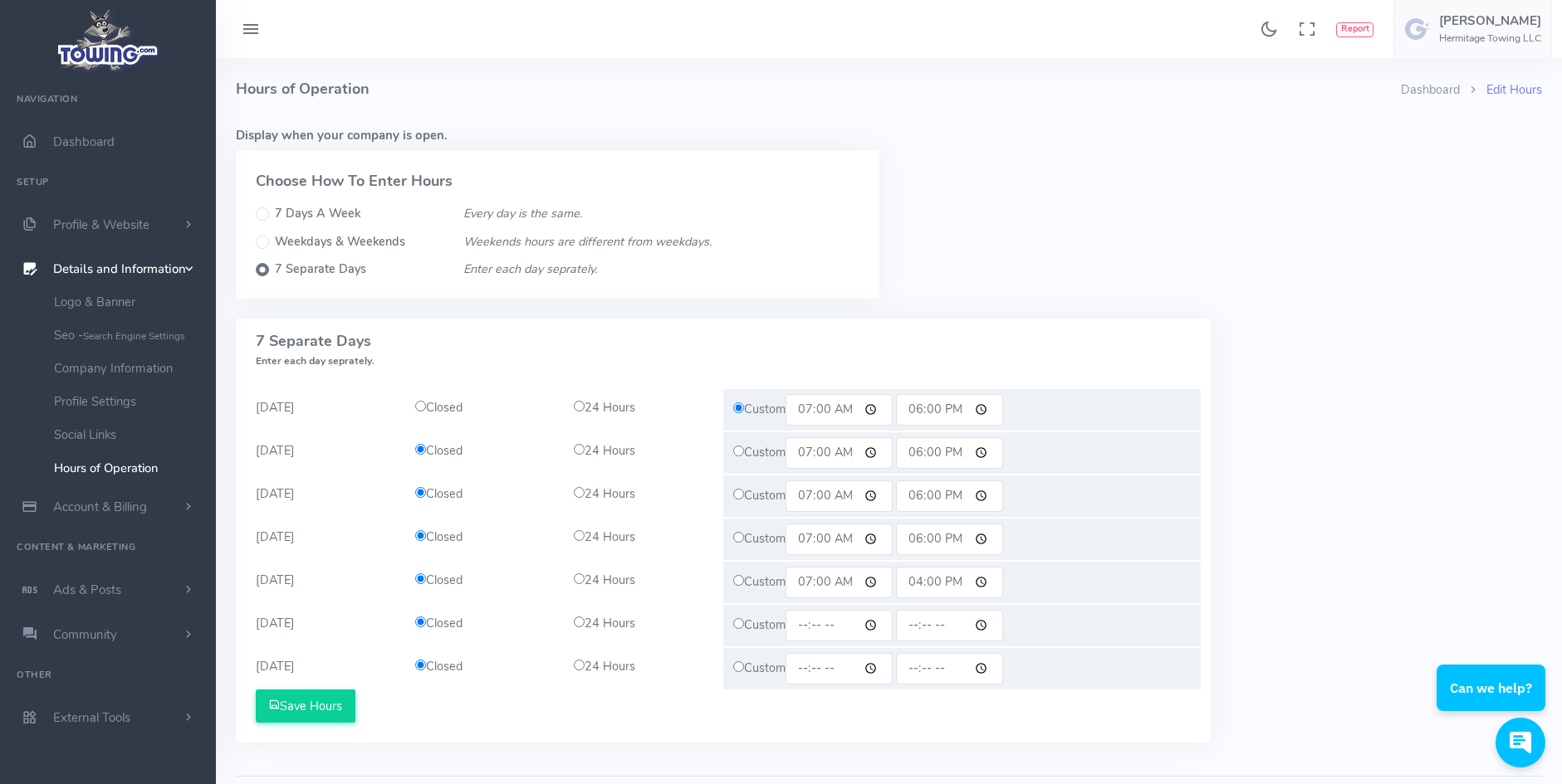
click at [880, 624] on input "time" at bounding box center [838, 625] width 107 height 31
type input "07:00"
click at [990, 624] on input "time" at bounding box center [950, 625] width 107 height 31
type input "16:00"
click at [1296, 630] on div "7 Days a week Every day is the same. All Days (S-S) Closed 24 Hours Custom Save…" at bounding box center [889, 540] width 1326 height 444
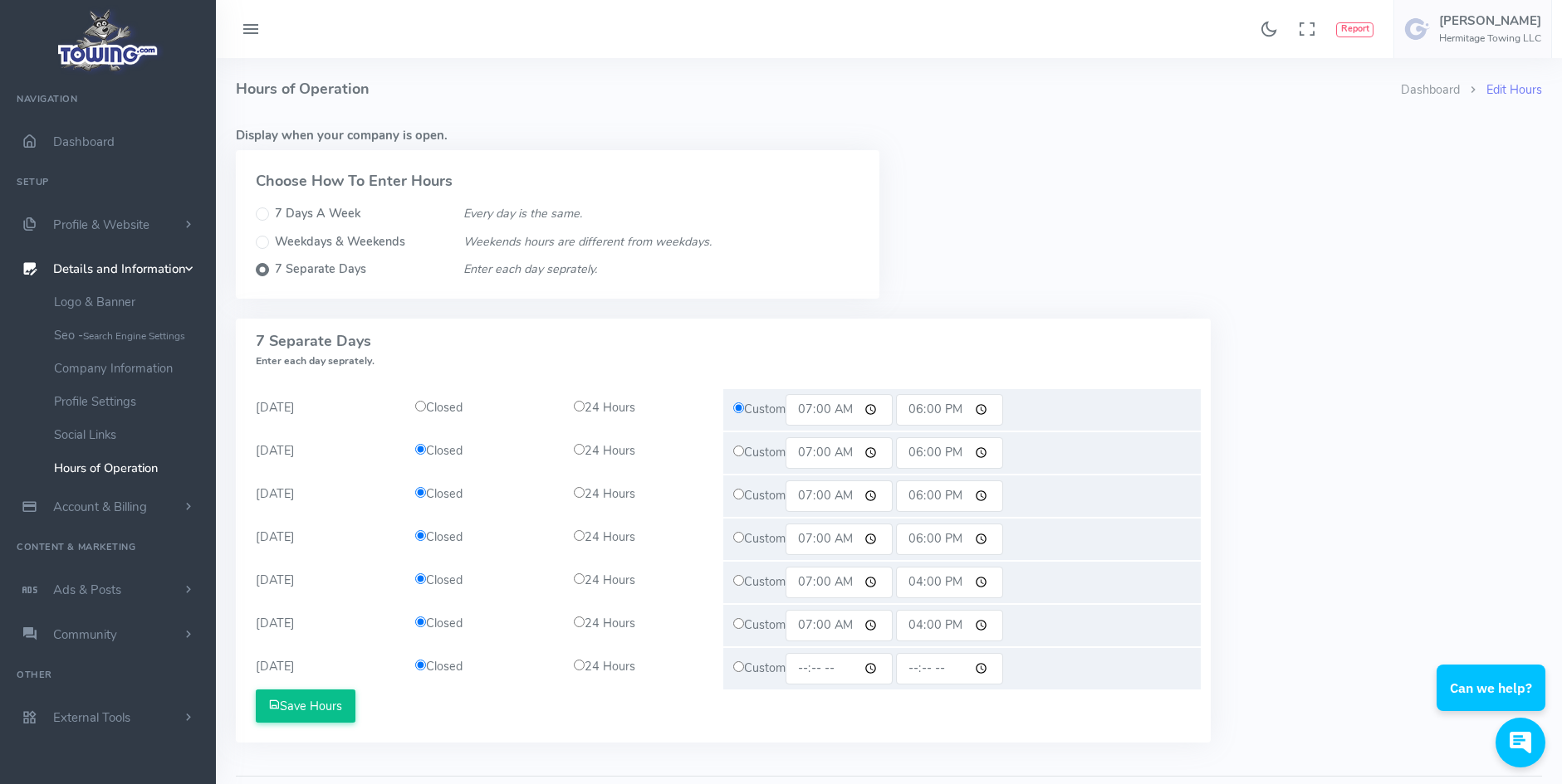
click at [314, 700] on button "Save Hours" at bounding box center [306, 706] width 99 height 33
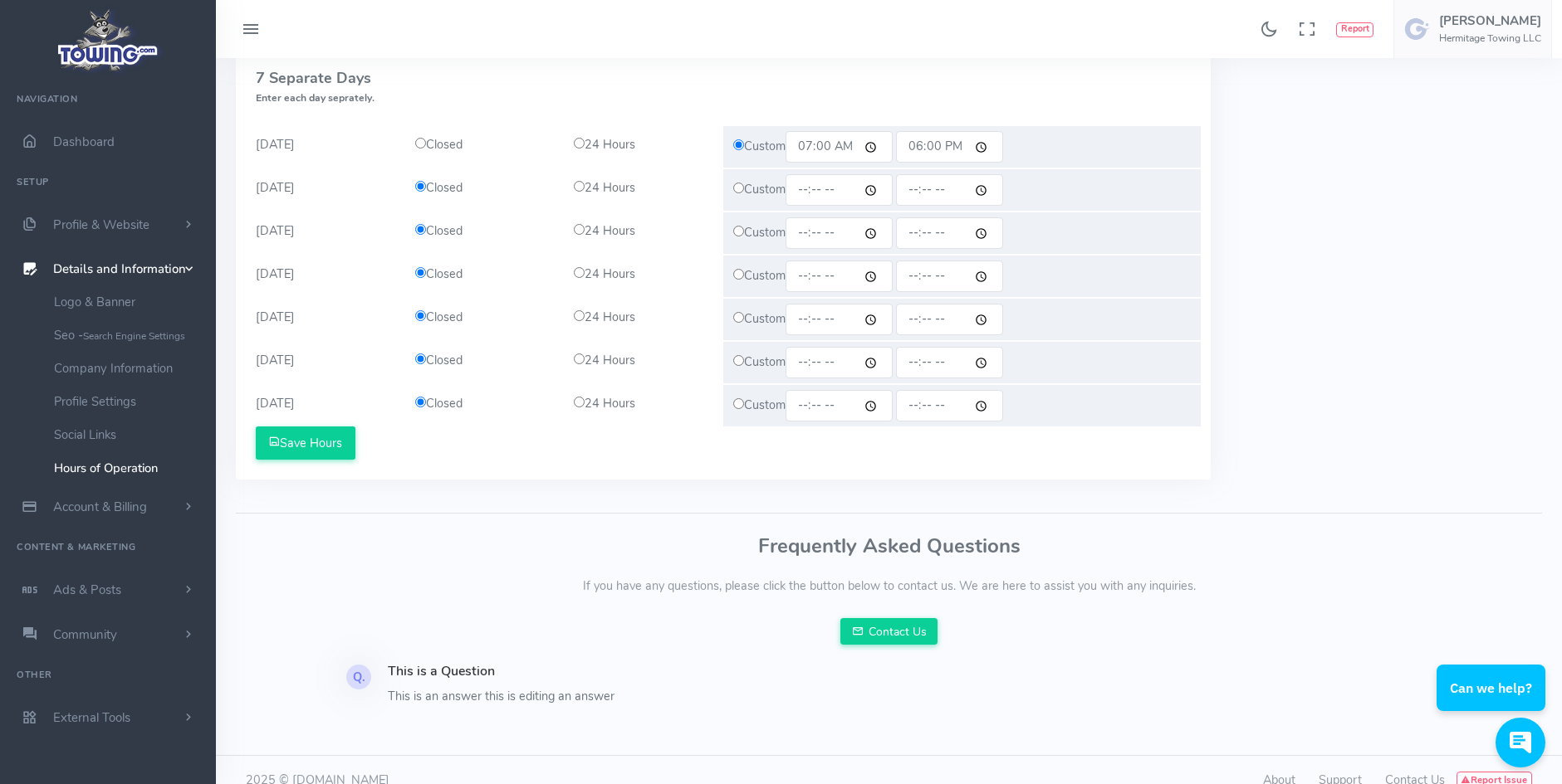
scroll to position [353, 0]
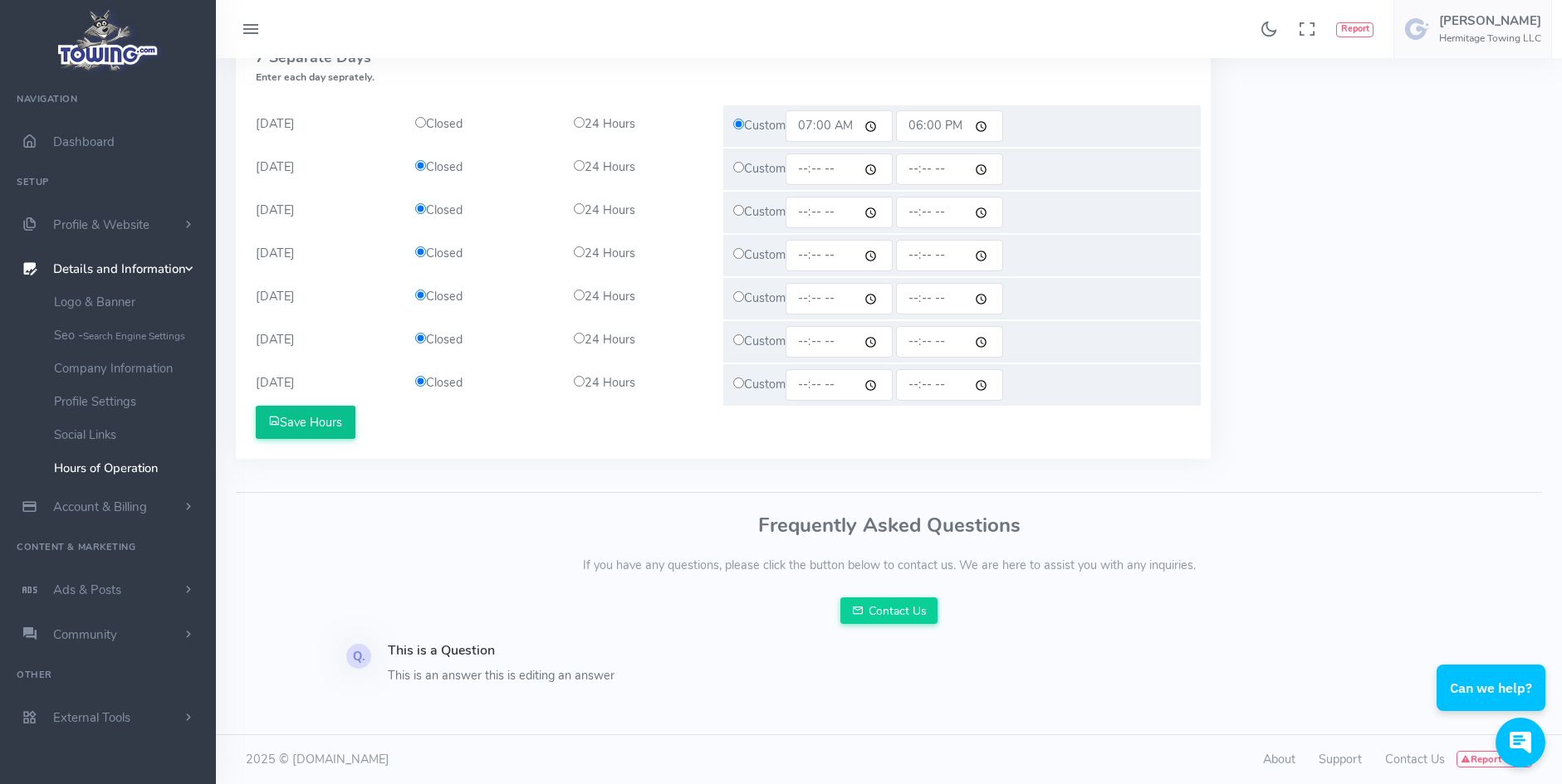
click at [301, 419] on button "Save Hours" at bounding box center [306, 422] width 99 height 33
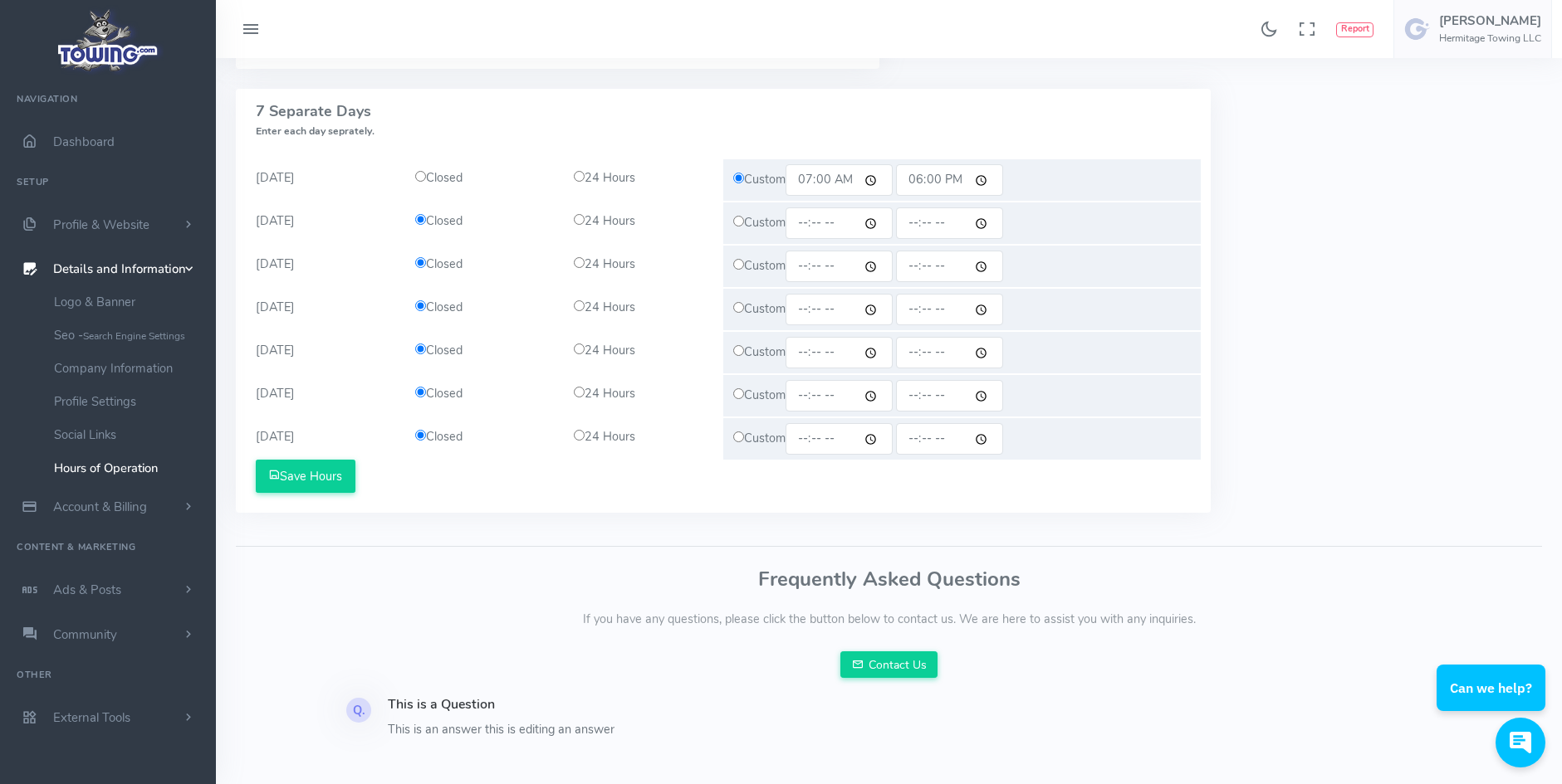
scroll to position [353, 0]
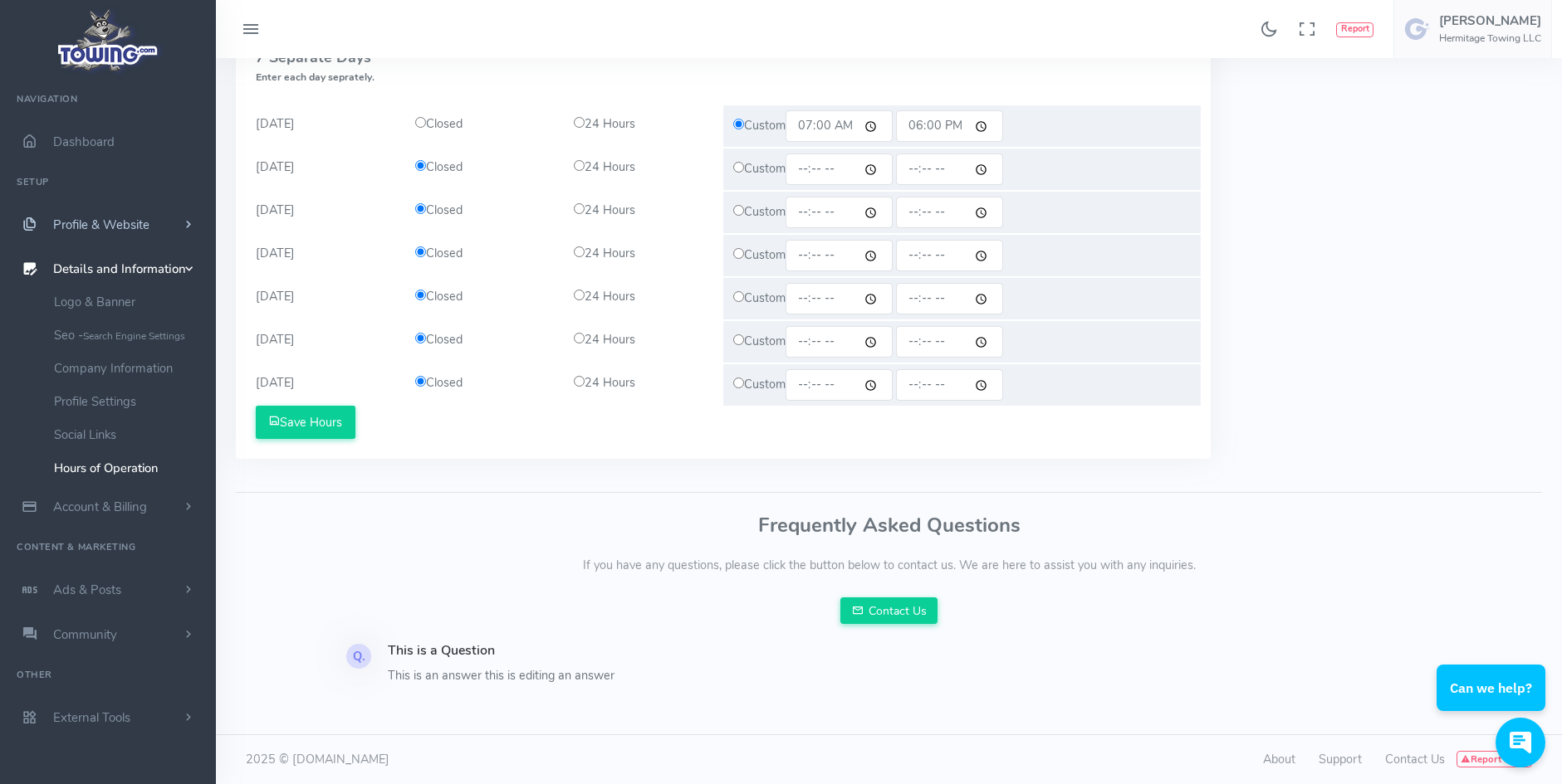
click at [99, 232] on span "Profile & Website" at bounding box center [101, 225] width 96 height 17
click at [101, 263] on link "Homepage Content" at bounding box center [128, 257] width 174 height 33
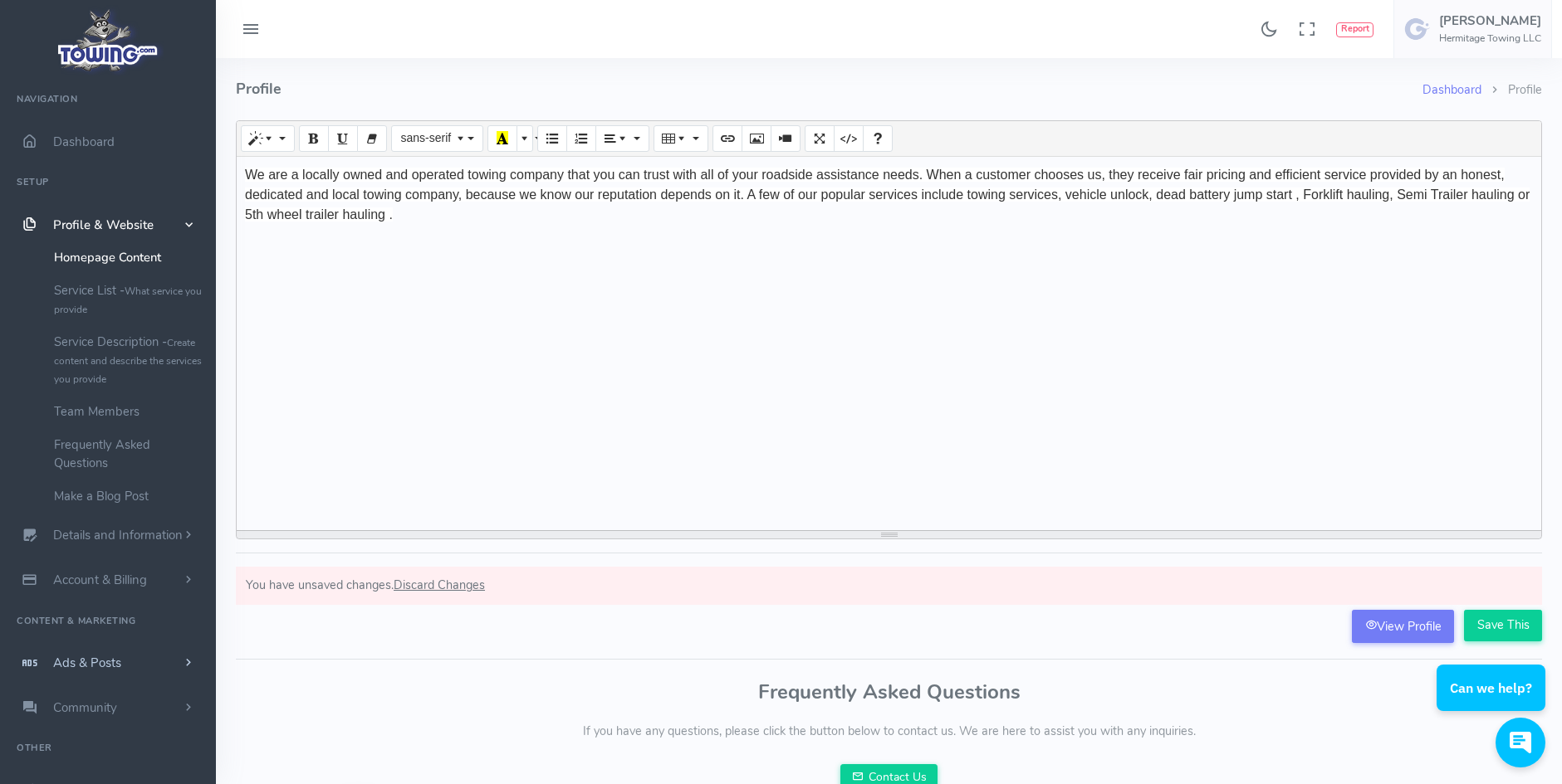
click at [71, 663] on span "Ads & Posts" at bounding box center [87, 664] width 68 height 17
click at [368, 24] on div "Found 17 results Analytics Report Users [PERSON_NAME]" at bounding box center [889, 29] width 1346 height 58
click at [244, 24] on icon at bounding box center [251, 30] width 20 height 27
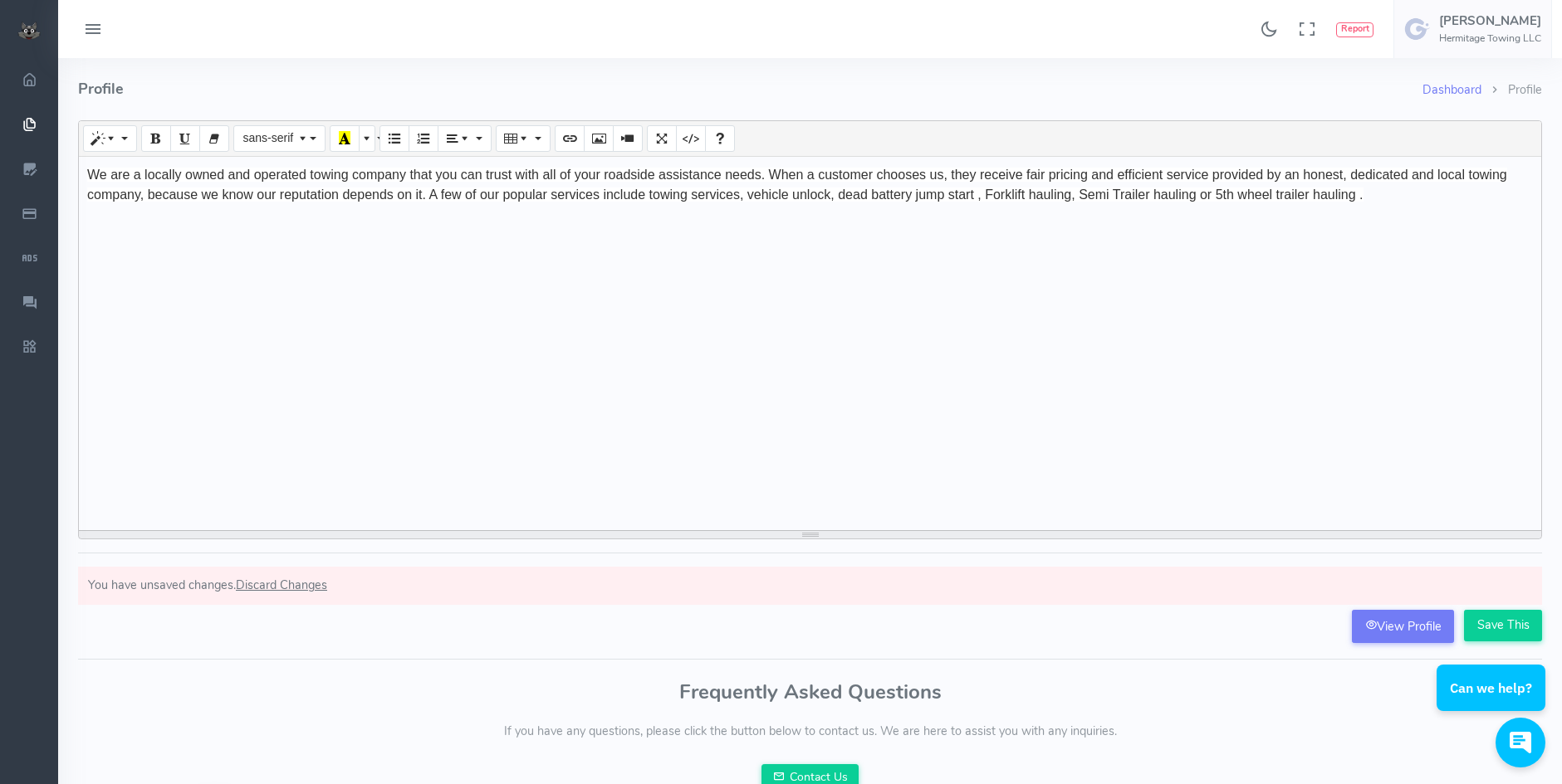
click at [80, 26] on button at bounding box center [93, 29] width 50 height 32
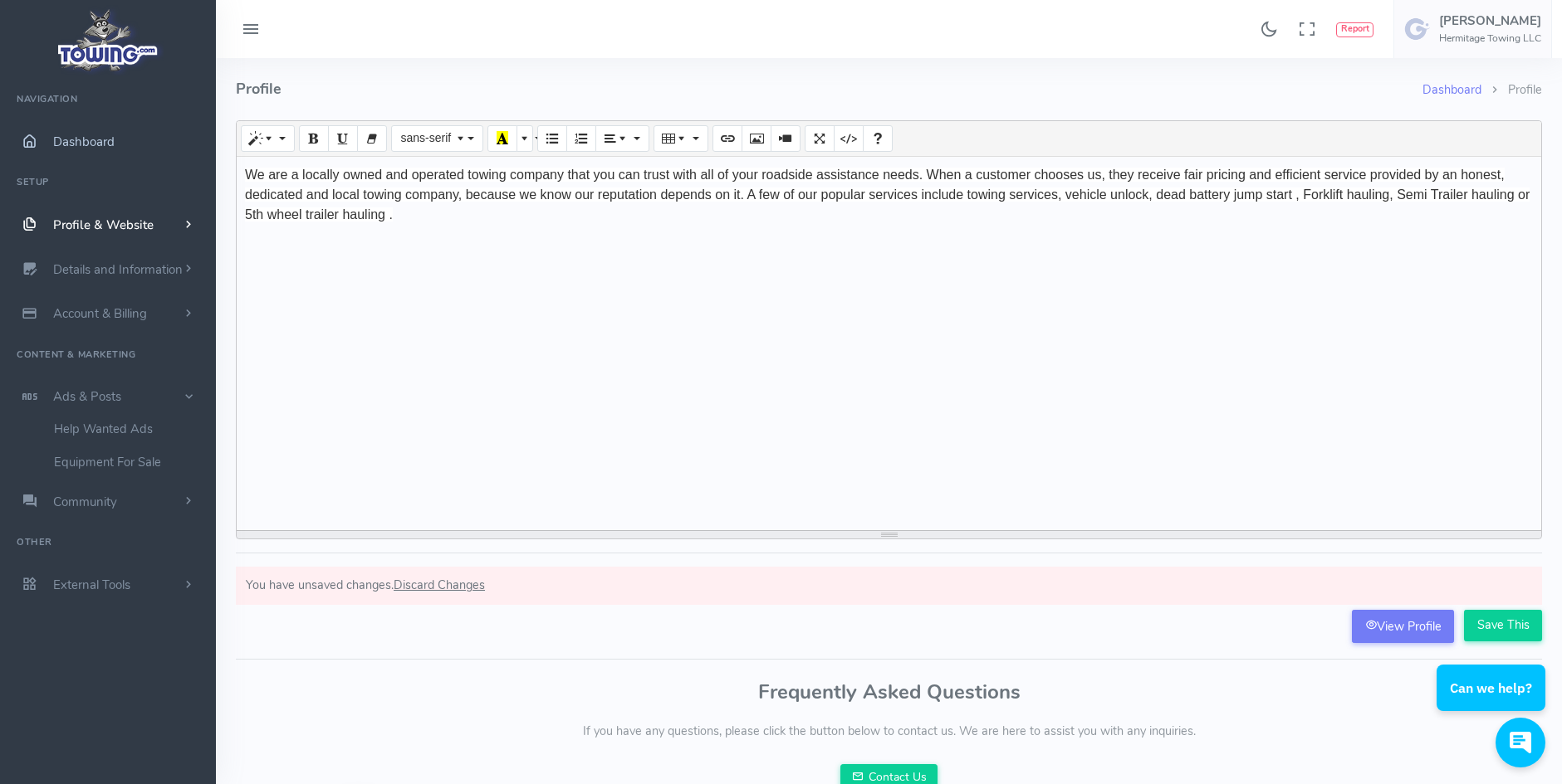
click at [74, 145] on span "Dashboard" at bounding box center [83, 142] width 62 height 17
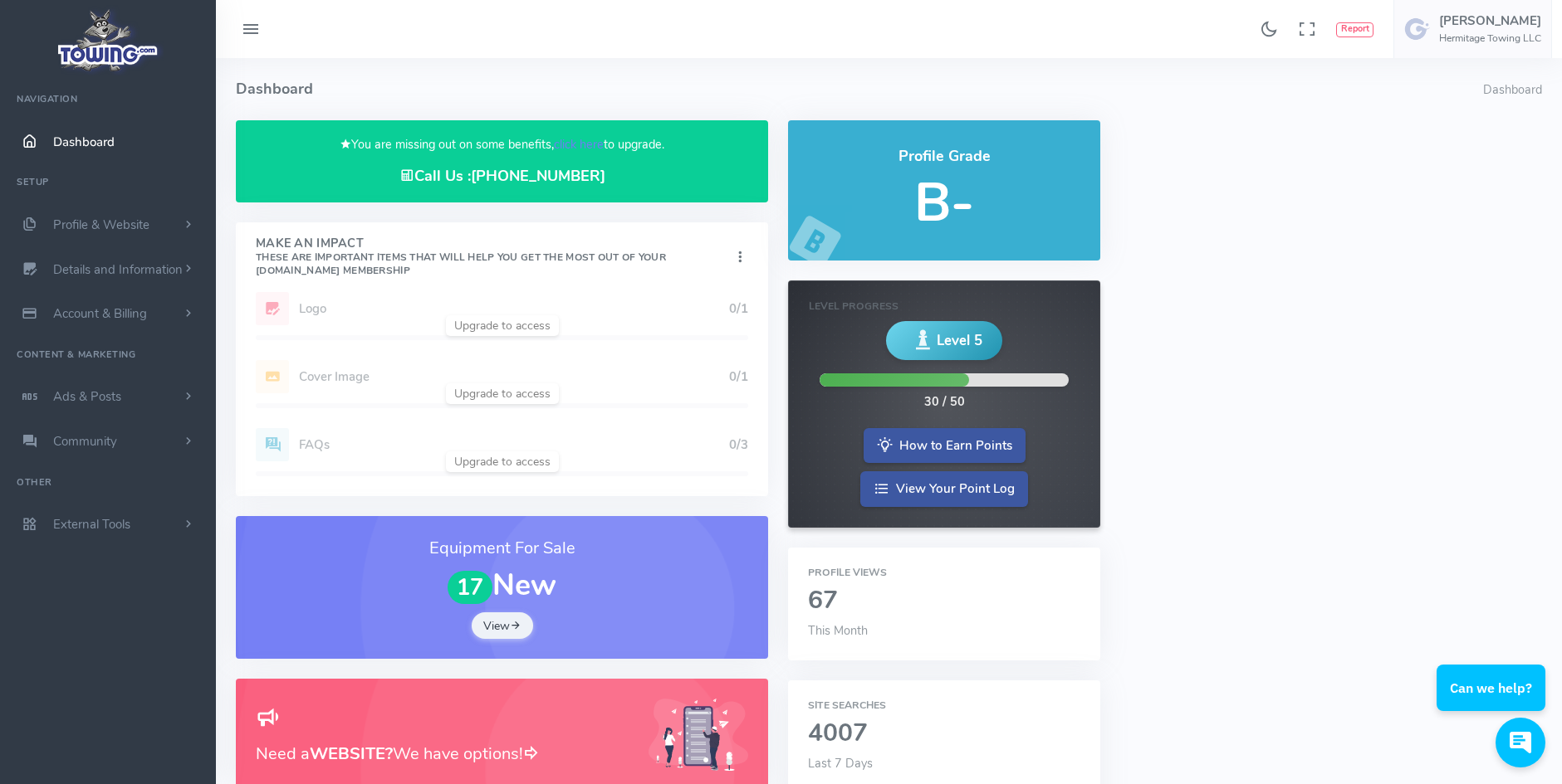
click at [367, 48] on div "Found 17 results Analytics Report Users [PERSON_NAME]" at bounding box center [889, 29] width 1346 height 58
click at [253, 33] on icon at bounding box center [251, 30] width 20 height 27
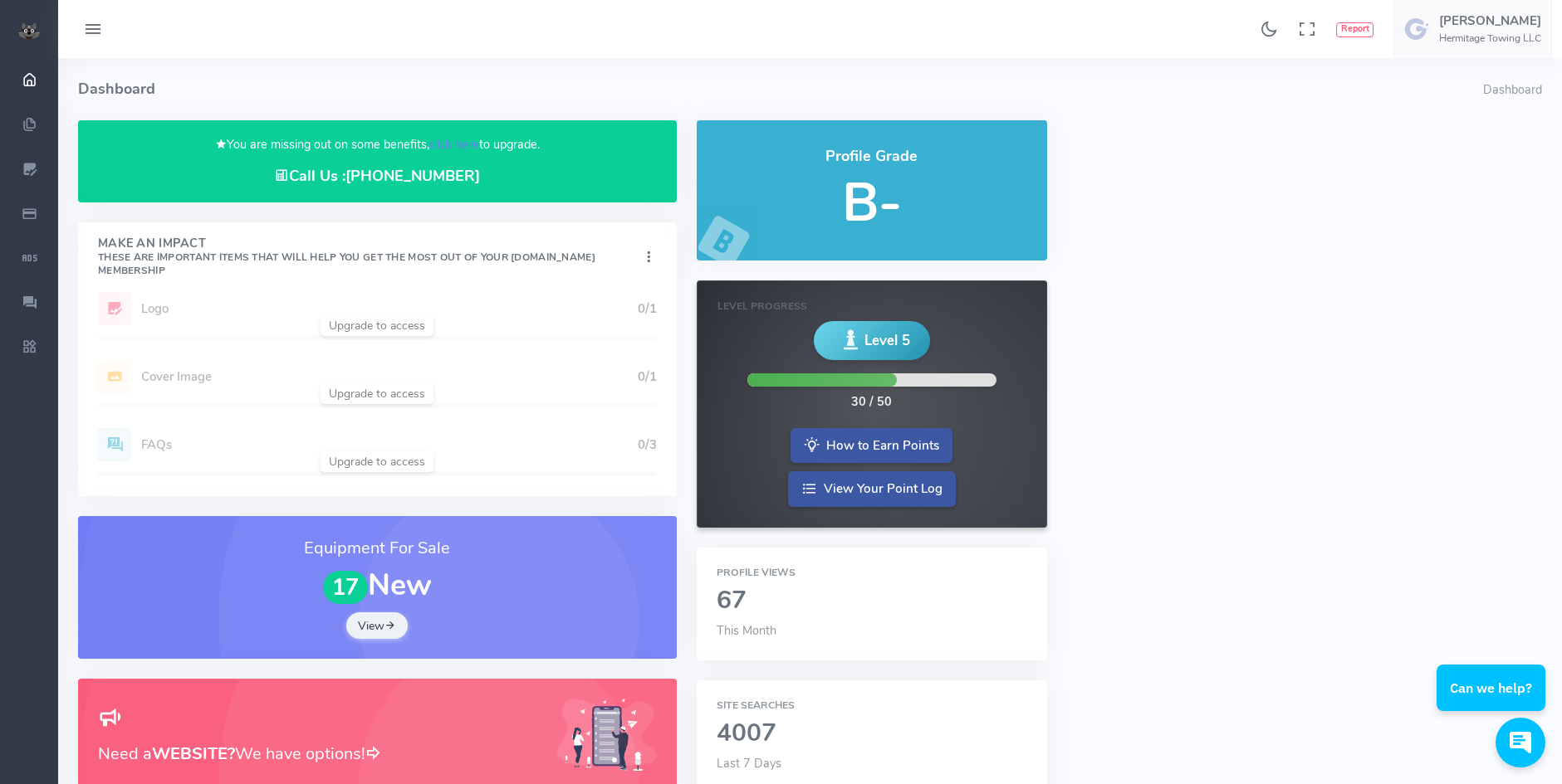
click at [87, 33] on icon at bounding box center [94, 30] width 20 height 27
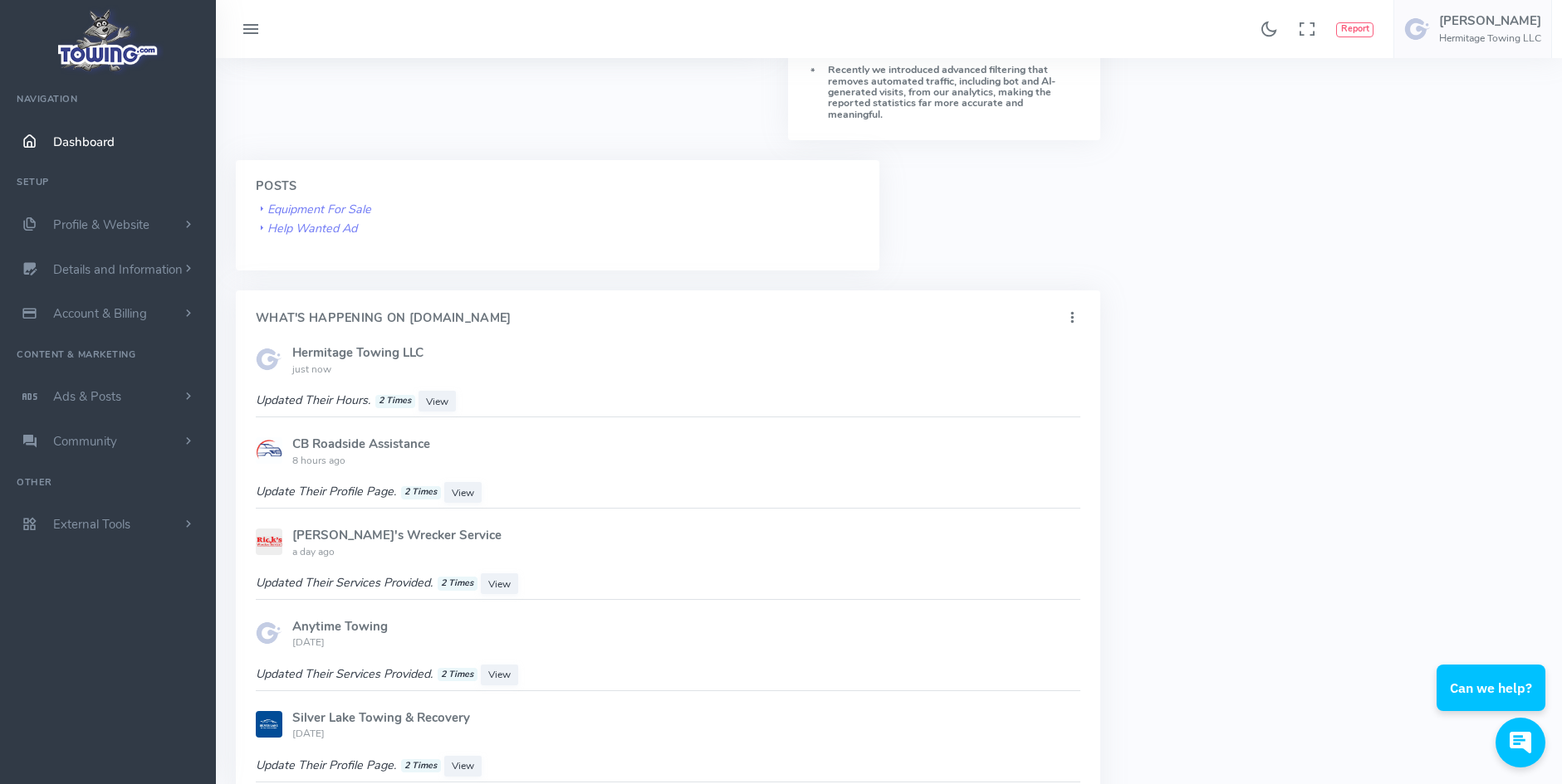
scroll to position [830, 0]
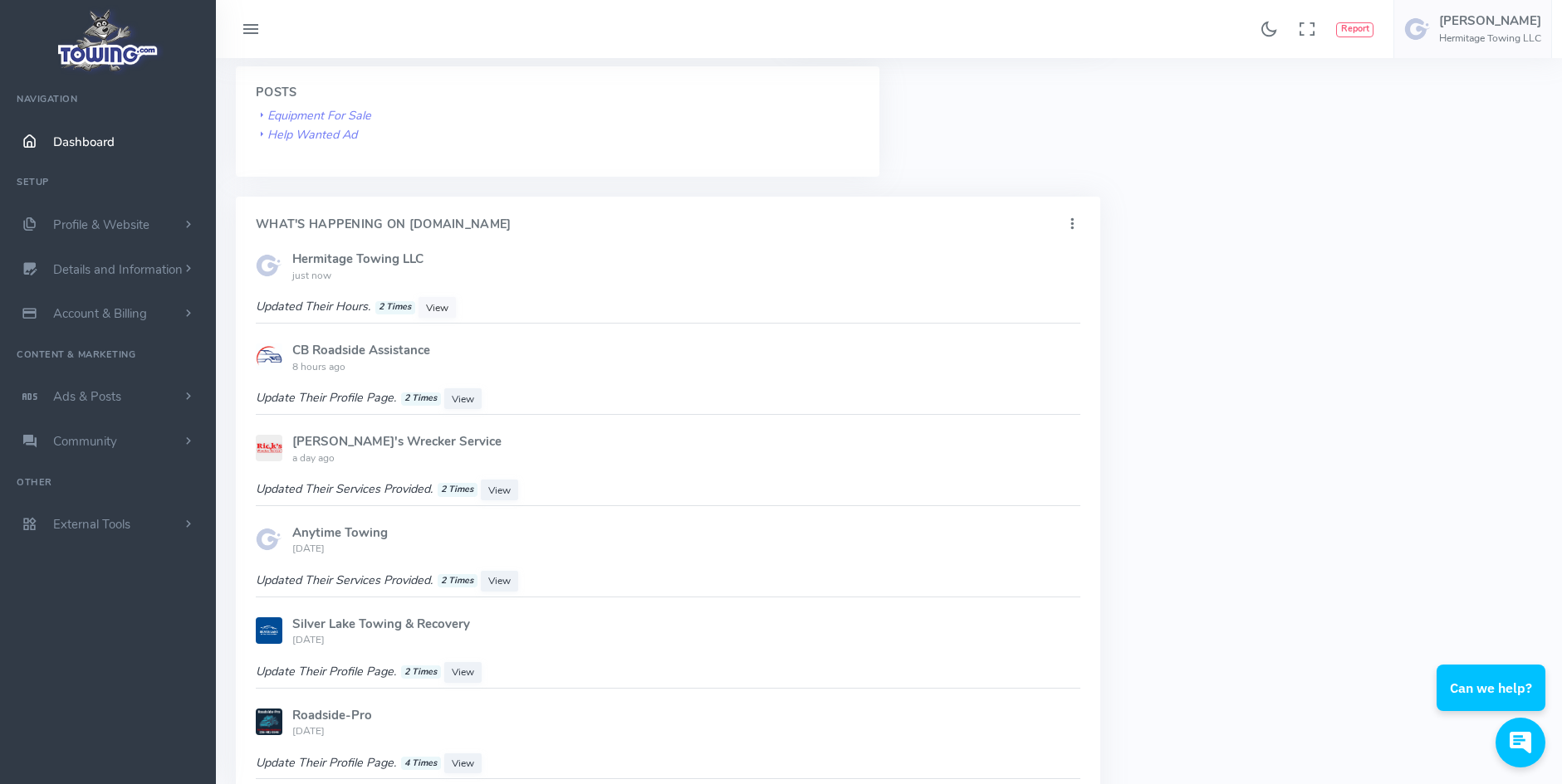
click at [442, 301] on span "View" at bounding box center [437, 308] width 23 height 13
